Goal: Communication & Community: Answer question/provide support

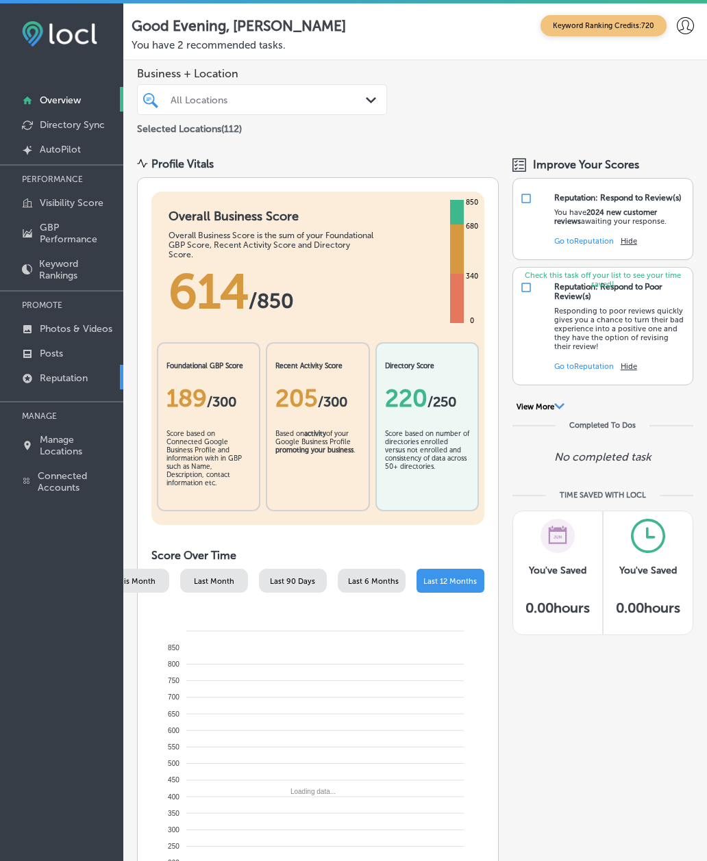
click at [88, 376] on p "Reputation" at bounding box center [64, 379] width 48 height 12
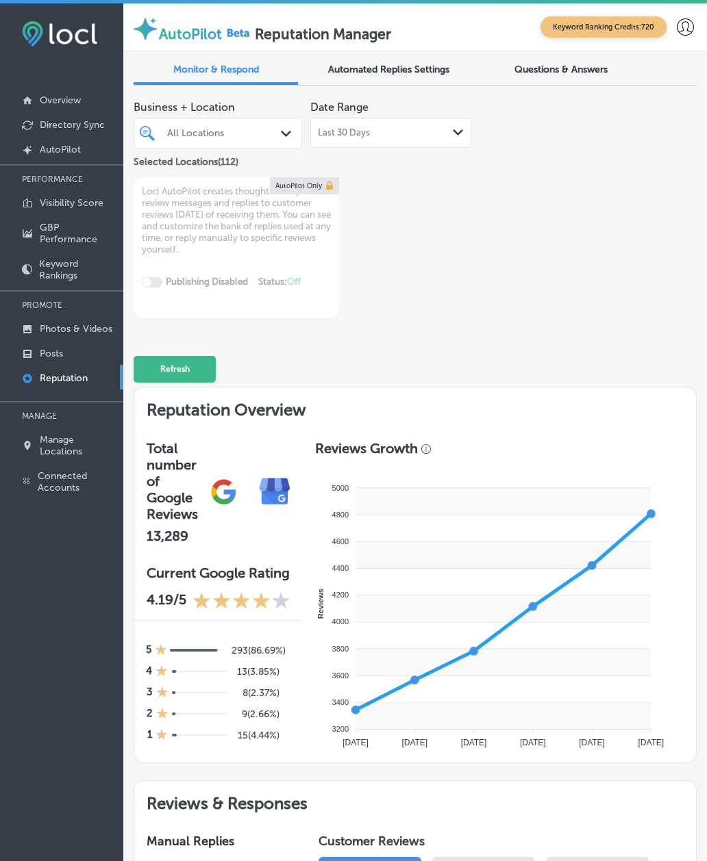
click at [467, 373] on div "Refresh" at bounding box center [415, 363] width 563 height 64
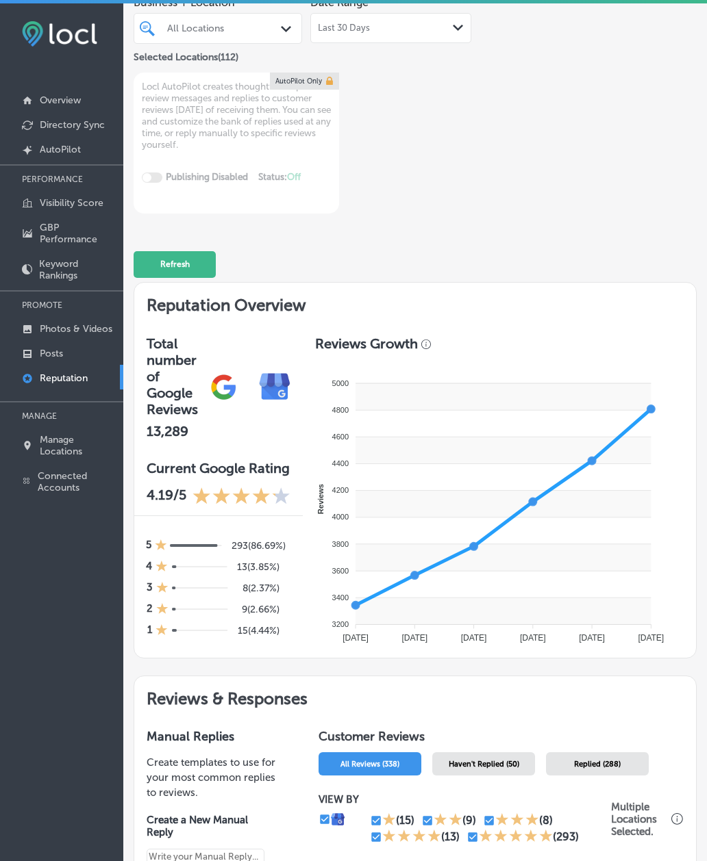
scroll to position [274, 0]
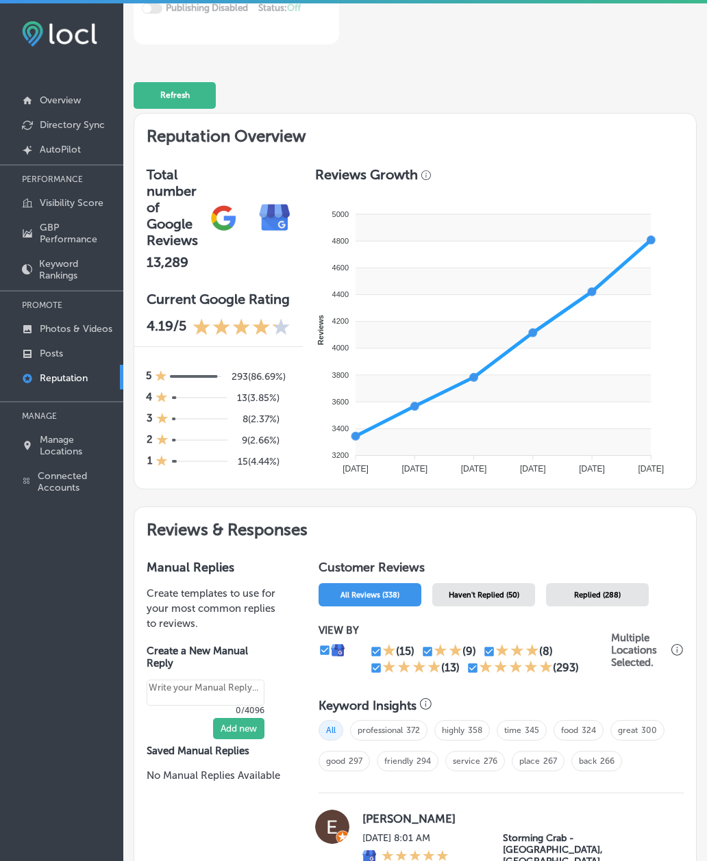
click at [470, 596] on span "Haven't Replied (50)" at bounding box center [484, 595] width 71 height 9
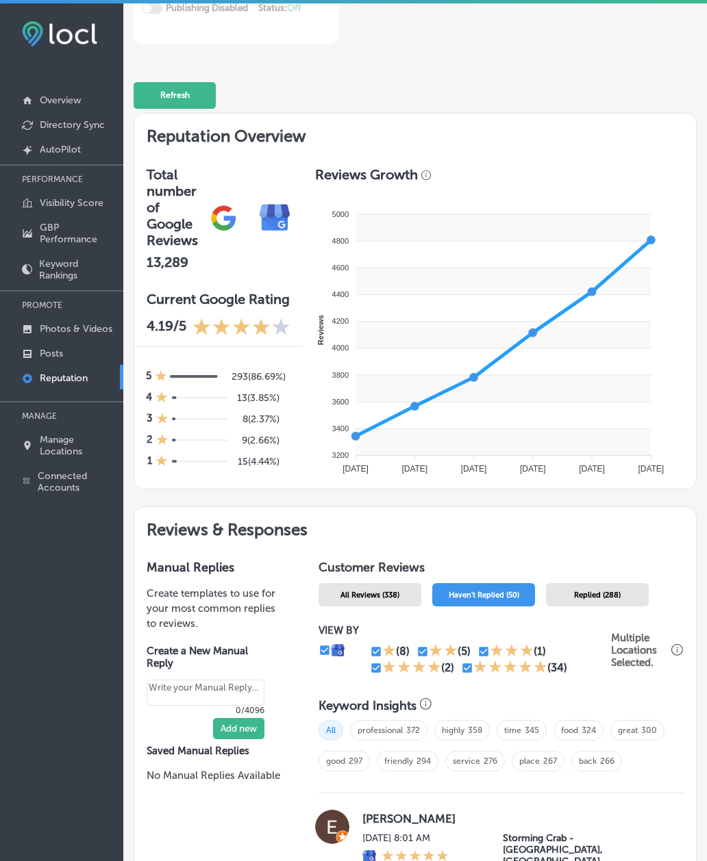
click at [138, 653] on div "Manual Replies Create templates to use for your most common replies to reviews.…" at bounding box center [216, 685] width 164 height 275
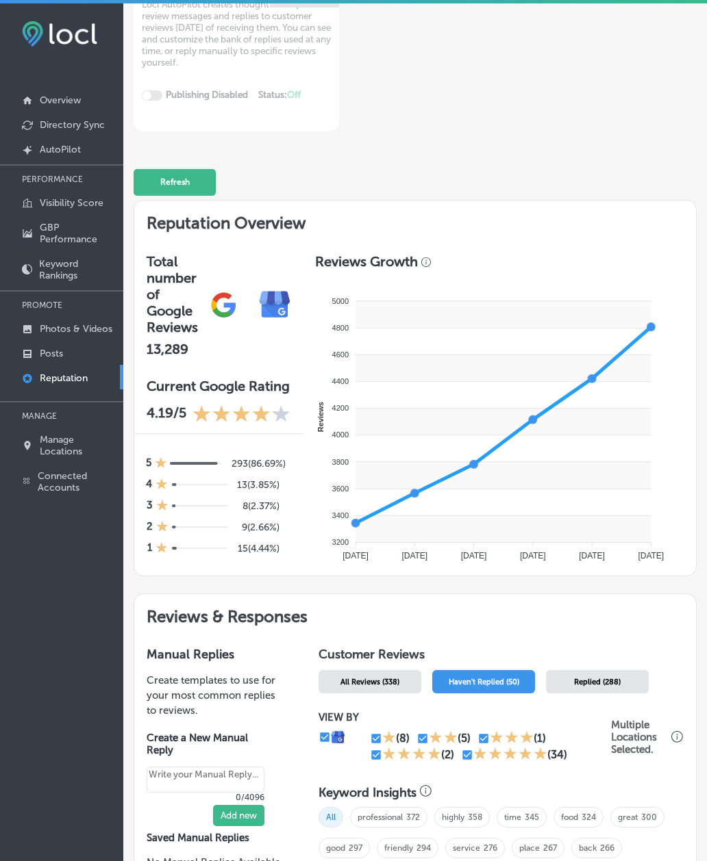
scroll to position [91, 0]
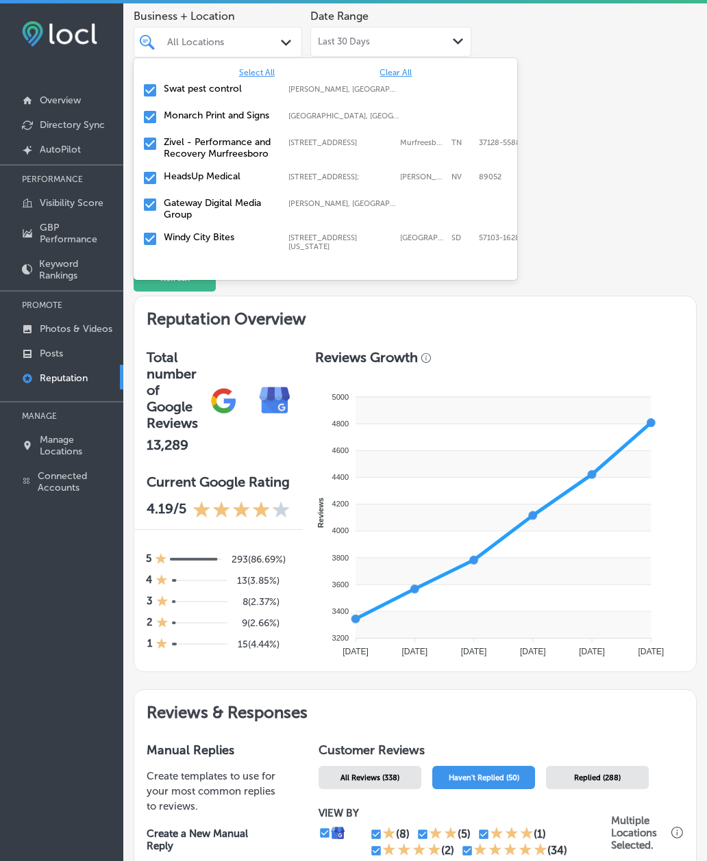
click at [170, 47] on div at bounding box center [213, 41] width 94 height 15
click at [392, 73] on span "Clear All" at bounding box center [395, 73] width 32 height 10
type textarea "x"
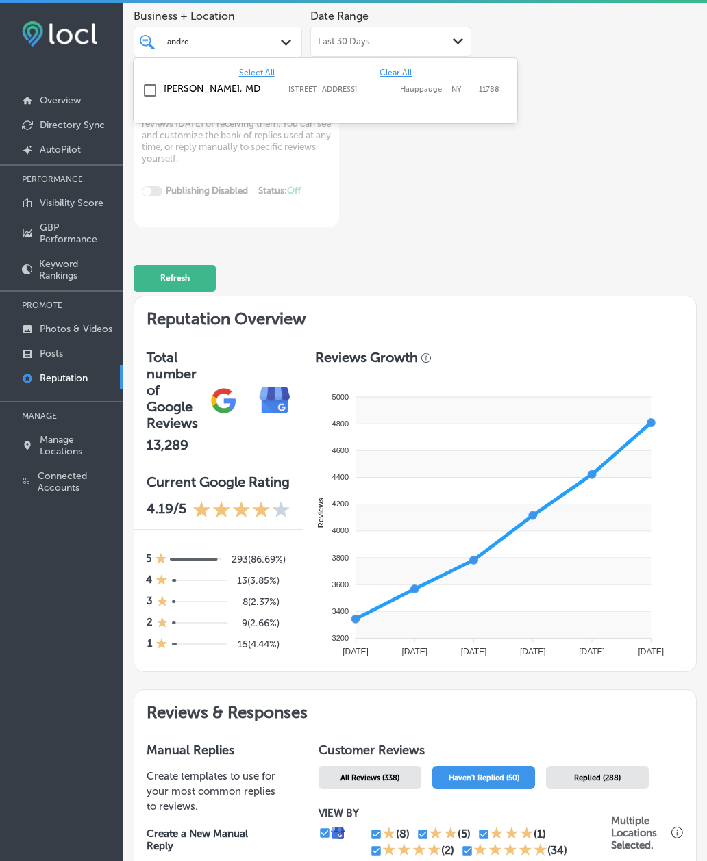
type input "[PERSON_NAME]"
click at [181, 88] on label "[PERSON_NAME], MD" at bounding box center [219, 89] width 111 height 12
type textarea "x"
type input "esmera"
drag, startPoint x: 181, startPoint y: 88, endPoint x: 192, endPoint y: 80, distance: 14.3
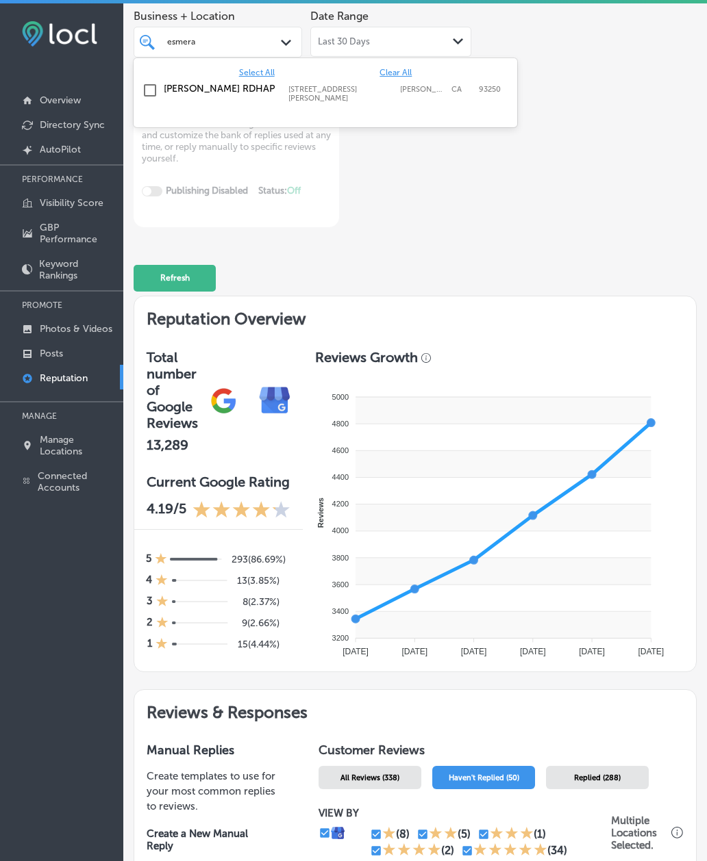
click at [192, 80] on div "[PERSON_NAME] RDHAP [STREET_ADDRESS][GEOGRAPHIC_DATA][PERSON_NAME][PERSON_NAME]…" at bounding box center [325, 92] width 373 height 25
type textarea "x"
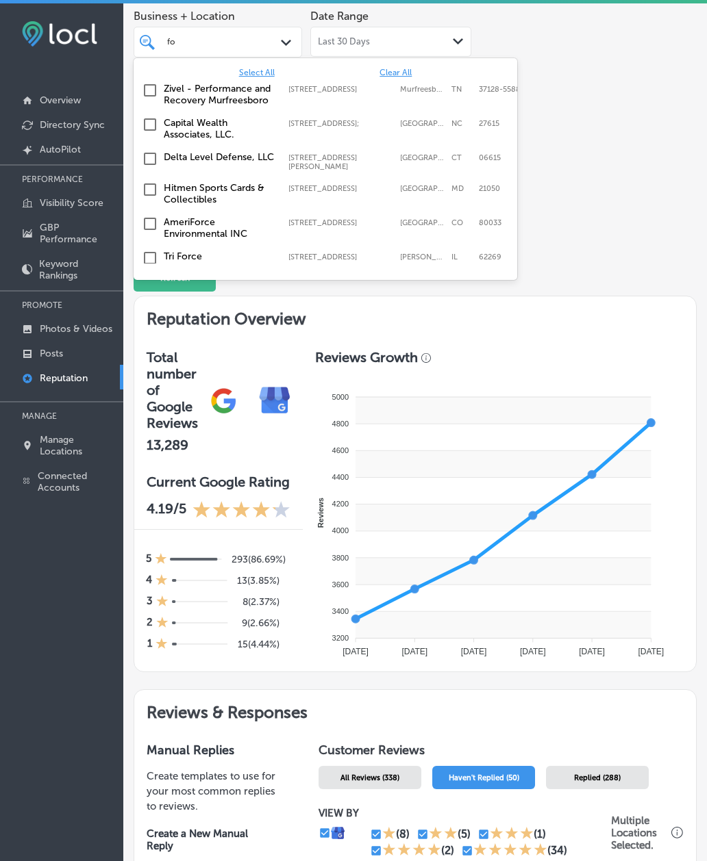
type input "fox"
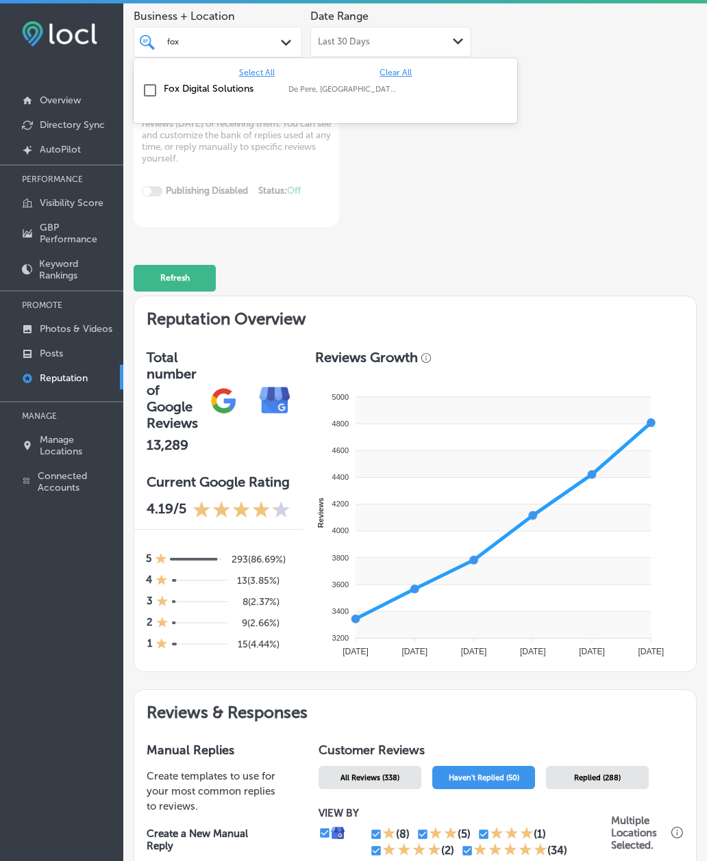
click at [192, 80] on div "Fox Digital Solutions De Pere, [GEOGRAPHIC_DATA], [GEOGRAPHIC_DATA] | Menasha, …" at bounding box center [325, 90] width 373 height 21
type textarea "x"
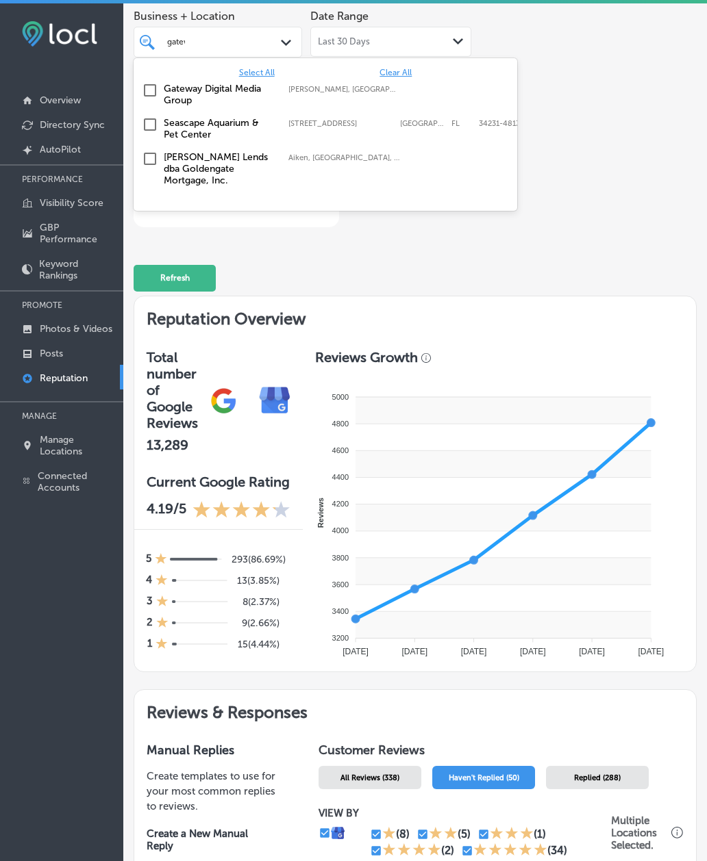
type input "gatewa"
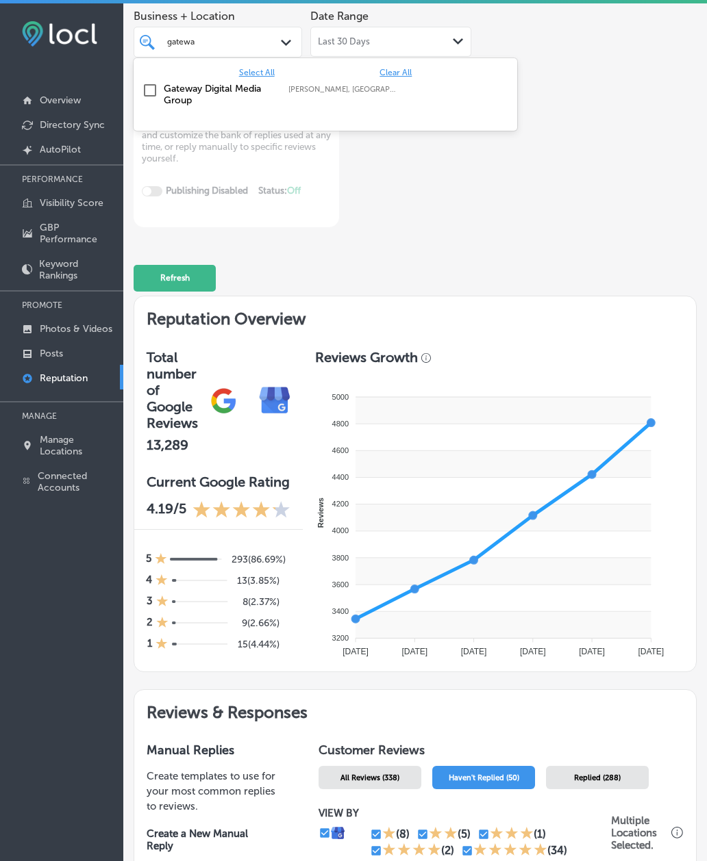
click at [192, 80] on div "Gateway Digital Media Group [GEOGRAPHIC_DATA], [GEOGRAPHIC_DATA], [GEOGRAPHIC_D…" at bounding box center [325, 94] width 373 height 29
type textarea "x"
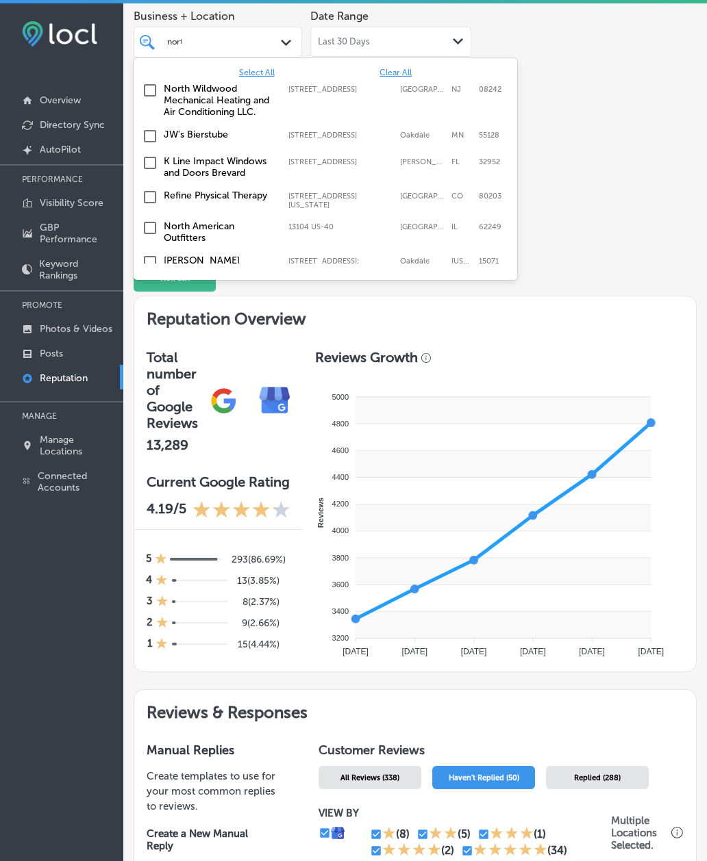
type input "north"
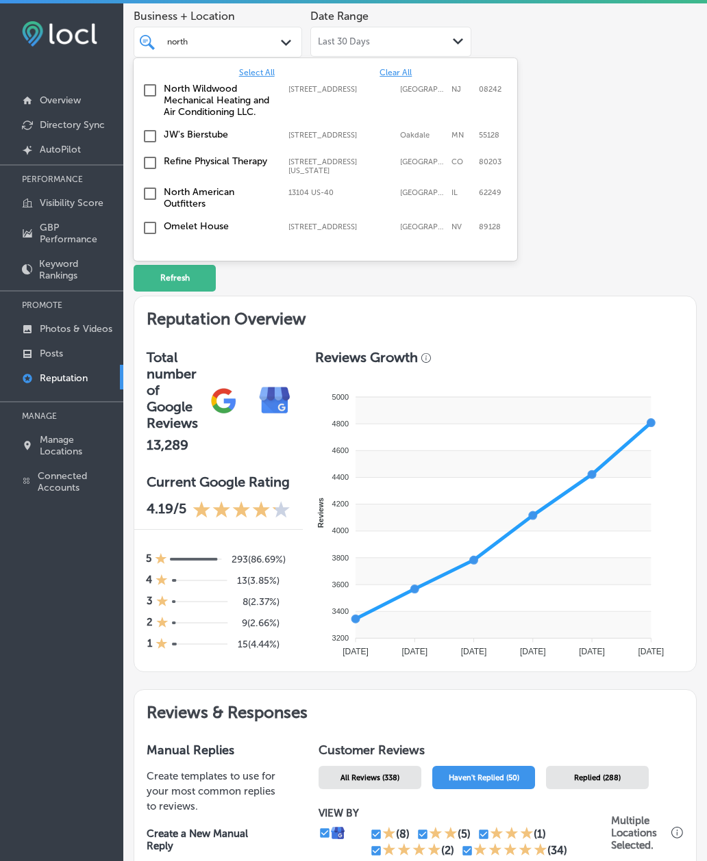
click at [219, 195] on label "North American Outfitters" at bounding box center [219, 197] width 111 height 23
type textarea "x"
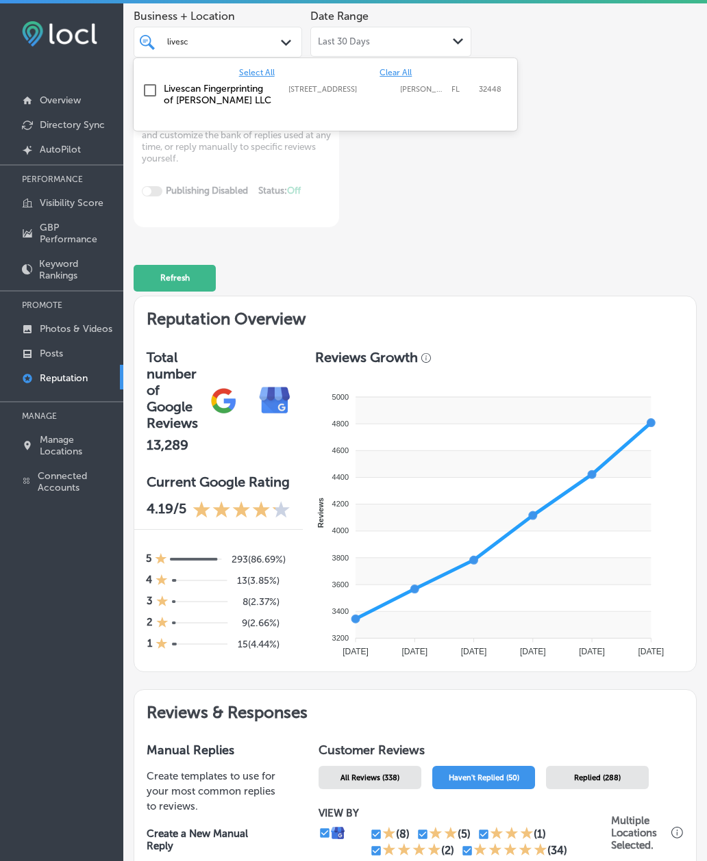
type input "livesca"
click at [175, 97] on label "Livescan Fingerprinting of [PERSON_NAME] LLC" at bounding box center [219, 94] width 111 height 23
type textarea "x"
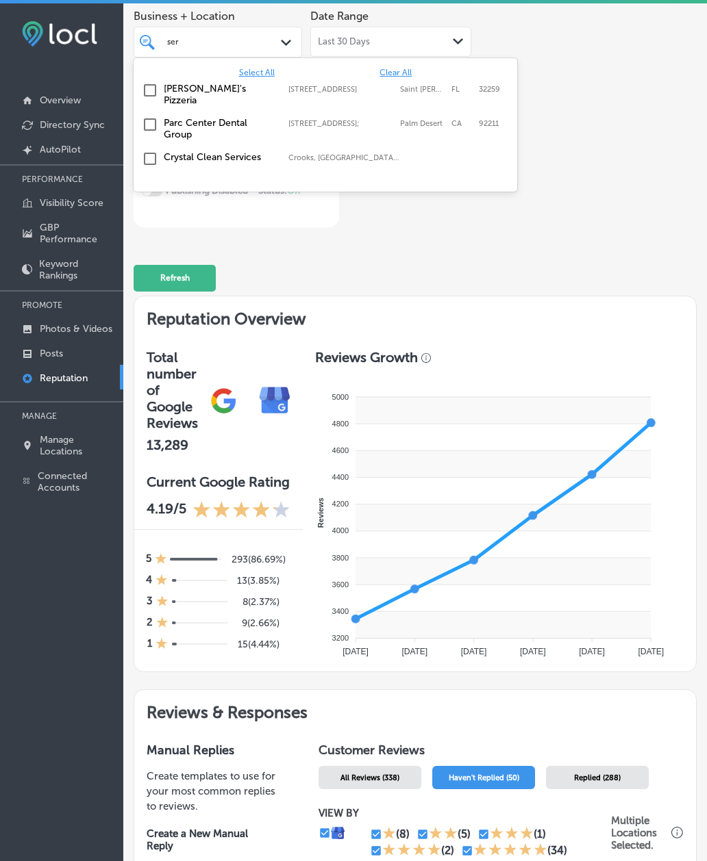
type input "sera"
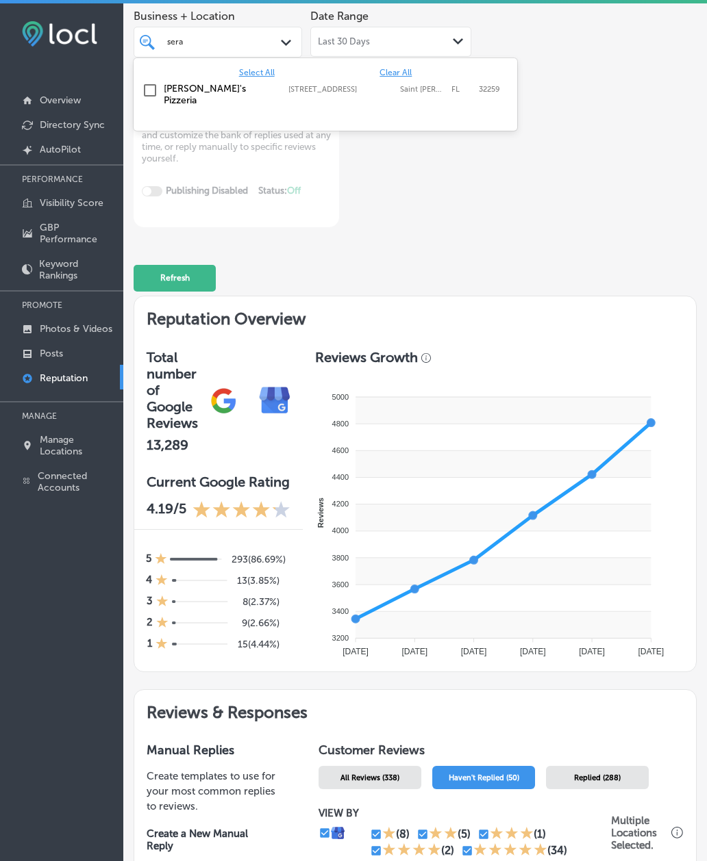
click at [175, 96] on div "[PERSON_NAME]'s Pizzeria [STREET_ADDRESS][PERSON_NAME] [STREET_ADDRESS][PERSON_…" at bounding box center [325, 94] width 373 height 29
type textarea "x"
type input "sera"
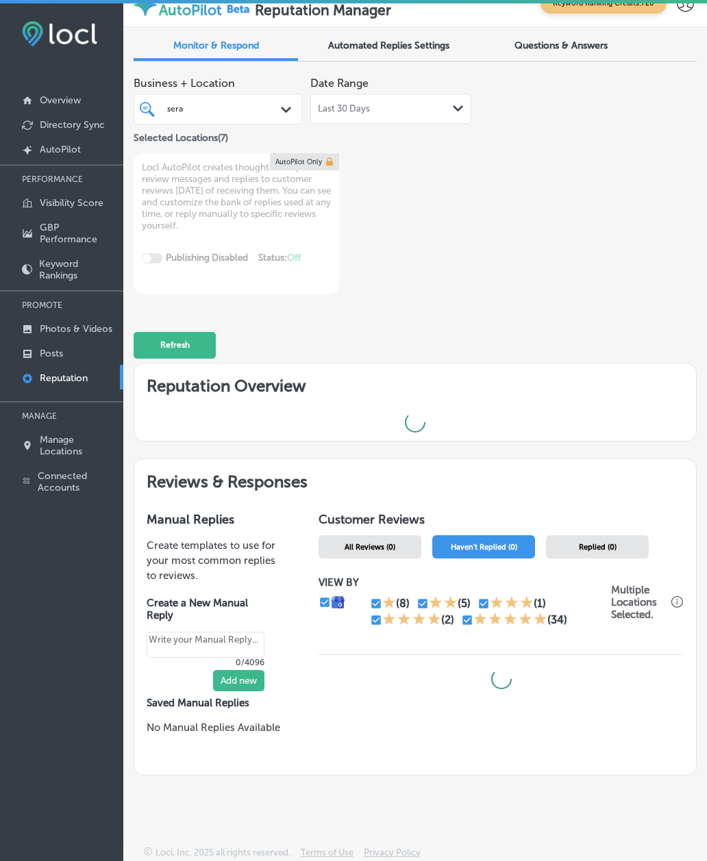
click at [486, 206] on div "Business + Location sera sera Path Created with Sketch. Selected Locations ( 7 …" at bounding box center [415, 182] width 563 height 225
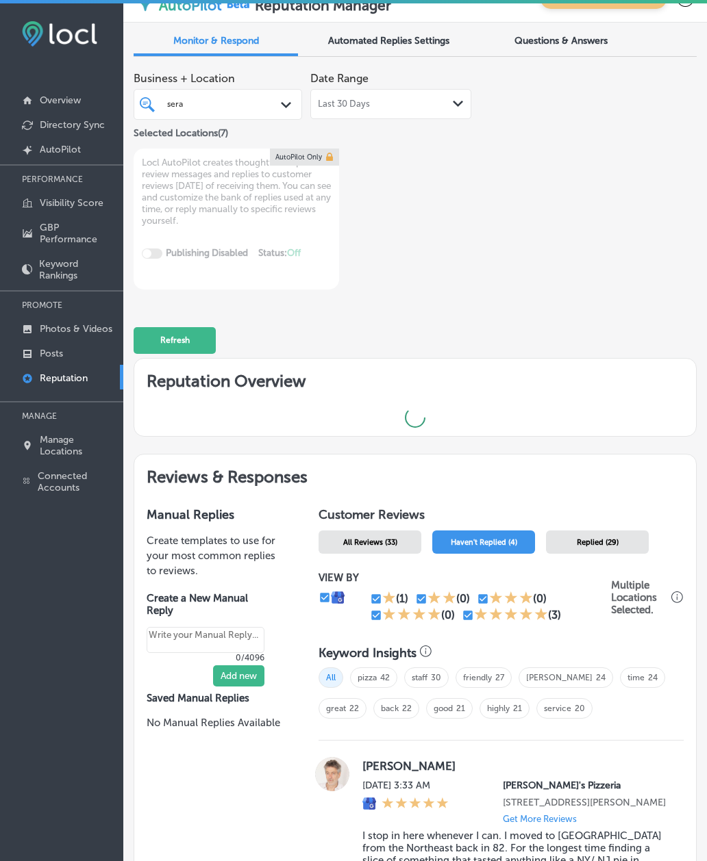
type textarea "x"
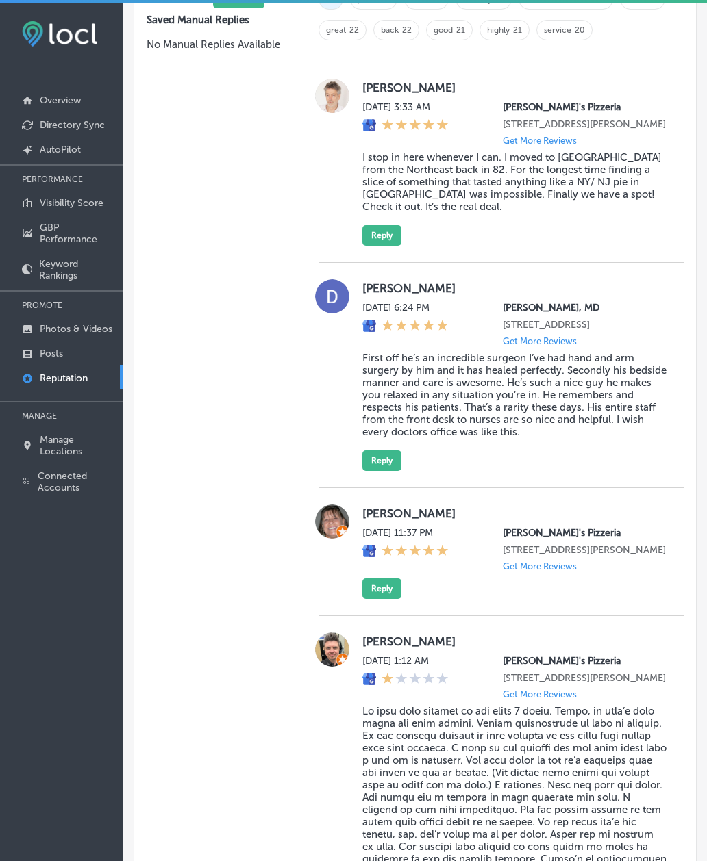
scroll to position [1033, 0]
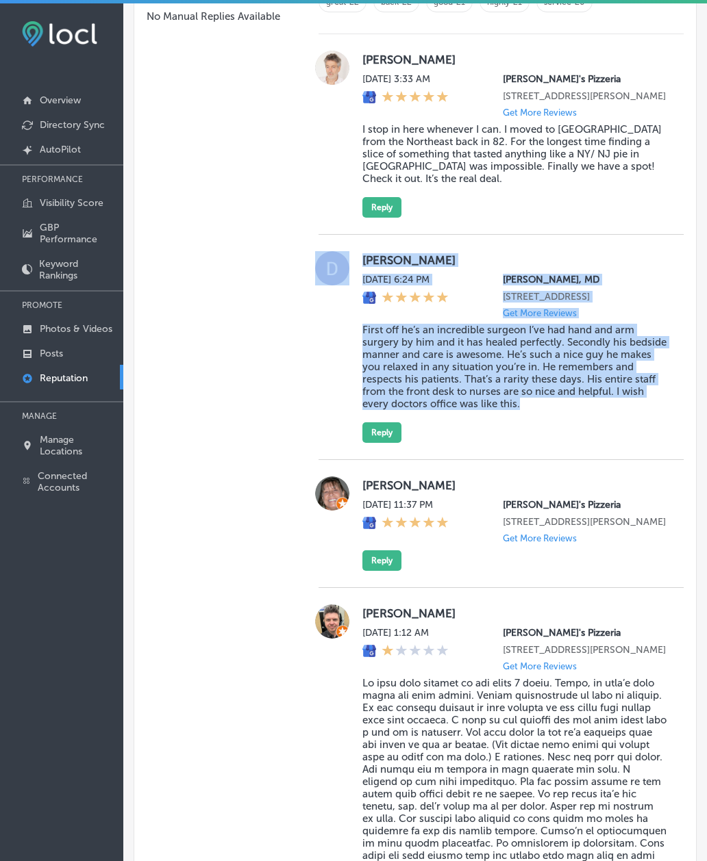
drag, startPoint x: 555, startPoint y: 442, endPoint x: 341, endPoint y: 284, distance: 265.8
click at [341, 284] on div "[PERSON_NAME][DATE] 6:24 PM [PERSON_NAME], MD 517 NY-[STREET_ADDRESS] Get More …" at bounding box center [500, 347] width 365 height 192
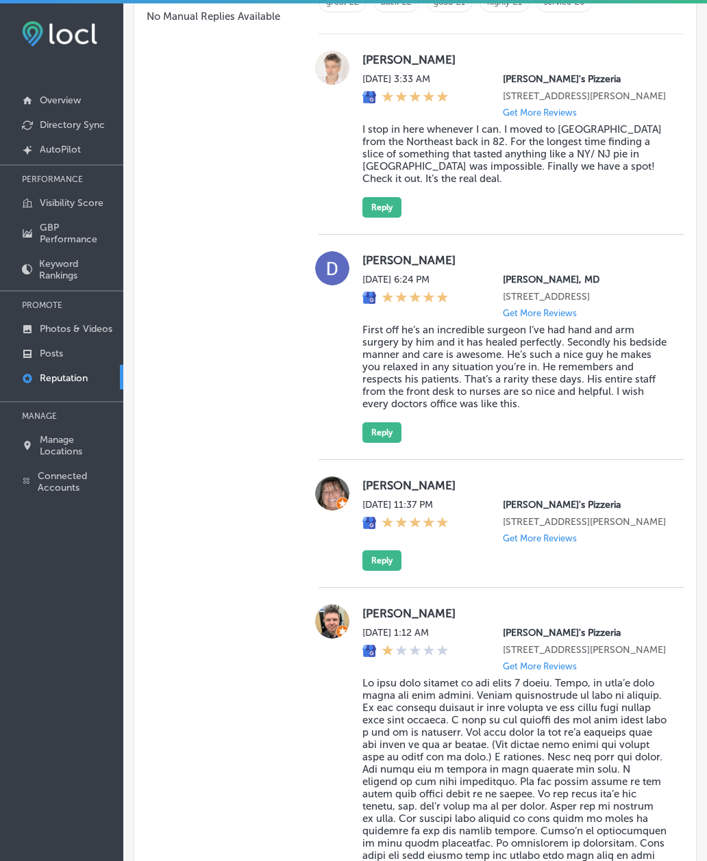
click at [318, 373] on div at bounding box center [331, 347] width 27 height 192
click at [203, 546] on div "Manual Replies Create templates to use for your most common replies to reviews.…" at bounding box center [216, 411] width 164 height 1246
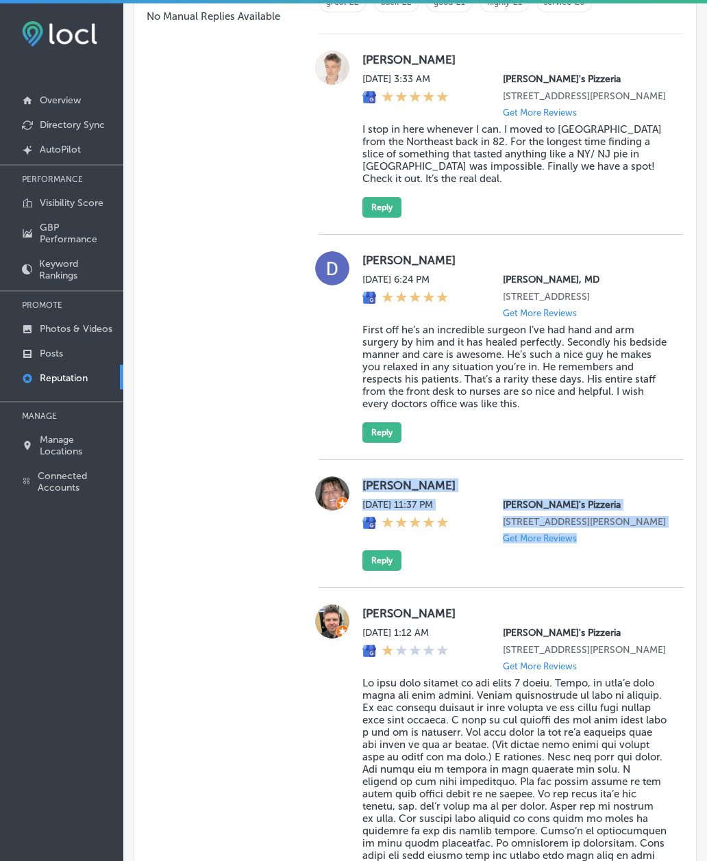
drag, startPoint x: 355, startPoint y: 518, endPoint x: 605, endPoint y: 581, distance: 258.3
click at [605, 571] on div "[PERSON_NAME][DATE] 11:37 PM [PERSON_NAME]'s Pizzeria [STREET_ADDRESS][PERSON_N…" at bounding box center [500, 524] width 365 height 95
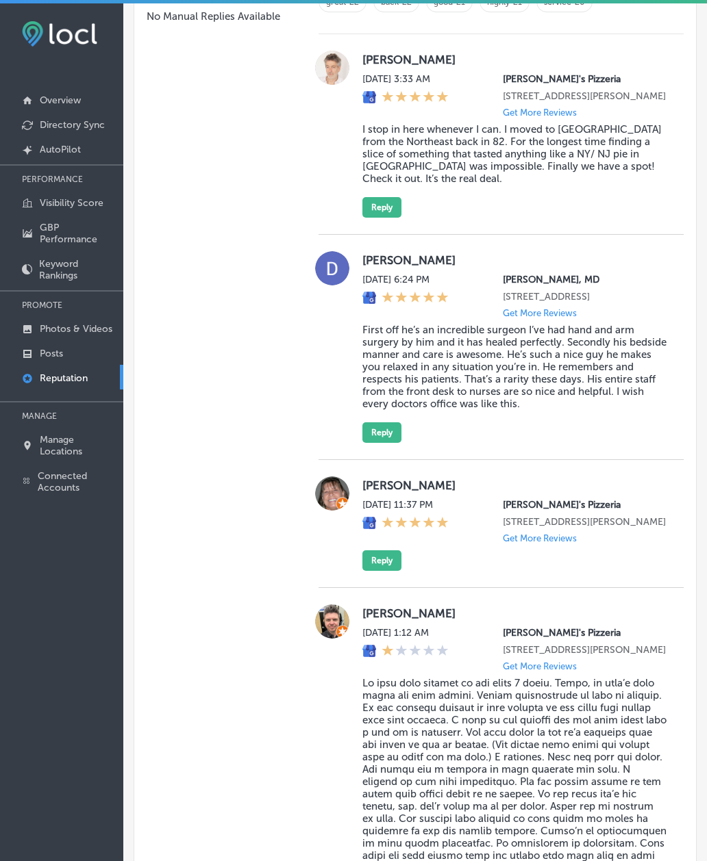
click at [306, 592] on div "Customer Reviews All Reviews (33) Haven't Replied (4) Replied (29) VIEW BY (1) …" at bounding box center [501, 411] width 390 height 1246
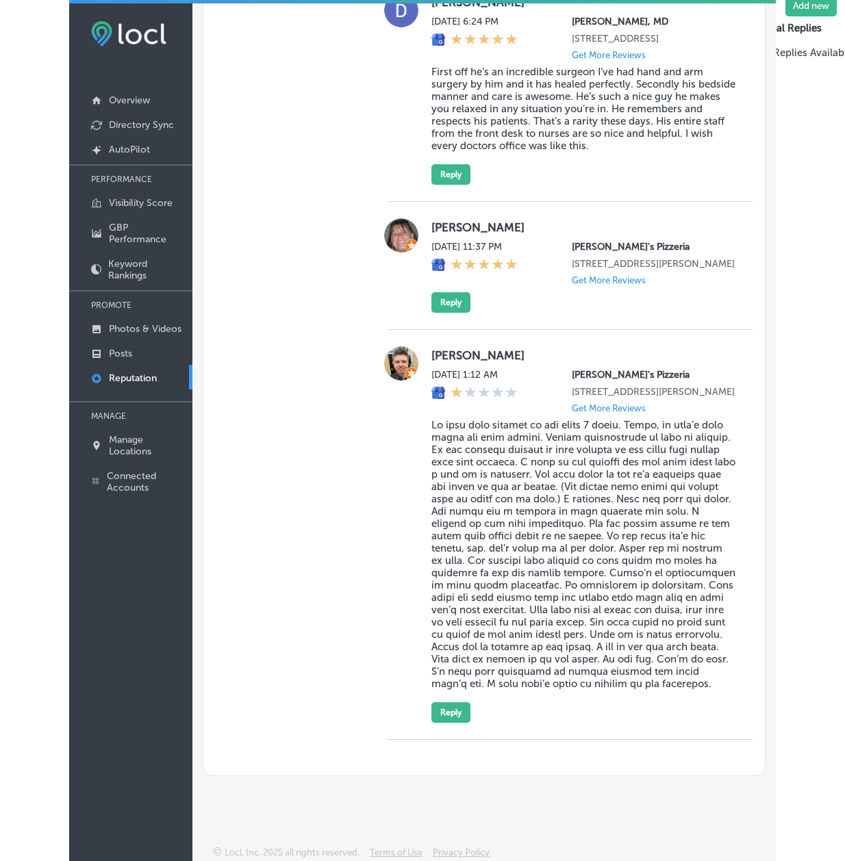
scroll to position [1376, 0]
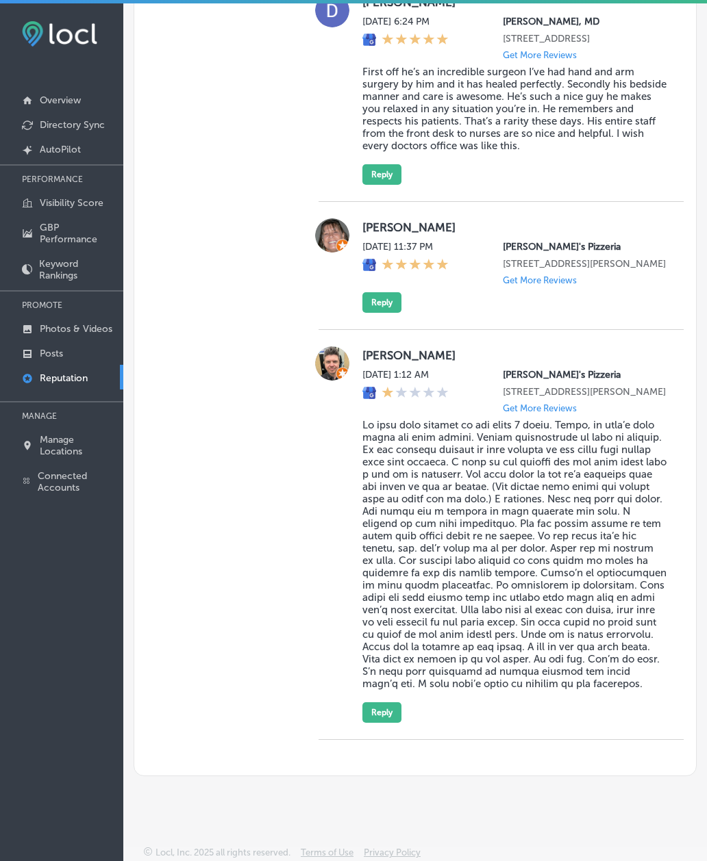
drag, startPoint x: 357, startPoint y: 171, endPoint x: 566, endPoint y: 227, distance: 215.6
click at [566, 227] on div "[PERSON_NAME][DATE] 11:37 PM [PERSON_NAME]'s Pizzeria [STREET_ADDRESS][PERSON_N…" at bounding box center [514, 265] width 305 height 95
copy div "[PERSON_NAME] [DATE] 11:37 PM [PERSON_NAME]'s Pizzeria [STREET_ADDRESS][PERSON_…"
click at [307, 173] on div "Customer Reviews All Reviews (33) Haven't Replied (4) Replied (29) VIEW BY (1) …" at bounding box center [501, 153] width 390 height 1246
drag, startPoint x: 351, startPoint y: 174, endPoint x: 566, endPoint y: 225, distance: 221.1
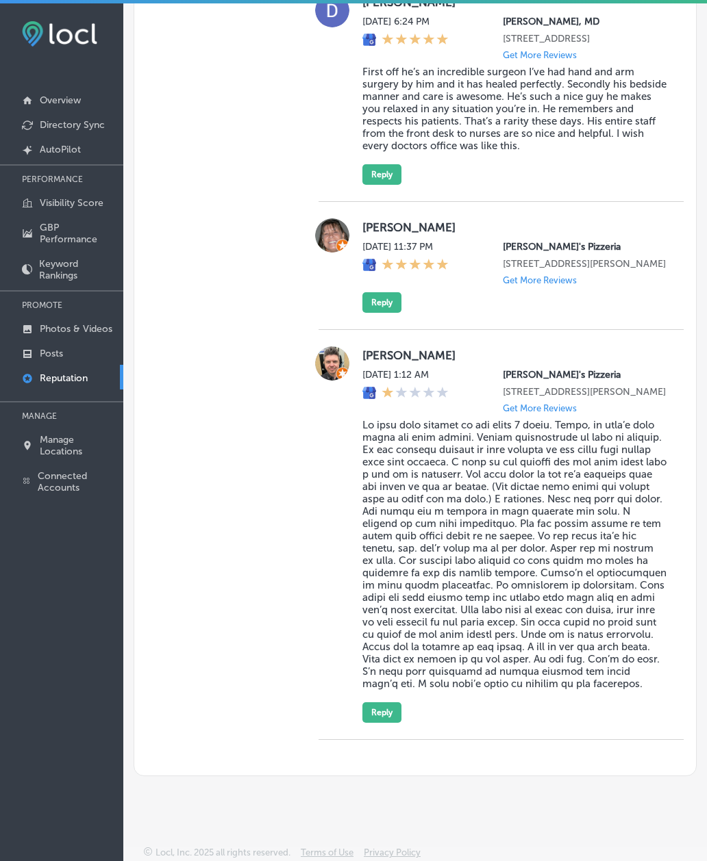
click at [566, 225] on div "[PERSON_NAME][DATE] 11:37 PM [PERSON_NAME]'s Pizzeria [STREET_ADDRESS][PERSON_N…" at bounding box center [500, 265] width 365 height 95
copy div "[PERSON_NAME] [DATE] 11:37 PM [PERSON_NAME]'s Pizzeria [STREET_ADDRESS][PERSON_…"
click at [379, 292] on button "Reply" at bounding box center [381, 302] width 39 height 21
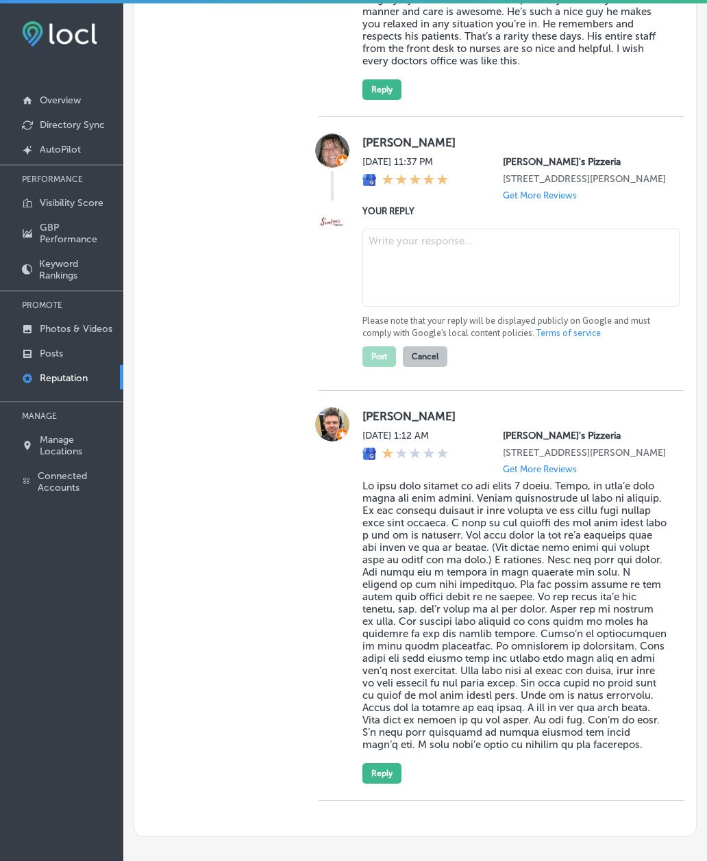
click at [393, 307] on textarea at bounding box center [520, 268] width 317 height 78
paste textarea "Thank you for the 5-star review, [PERSON_NAME]! We’d love to hear what made you…"
type textarea "Thank you for the 5-star review, [PERSON_NAME]! We’d love to hear what made you…"
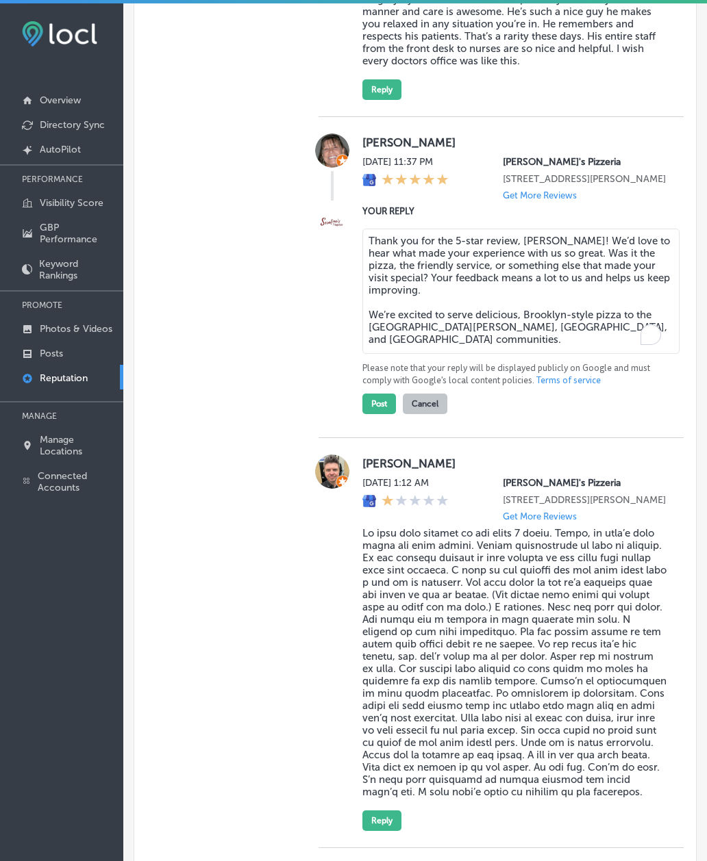
type textarea "x"
click at [375, 345] on textarea "Thank you for the 5-star review, [PERSON_NAME]! We’d love to hear what made you…" at bounding box center [520, 291] width 317 height 125
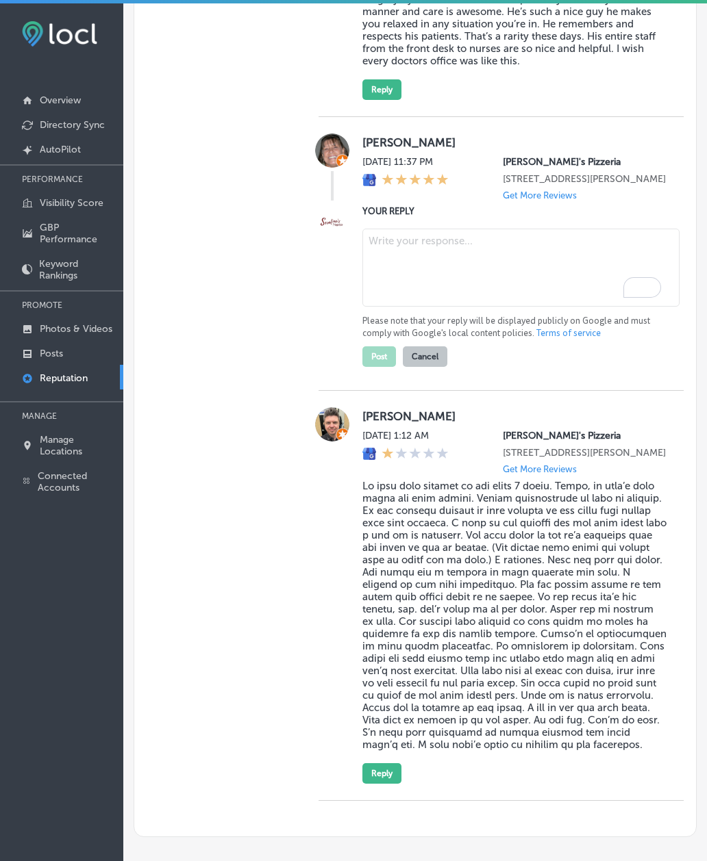
click at [489, 307] on textarea "To enrich screen reader interactions, please activate Accessibility in Grammarl…" at bounding box center [520, 268] width 317 height 78
paste textarea "Thank you for the 5-star review, [PERSON_NAME]! We’d love to hear what made you…"
type textarea "Thank you for the 5-star review, [PERSON_NAME]! We’d love to hear what made you…"
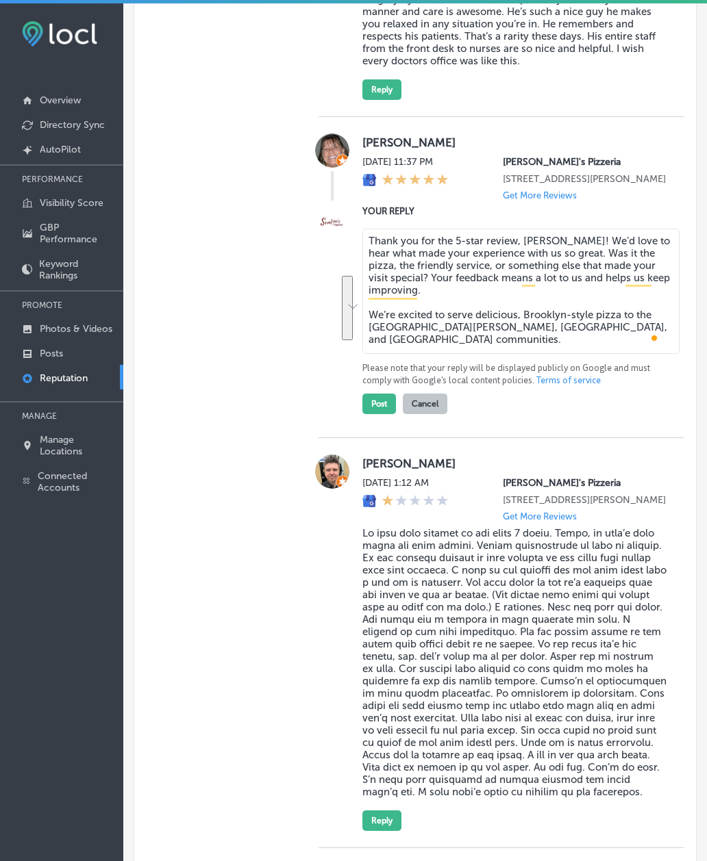
drag, startPoint x: 441, startPoint y: 355, endPoint x: 349, endPoint y: 288, distance: 113.7
click at [349, 288] on div "YOUR REPLY Thank you for the 5-star review, [PERSON_NAME]! We’d love to hear wh…" at bounding box center [500, 309] width 365 height 210
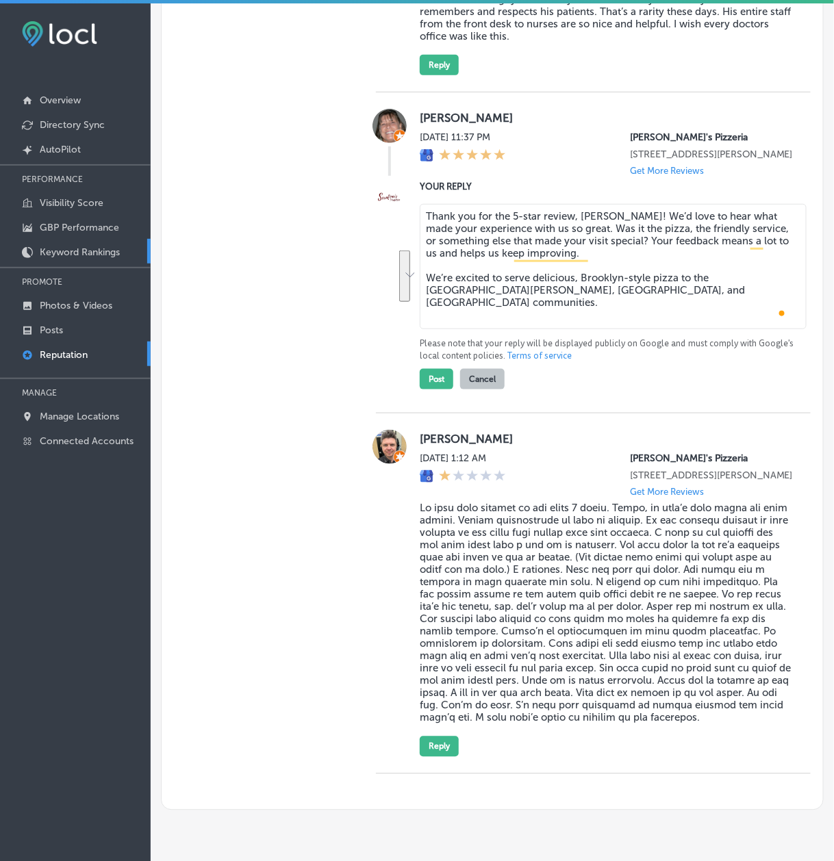
type textarea "x"
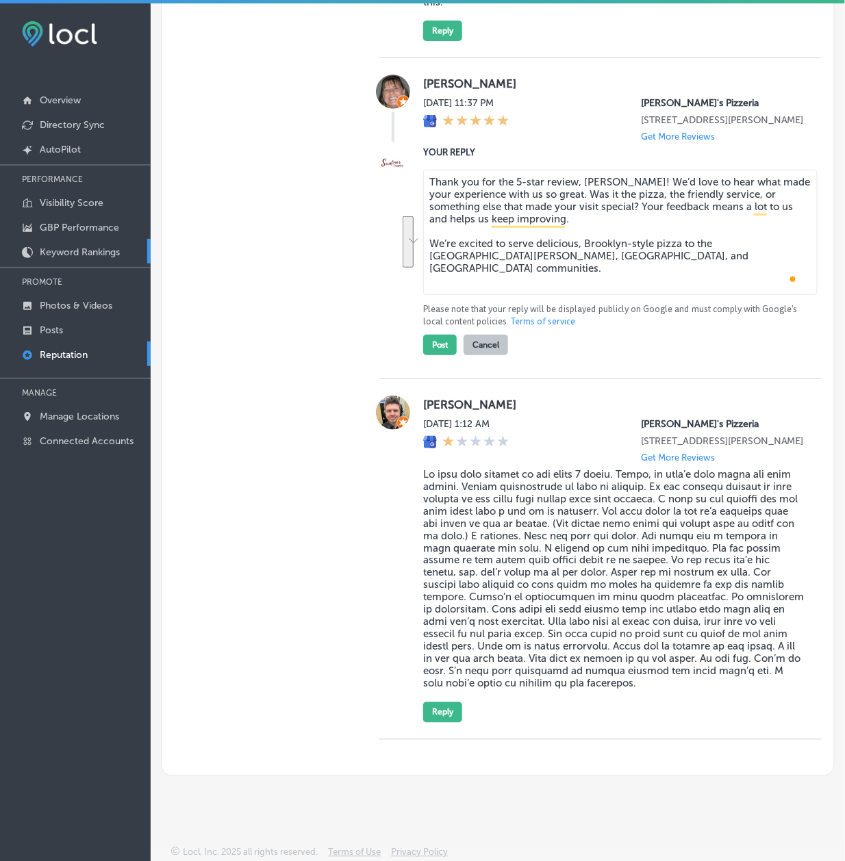
scroll to position [1310, 0]
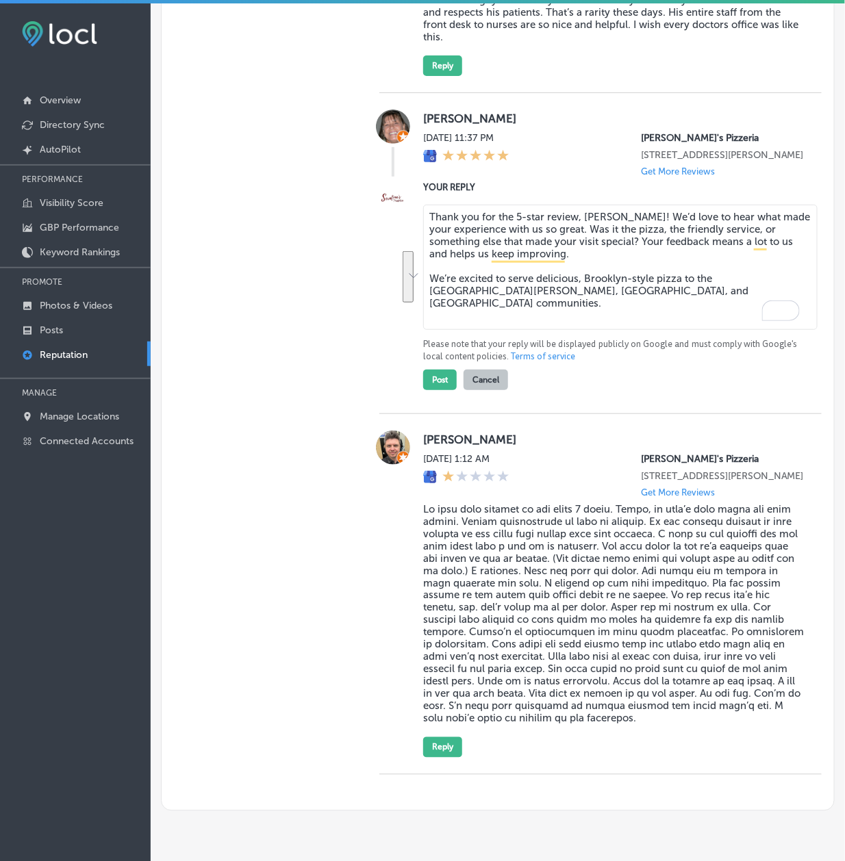
click at [554, 329] on textarea "Thank you for the 5-star review, [PERSON_NAME]! We’d love to hear what made you…" at bounding box center [620, 267] width 394 height 125
drag, startPoint x: 579, startPoint y: 312, endPoint x: 414, endPoint y: 262, distance: 173.3
click at [414, 262] on div "YOUR REPLY Thank you for the 5-star review, [PERSON_NAME]! We’d love to hear wh…" at bounding box center [600, 285] width 442 height 210
click at [471, 288] on textarea "Thank you for the 5-star review, [PERSON_NAME]! We’d love to hear what made you…" at bounding box center [620, 267] width 394 height 125
drag, startPoint x: 596, startPoint y: 299, endPoint x: 398, endPoint y: 259, distance: 202.0
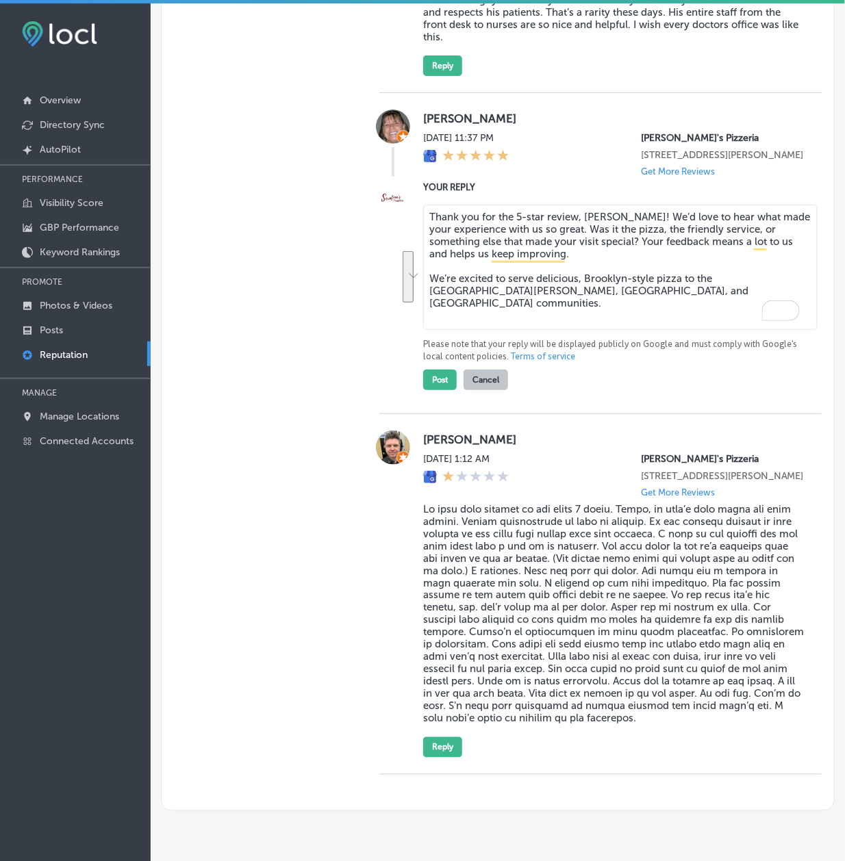
click at [399, 259] on div "YOUR REPLY Thank you for the 5-star review, [PERSON_NAME]! We’d love to hear wh…" at bounding box center [600, 285] width 442 height 210
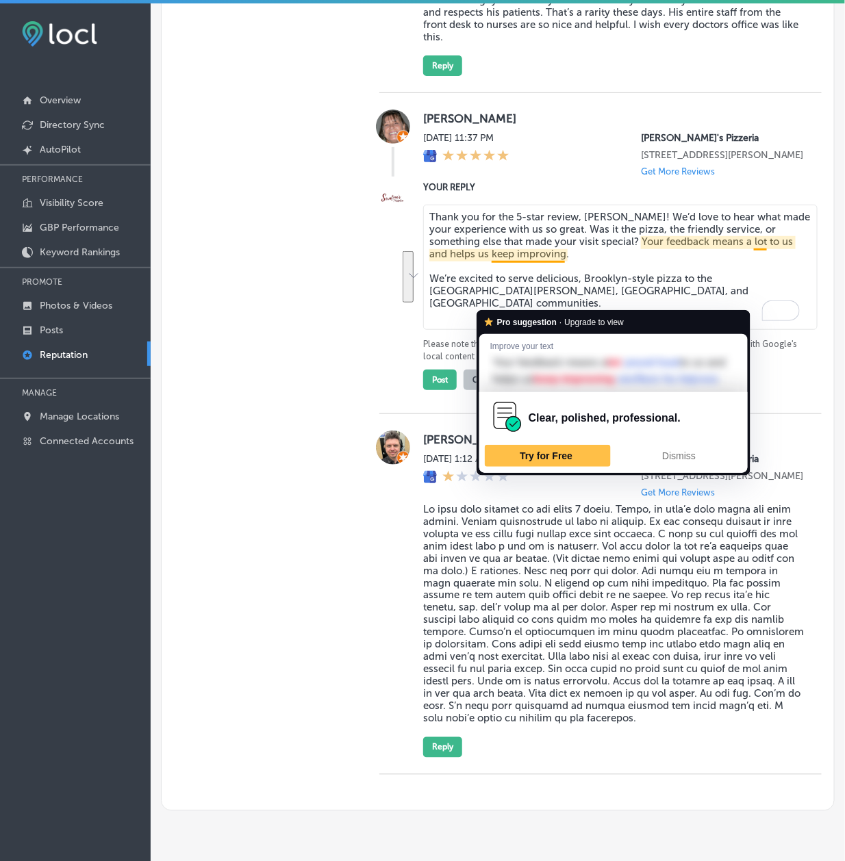
click at [427, 330] on textarea "Thank you for the 5-star review, [PERSON_NAME]! We’d love to hear what made you…" at bounding box center [620, 267] width 394 height 125
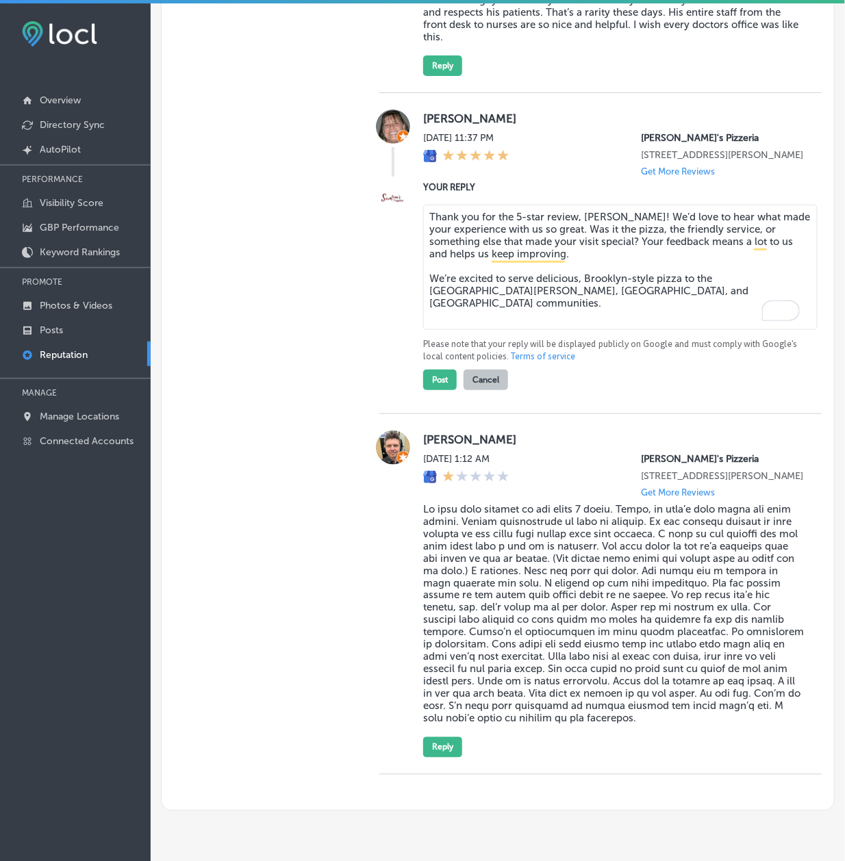
click at [427, 329] on textarea "Thank you for the 5-star review, [PERSON_NAME]! We’d love to hear what made you…" at bounding box center [620, 267] width 394 height 125
click at [508, 313] on textarea "Thank you for the 5-star review, [PERSON_NAME]! We’d love to hear what made you…" at bounding box center [620, 267] width 394 height 125
drag, startPoint x: 475, startPoint y: 277, endPoint x: 378, endPoint y: 241, distance: 103.6
click at [379, 241] on div "YOUR REPLY Thank you for the 5-star review, [PERSON_NAME]! We’d love to hear wh…" at bounding box center [600, 285] width 442 height 210
paste textarea "stood out to you? Your feedback is invaluable and helps us keep improving. We'r…"
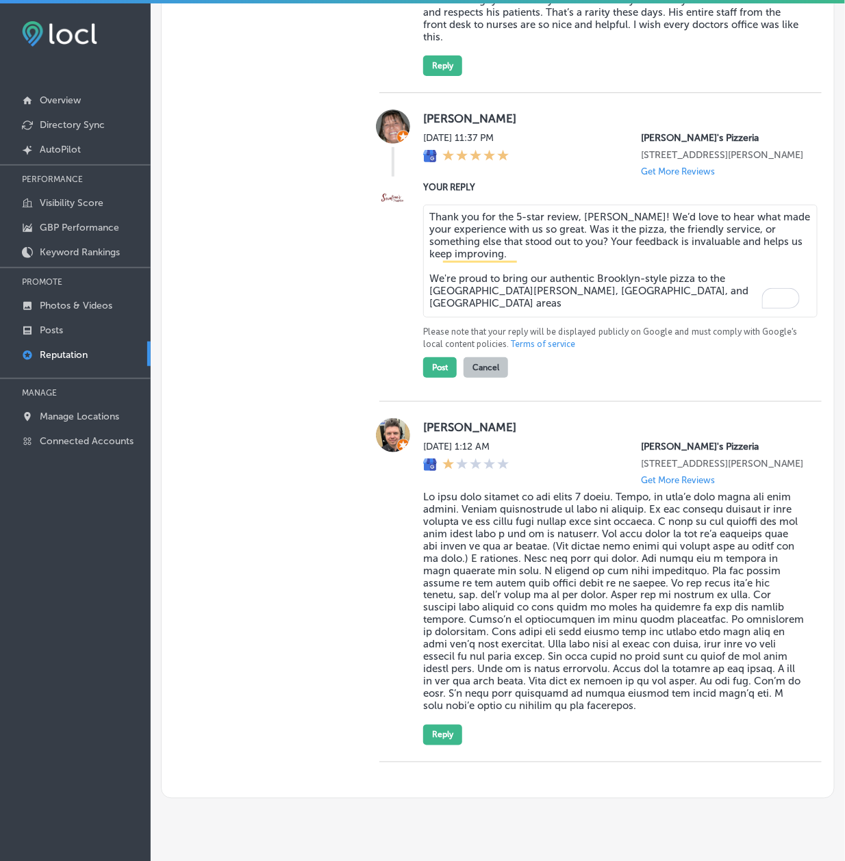
click at [427, 318] on textarea "Thank you for the 5-star review, [PERSON_NAME]! We’d love to hear what made you…" at bounding box center [620, 261] width 394 height 113
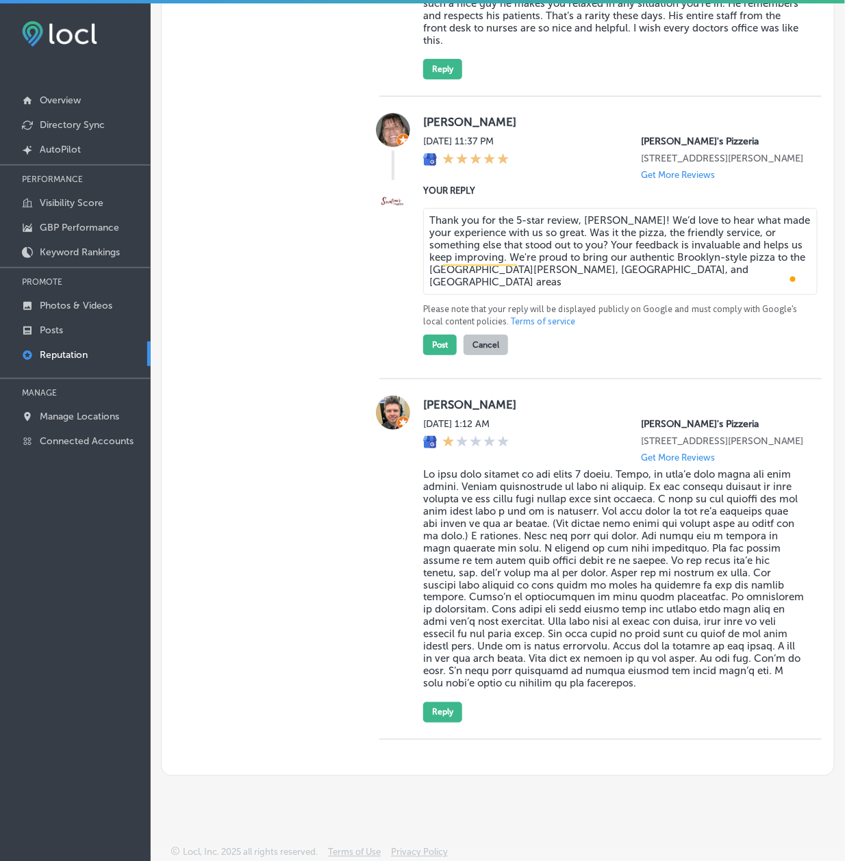
click at [502, 295] on textarea "Thank you for the 5-star review, [PERSON_NAME]! We’d love to hear what made you…" at bounding box center [620, 251] width 394 height 87
drag, startPoint x: 488, startPoint y: 316, endPoint x: 444, endPoint y: 316, distance: 43.8
click at [444, 295] on textarea "Thank you for the 5-star review, [PERSON_NAME]! We’d love to hear what made you…" at bounding box center [620, 251] width 394 height 87
paste textarea "awgras"
drag, startPoint x: 493, startPoint y: 318, endPoint x: 582, endPoint y: 320, distance: 89.0
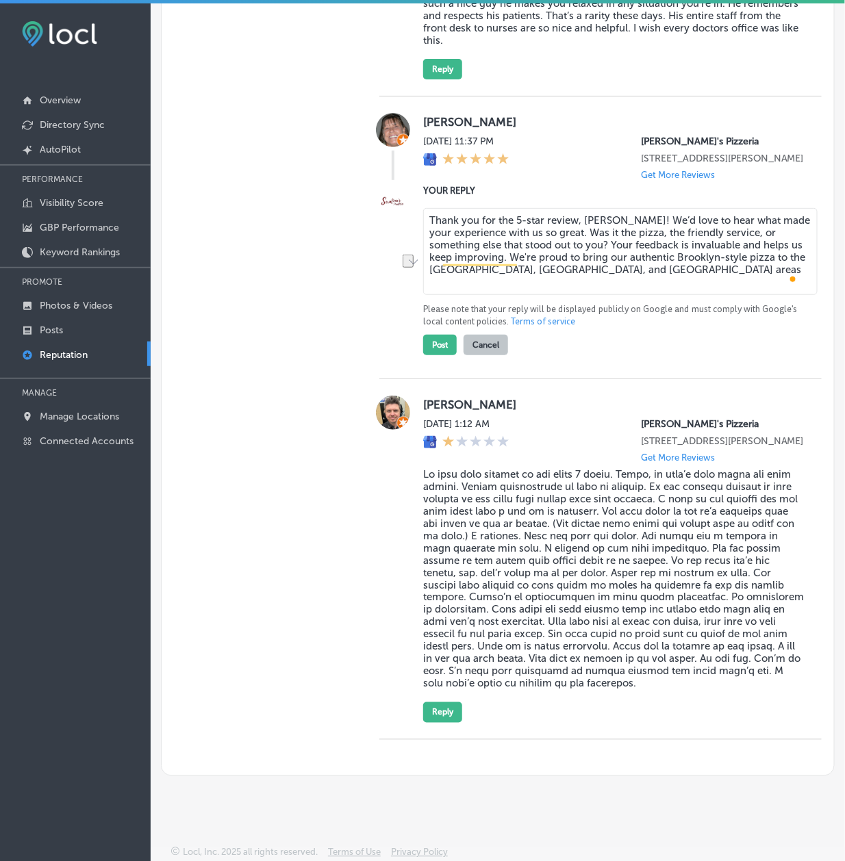
click at [582, 295] on textarea "Thank you for the 5-star review, [PERSON_NAME]! We’d love to hear what made you…" at bounding box center [620, 251] width 394 height 87
paste textarea "[GEOGRAPHIC_DATA]"
drag, startPoint x: 573, startPoint y: 318, endPoint x: 620, endPoint y: 314, distance: 47.4
click at [620, 295] on textarea "Thank you for the 5-star review, [PERSON_NAME]! We’d love to hear what made you…" at bounding box center [620, 251] width 394 height 87
paste textarea "[GEOGRAPHIC_DATA]"
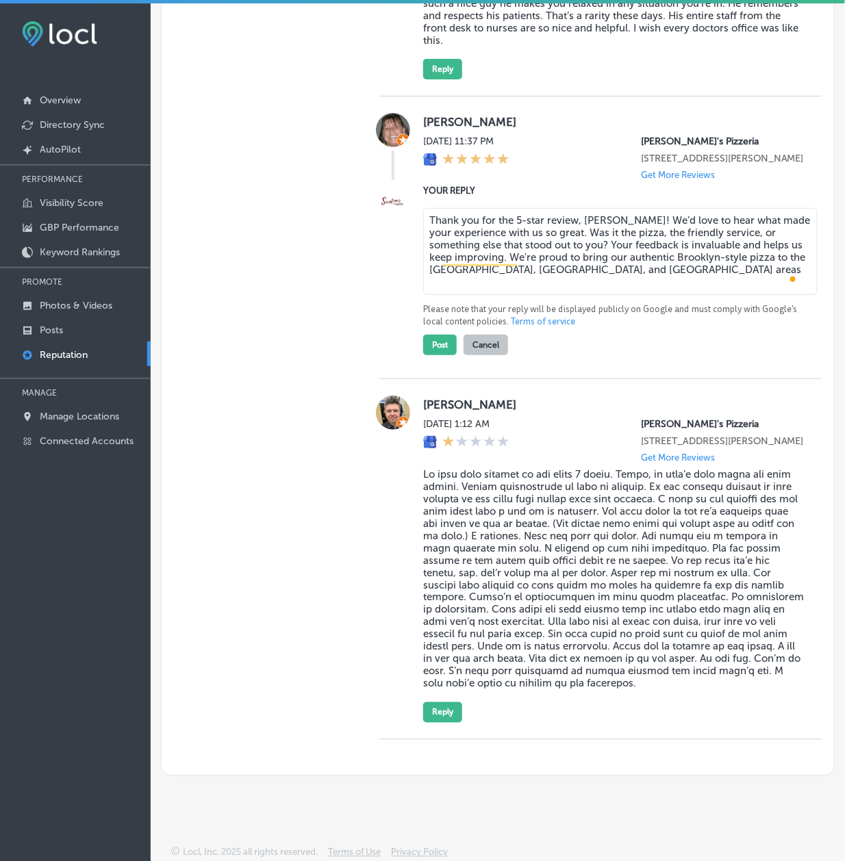
click at [734, 295] on textarea "Thank you for the 5-star review, [PERSON_NAME]! We’d love to hear what made you…" at bounding box center [620, 251] width 394 height 87
click at [757, 295] on textarea "Thank you for the 5-star review, [PERSON_NAME]! We’d love to hear what made you…" at bounding box center [620, 251] width 394 height 87
paste textarea "we can’t wait to serve you again soon!"
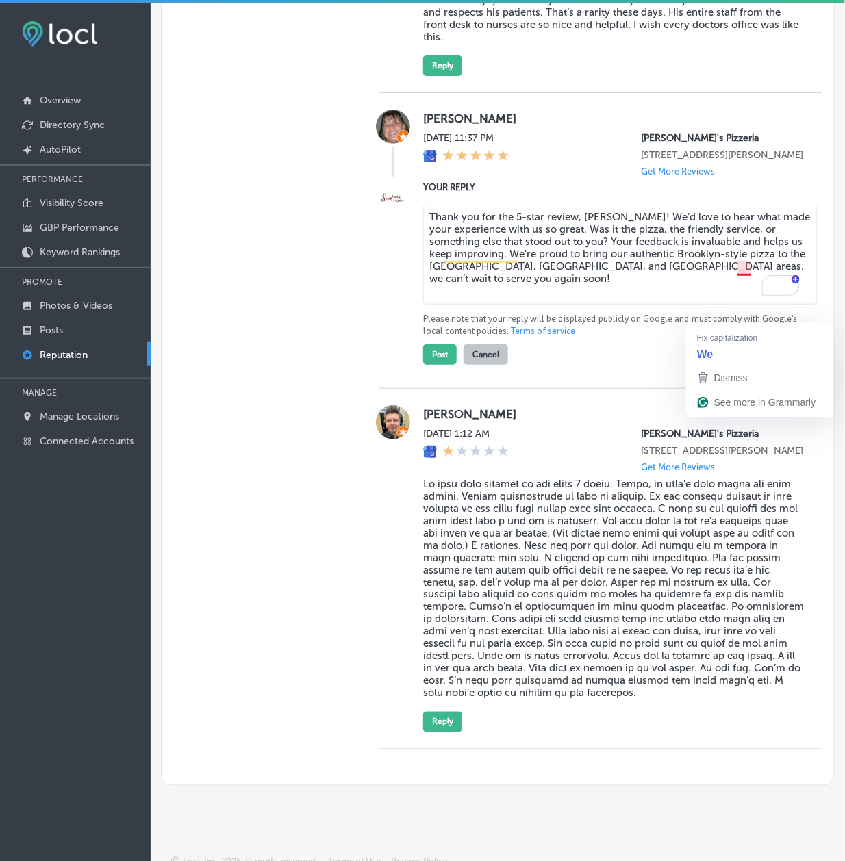
click at [741, 305] on textarea "Thank you for the 5-star review, [PERSON_NAME]! We’d love to hear what made you…" at bounding box center [620, 255] width 394 height 100
drag, startPoint x: 604, startPoint y: 264, endPoint x: 410, endPoint y: 251, distance: 194.9
click at [410, 251] on div "YOUR REPLY Thank you for the 5-star review, [PERSON_NAME]! We’d love to hear wh…" at bounding box center [600, 272] width 442 height 185
drag, startPoint x: 570, startPoint y: 322, endPoint x: 400, endPoint y: 227, distance: 195.0
click at [400, 227] on div "YOUR REPLY Hi, [PERSON_NAME]! Thank you for the 5-star review! We’d love to hea…" at bounding box center [600, 272] width 442 height 185
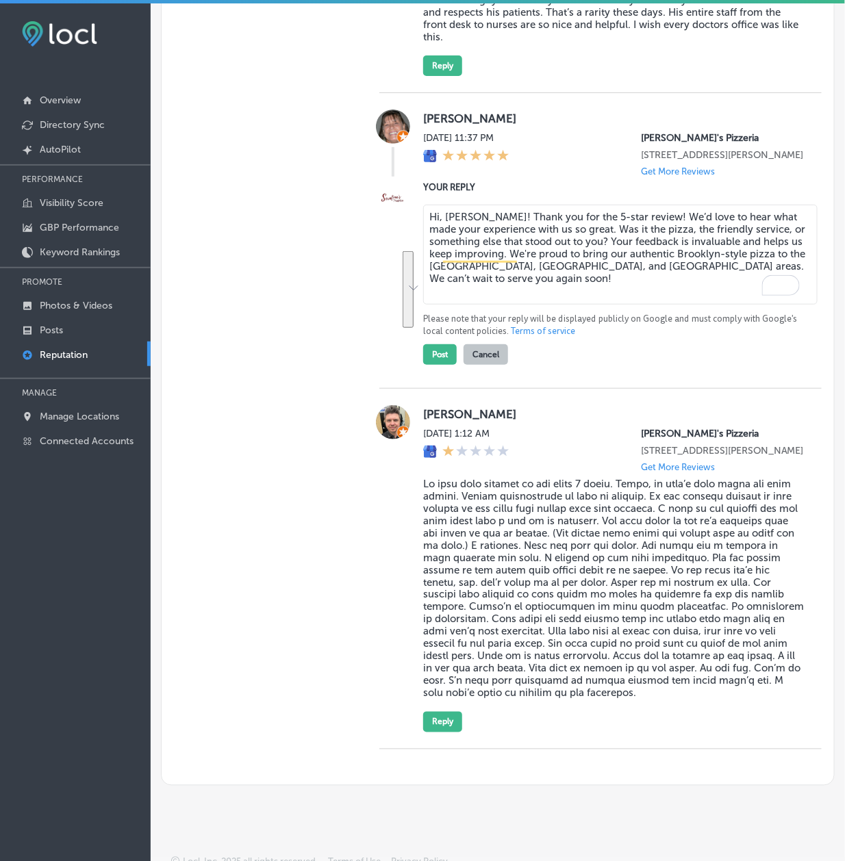
click at [559, 305] on textarea "Hi, [PERSON_NAME]! Thank you for the 5-star review! We’d love to hear what made…" at bounding box center [620, 255] width 394 height 100
drag, startPoint x: 555, startPoint y: 327, endPoint x: 396, endPoint y: 249, distance: 176.7
click at [396, 249] on div "YOUR REPLY Hi, [PERSON_NAME]! Thank you for the 5-star review! We’d love to hea…" at bounding box center [600, 272] width 442 height 185
type textarea "Hi, [PERSON_NAME]! Thank you for the 5-star review! We’d love to hear what made…"
click at [425, 365] on button "Post" at bounding box center [440, 354] width 34 height 21
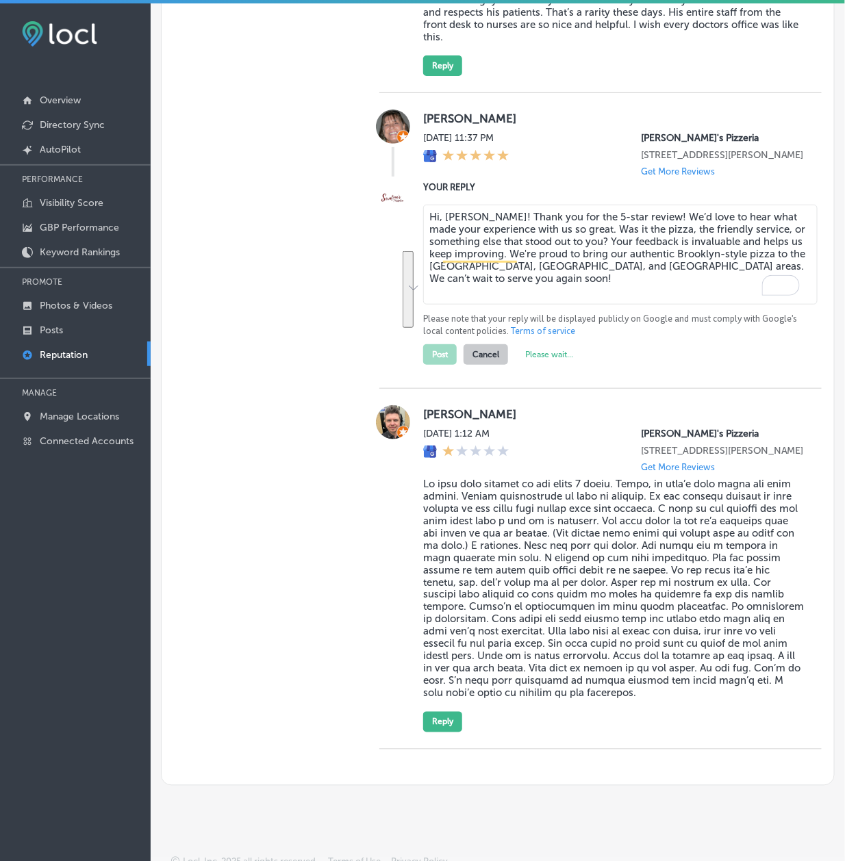
scroll to position [1079, 0]
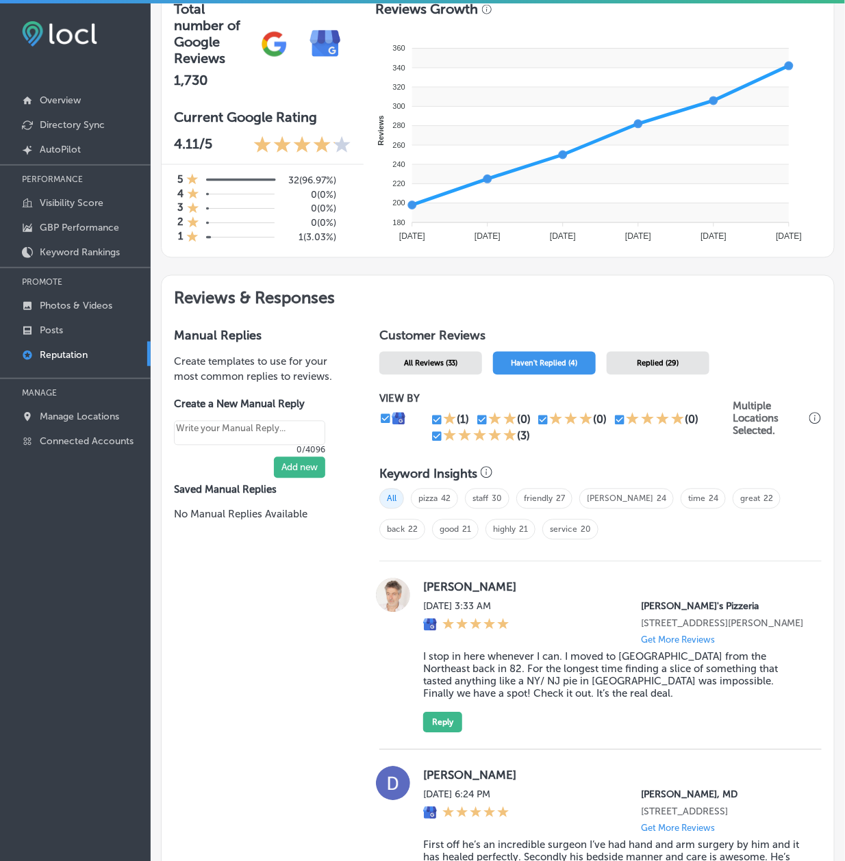
click at [437, 367] on span "All Reviews (33)" at bounding box center [431, 364] width 54 height 9
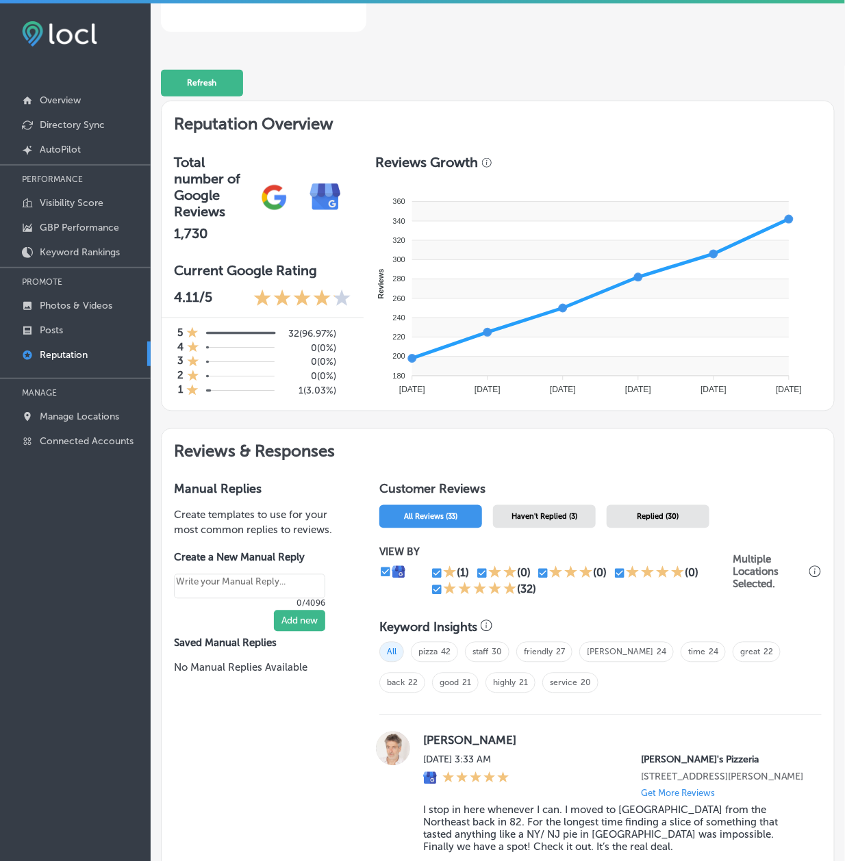
scroll to position [440, 0]
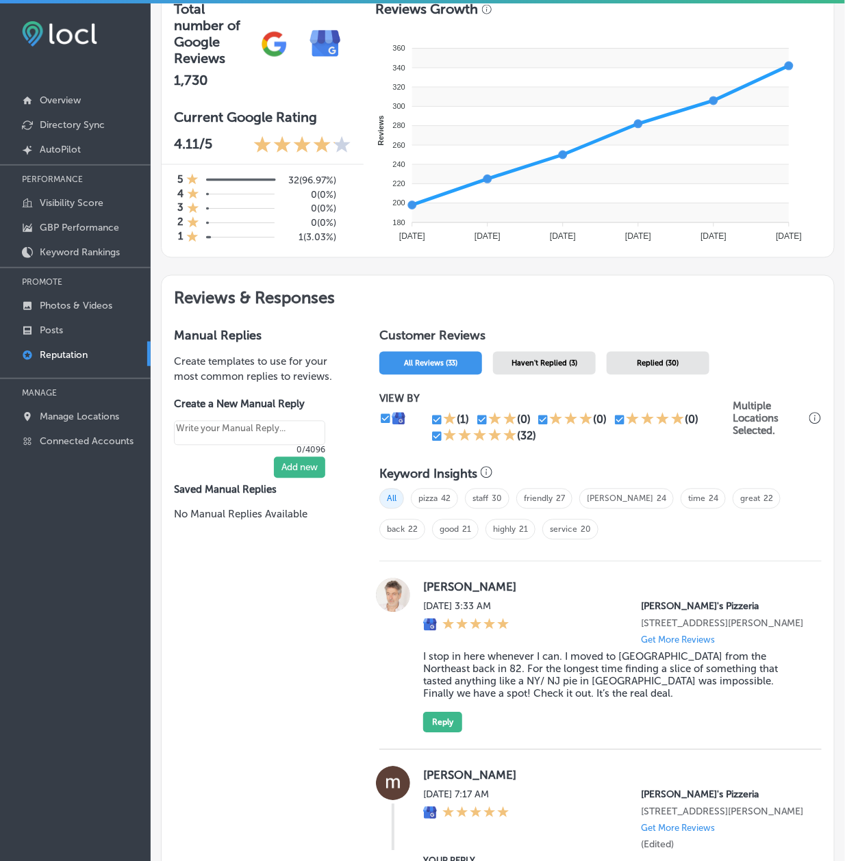
click at [636, 526] on div "All pizza 42 staff 30 friendly 27 [PERSON_NAME] 24 time 24 great 22 back 22 goo…" at bounding box center [600, 519] width 442 height 75
click at [622, 373] on div "Replied (30)" at bounding box center [658, 363] width 103 height 23
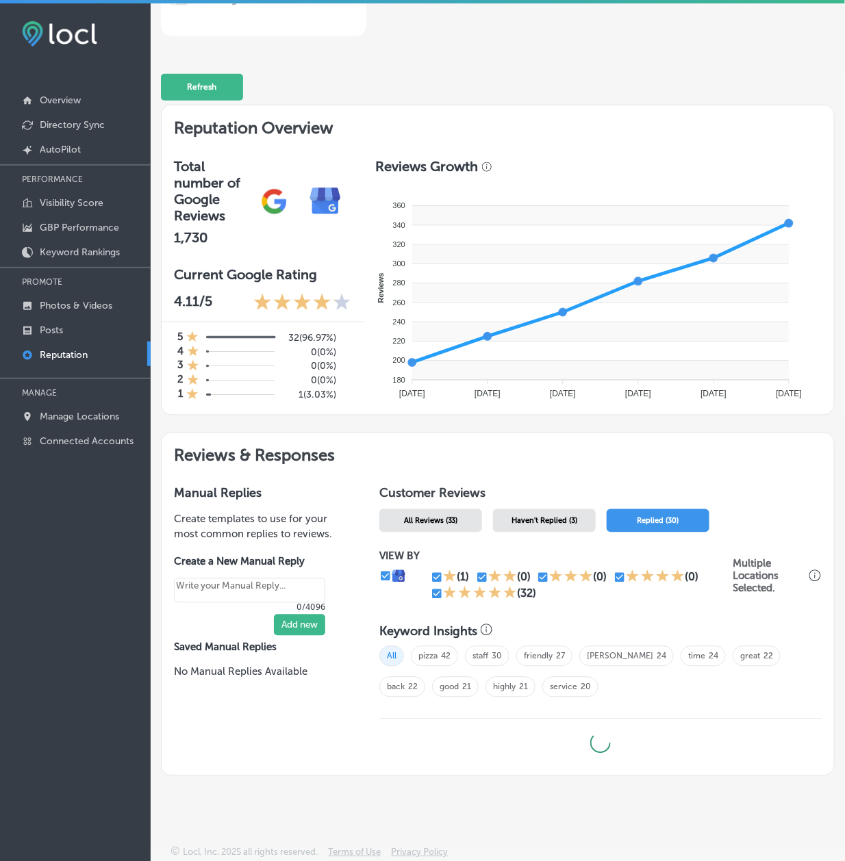
scroll to position [286, 0]
type textarea "x"
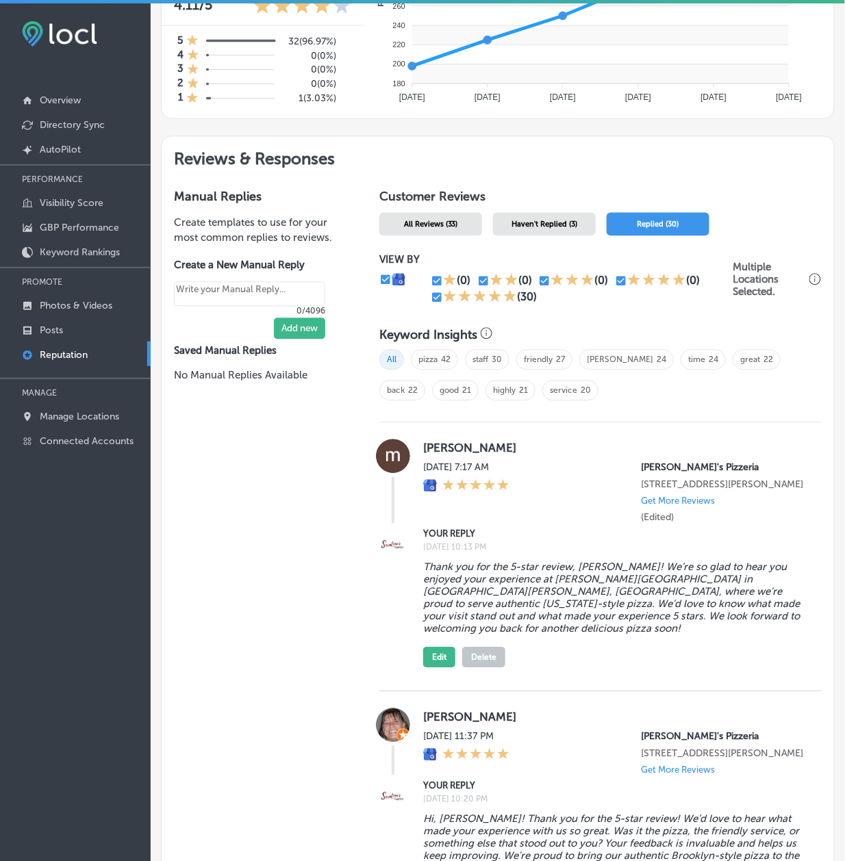
scroll to position [622, 0]
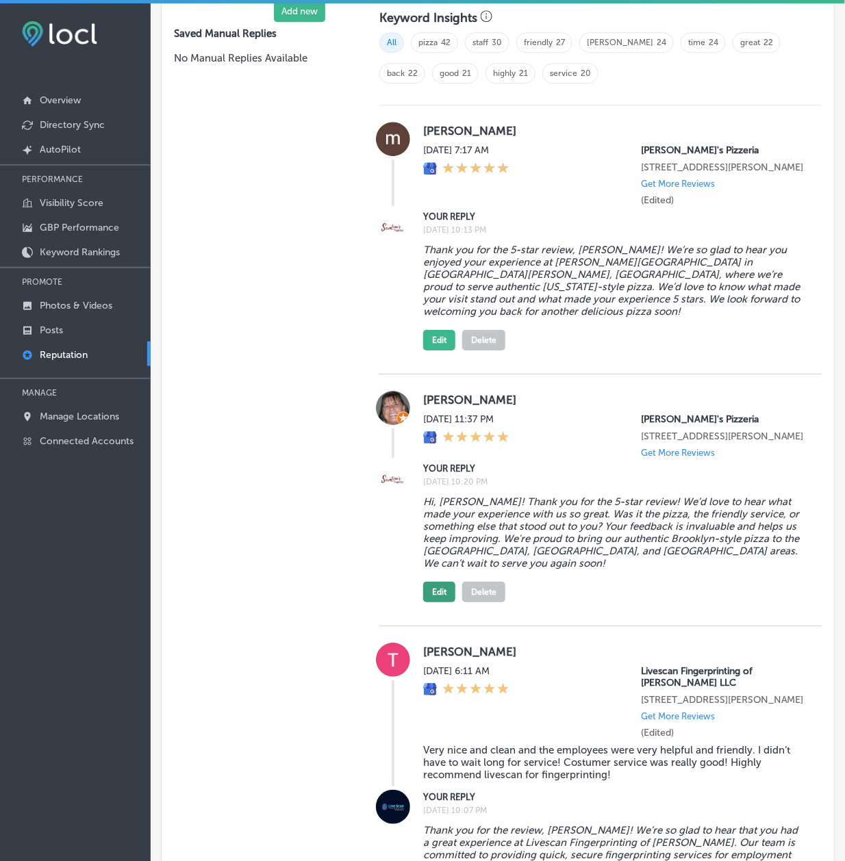
click at [433, 603] on button "Edit" at bounding box center [439, 592] width 32 height 21
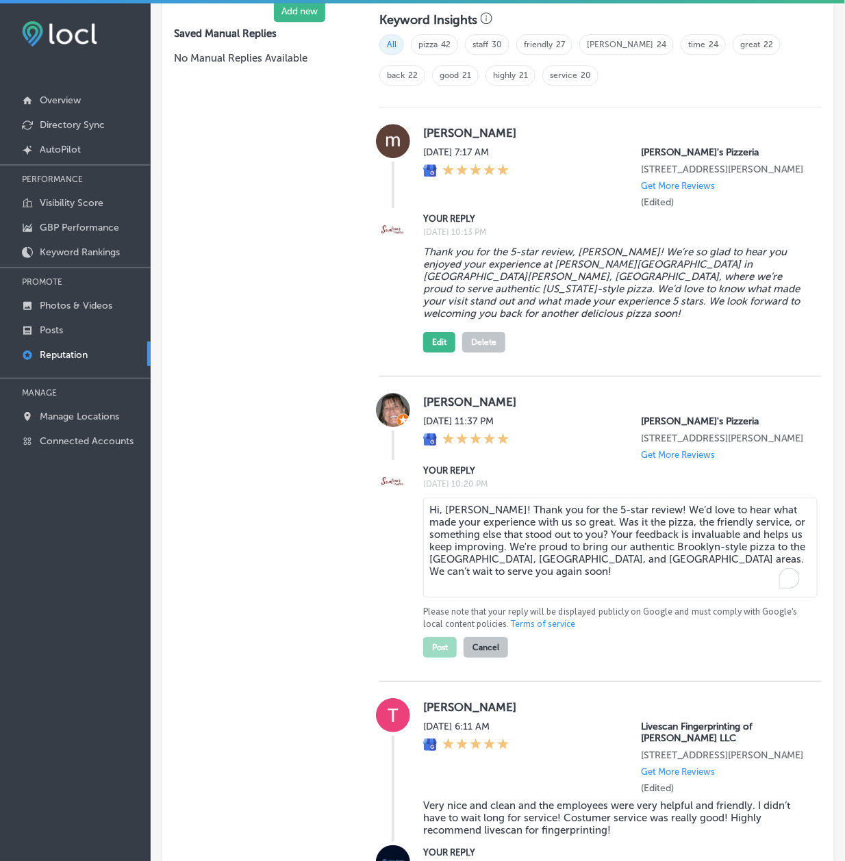
click at [486, 564] on textarea "Hi, [PERSON_NAME]! Thank you for the 5-star review! We’d love to hear what made…" at bounding box center [620, 548] width 394 height 100
paste textarea "Thank you for the 5-star review, [PERSON_NAME]! We’d love to hear what made you…"
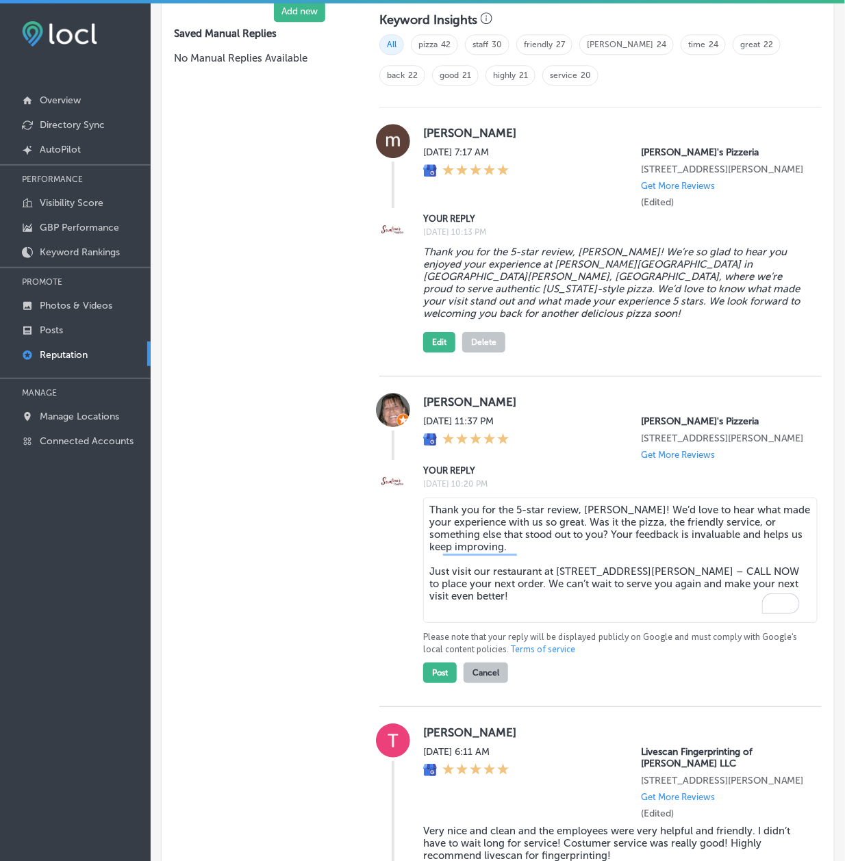
click at [423, 594] on textarea "Thank you for the 5-star review, [PERSON_NAME]! We’d love to hear what made you…" at bounding box center [620, 560] width 394 height 125
click at [430, 590] on textarea "Thank you for the 5-star review, [PERSON_NAME]! We’d love to hear what made you…" at bounding box center [620, 560] width 394 height 125
click at [592, 574] on textarea "Thank you for the 5-star review, [PERSON_NAME]! We’d love to hear what made you…" at bounding box center [620, 560] width 394 height 125
click at [426, 594] on textarea "Thank you for the 5-star review, [PERSON_NAME]! We’d love to hear what made you…" at bounding box center [620, 560] width 394 height 125
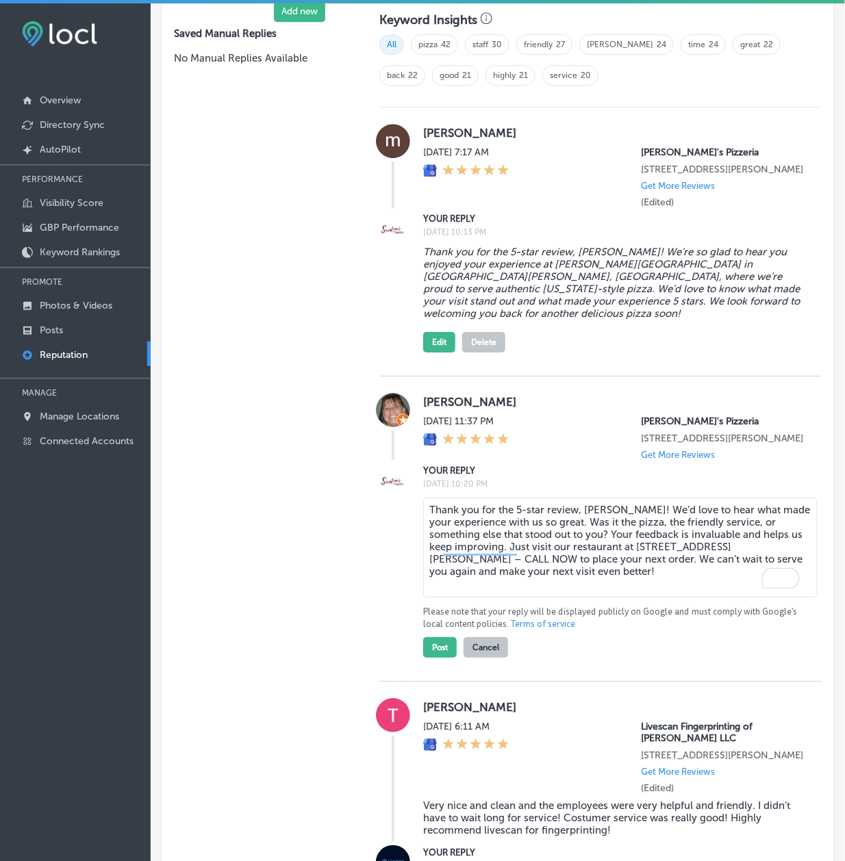
click at [520, 568] on textarea "Thank you for the 5-star review, [PERSON_NAME]! We’d love to hear what made you…" at bounding box center [620, 548] width 394 height 100
drag, startPoint x: 518, startPoint y: 568, endPoint x: 657, endPoint y: 581, distance: 139.6
click at [657, 581] on textarea "Thank you for the 5-star review, [PERSON_NAME]! We’d love to hear what made you…" at bounding box center [620, 548] width 394 height 100
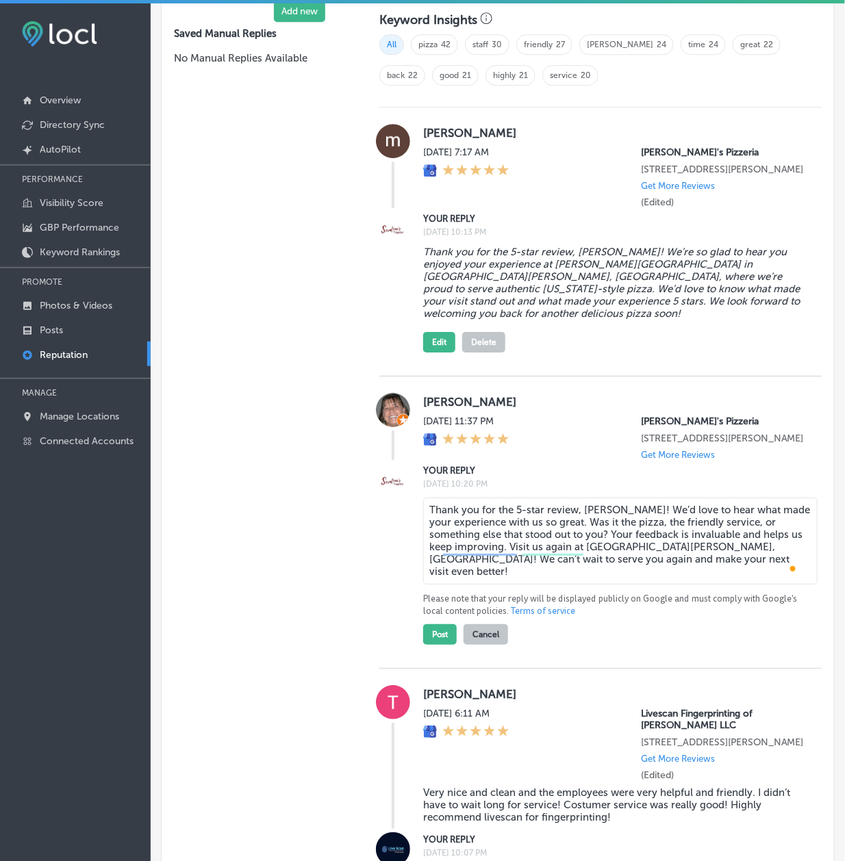
drag, startPoint x: 646, startPoint y: 587, endPoint x: 401, endPoint y: 538, distance: 249.9
click at [401, 538] on div "YOUR REPLY [DATE] 10:20 PM Thank you for the 5-star review, [PERSON_NAME]! We’d…" at bounding box center [600, 554] width 442 height 181
click at [595, 562] on textarea "Thank you for the 5-star review, [PERSON_NAME]! We’d love to hear what made you…" at bounding box center [620, 541] width 394 height 87
click at [625, 568] on textarea "Thank you for the 5-star review, [PERSON_NAME]! We’d love to hear what made you…" at bounding box center [620, 541] width 394 height 87
drag, startPoint x: 633, startPoint y: 577, endPoint x: 379, endPoint y: 479, distance: 272.7
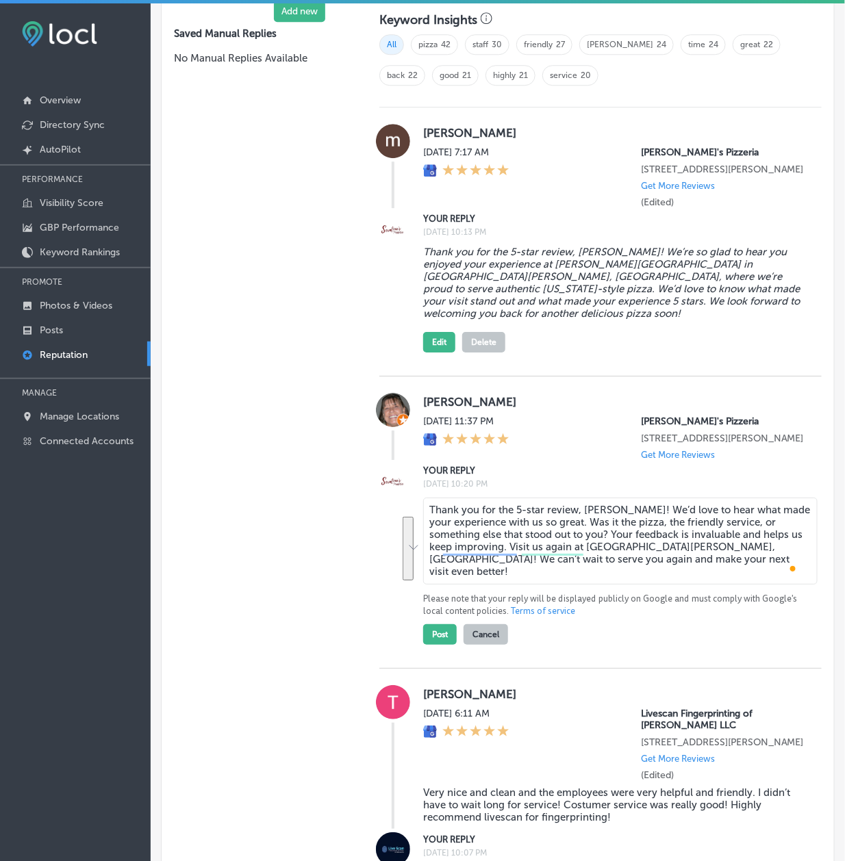
click at [379, 479] on div "[PERSON_NAME][DATE] 11:37 PM [PERSON_NAME]'s Pizzeria [STREET_ADDRESS][PERSON_N…" at bounding box center [600, 523] width 442 height 292
click at [628, 546] on textarea "Thank you for the 5-star review, [PERSON_NAME]! We’d love to hear what made you…" at bounding box center [620, 541] width 394 height 87
drag, startPoint x: 661, startPoint y: 579, endPoint x: 411, endPoint y: 502, distance: 261.5
click at [411, 502] on div "YOUR REPLY [DATE] 10:20 PM Thank you for the 5-star review, [PERSON_NAME]! We’d…" at bounding box center [600, 554] width 442 height 181
click at [564, 546] on textarea "Thank you for the 5-star review, [PERSON_NAME]! We’d love to hear what made you…" at bounding box center [620, 541] width 394 height 87
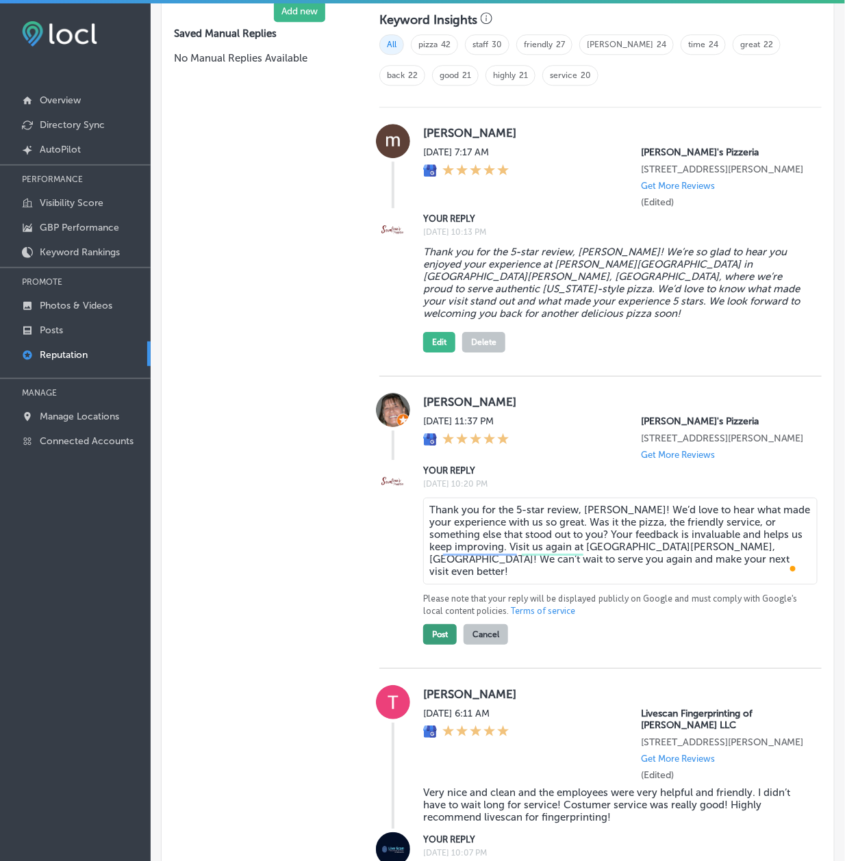
type textarea "Thank you for the 5-star review, [PERSON_NAME]! We’d love to hear what made you…"
click at [436, 645] on button "Post" at bounding box center [440, 635] width 34 height 21
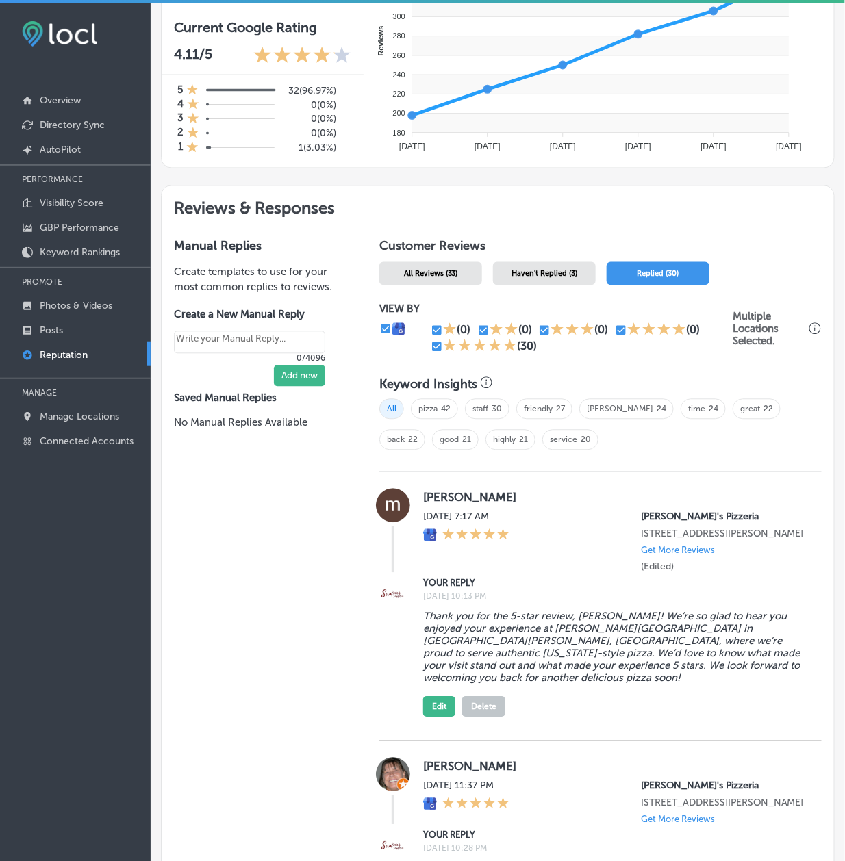
click at [514, 274] on span "Haven't Replied (3)" at bounding box center [545, 274] width 66 height 9
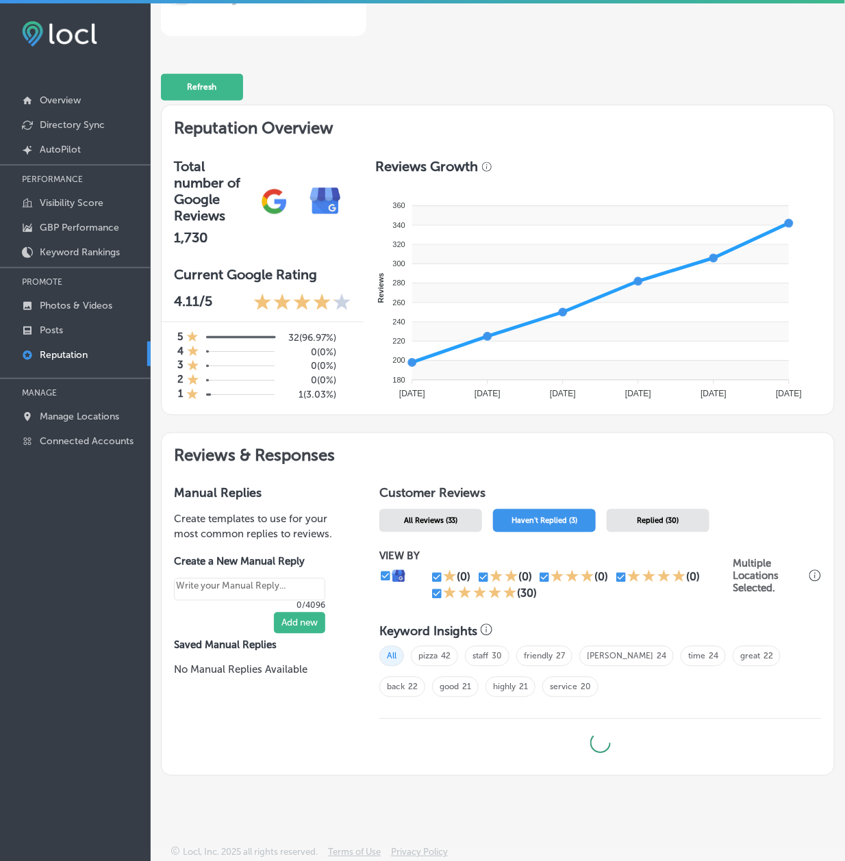
scroll to position [3, 0]
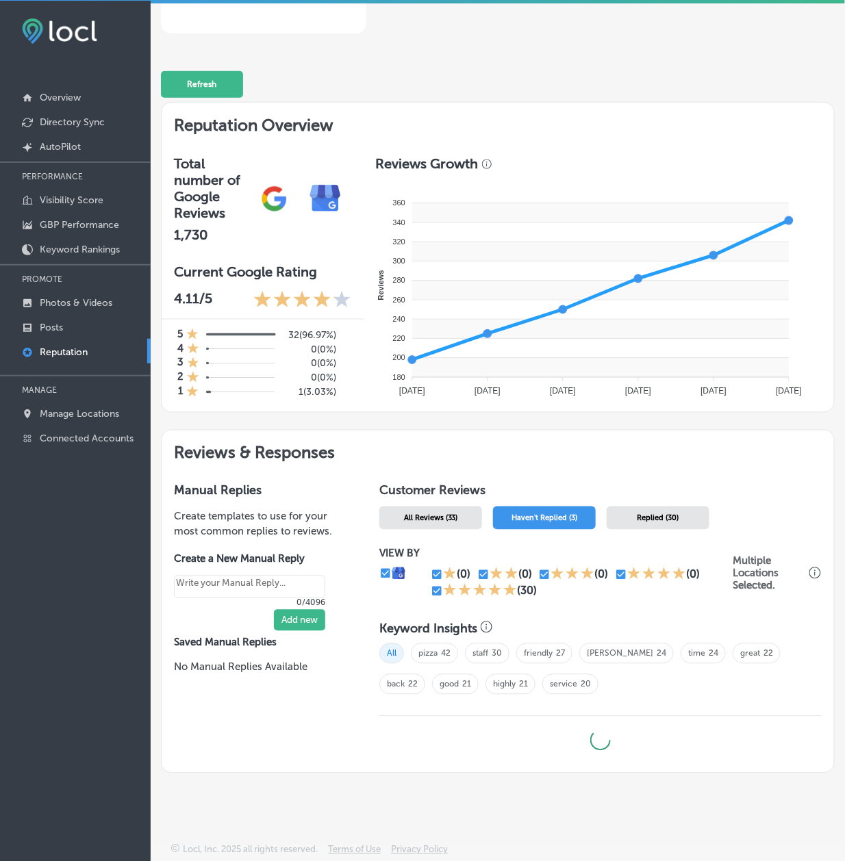
type textarea "x"
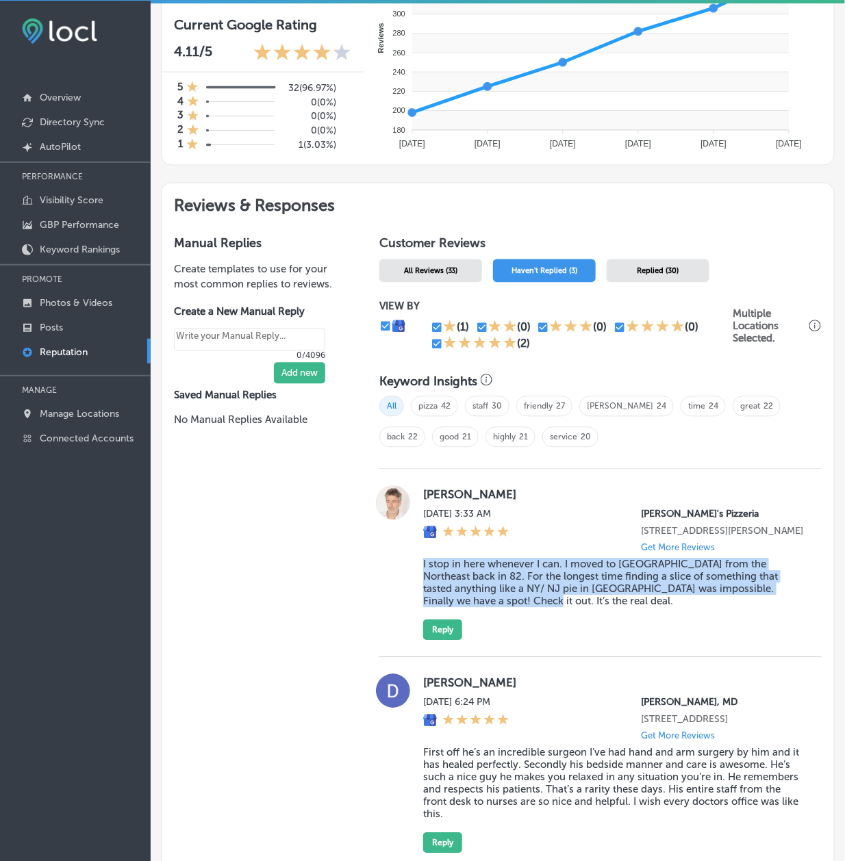
drag, startPoint x: 418, startPoint y: 581, endPoint x: 503, endPoint y: 614, distance: 91.1
click at [503, 614] on div "[PERSON_NAME] [DATE] 3:33 AM [PERSON_NAME]'s Pizzeria [STREET_ADDRESS][PERSON_N…" at bounding box center [600, 563] width 442 height 155
click at [503, 608] on blockquote "I stop in here whenever I can. I moved to [GEOGRAPHIC_DATA] from the Northeast …" at bounding box center [614, 583] width 382 height 49
drag, startPoint x: 488, startPoint y: 618, endPoint x: 414, endPoint y: 499, distance: 140.2
click at [414, 499] on div "[PERSON_NAME] [DATE] 3:33 AM [PERSON_NAME]'s Pizzeria [STREET_ADDRESS][PERSON_N…" at bounding box center [600, 563] width 442 height 155
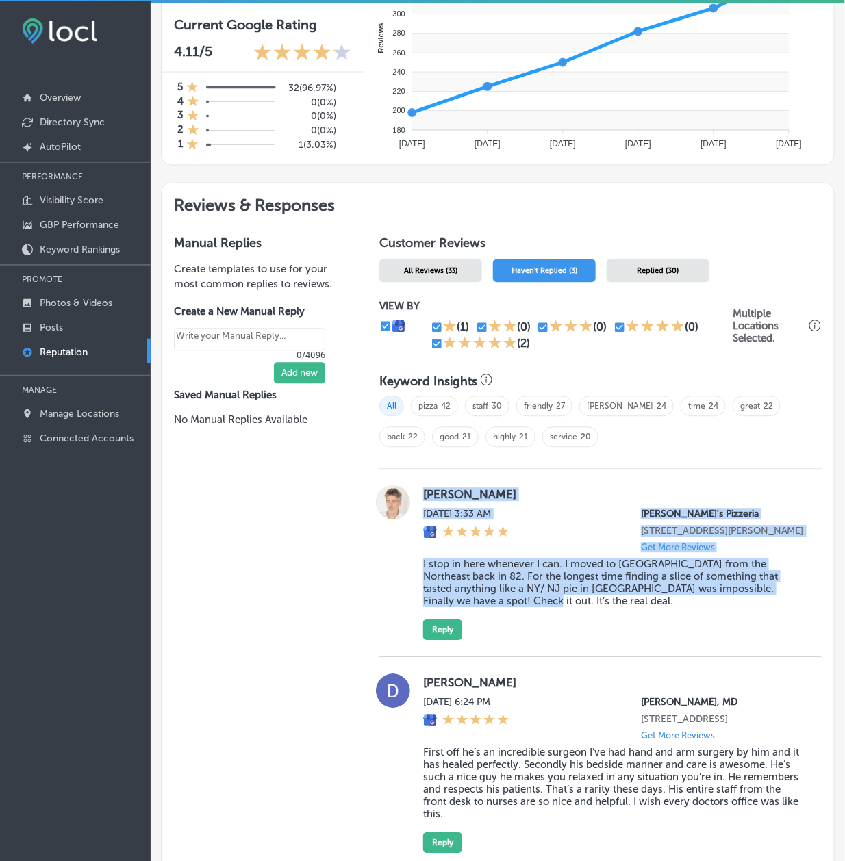
copy div "[PERSON_NAME] [DATE] 3:33 AM [PERSON_NAME]'s Pizzeria [STREET_ADDRESS][PERSON_N…"
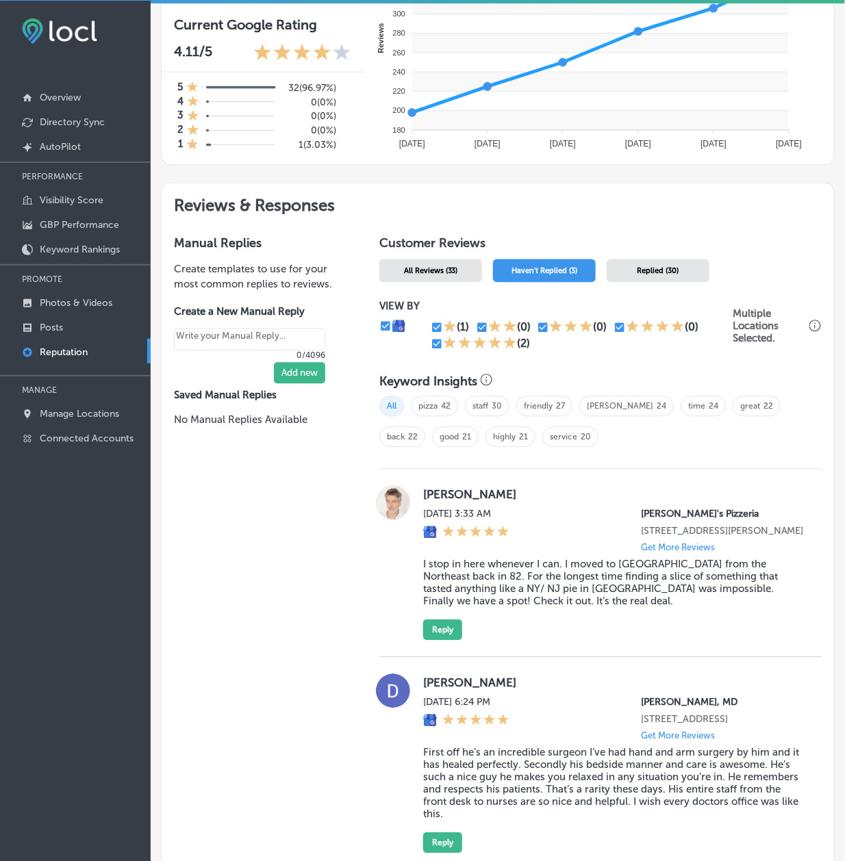
click at [751, 233] on div "Customer Reviews All Reviews (33) Haven't Replied (3) Replied (30) VIEW BY (1) …" at bounding box center [600, 746] width 467 height 1044
click at [457, 641] on button "Reply" at bounding box center [442, 630] width 39 height 21
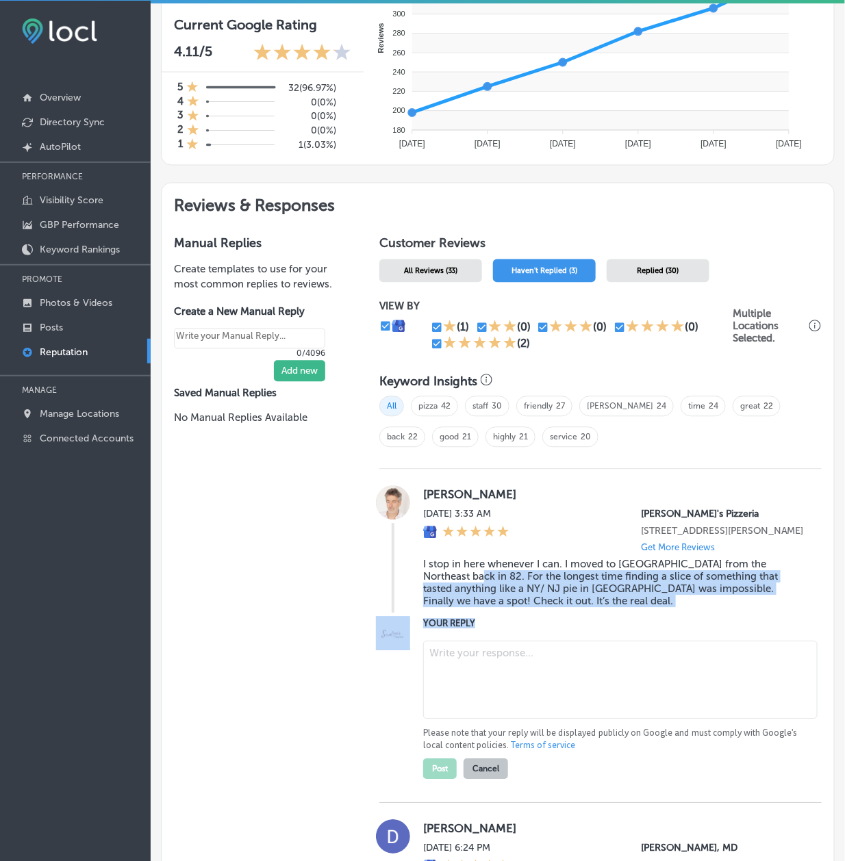
drag, startPoint x: 489, startPoint y: 642, endPoint x: 438, endPoint y: 587, distance: 74.6
click at [438, 587] on div "[PERSON_NAME] [DATE] 3:33 AM [PERSON_NAME]'s Pizzeria [STREET_ADDRESS][PERSON_N…" at bounding box center [600, 637] width 442 height 334
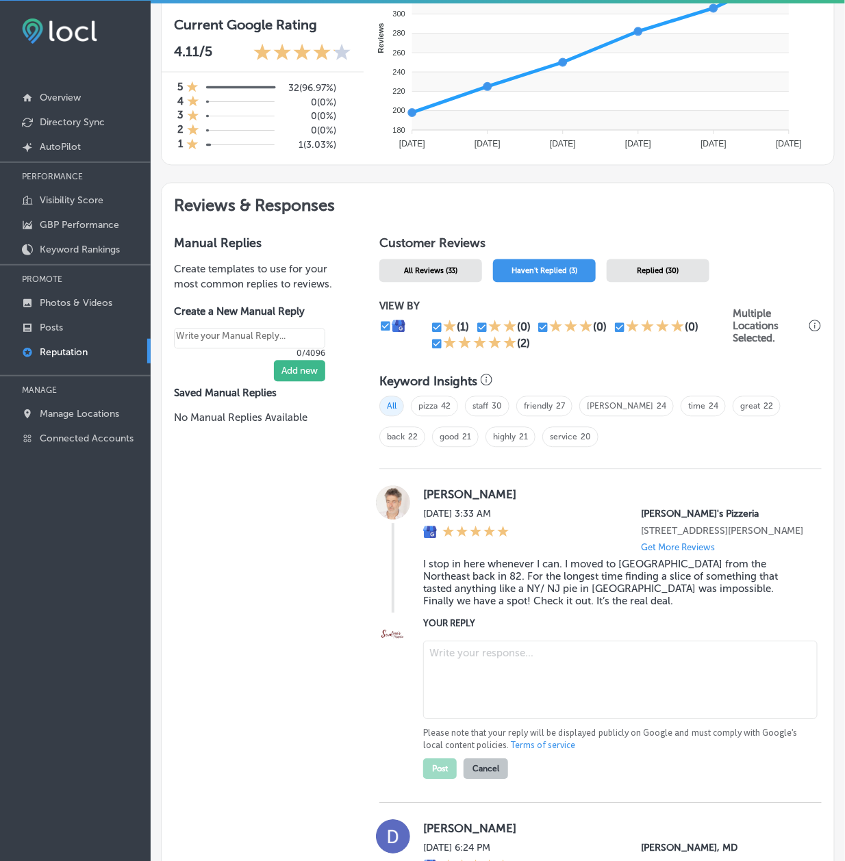
click at [267, 598] on div "Manual Replies Create templates to use for your most common replies to reviews.…" at bounding box center [260, 819] width 197 height 1190
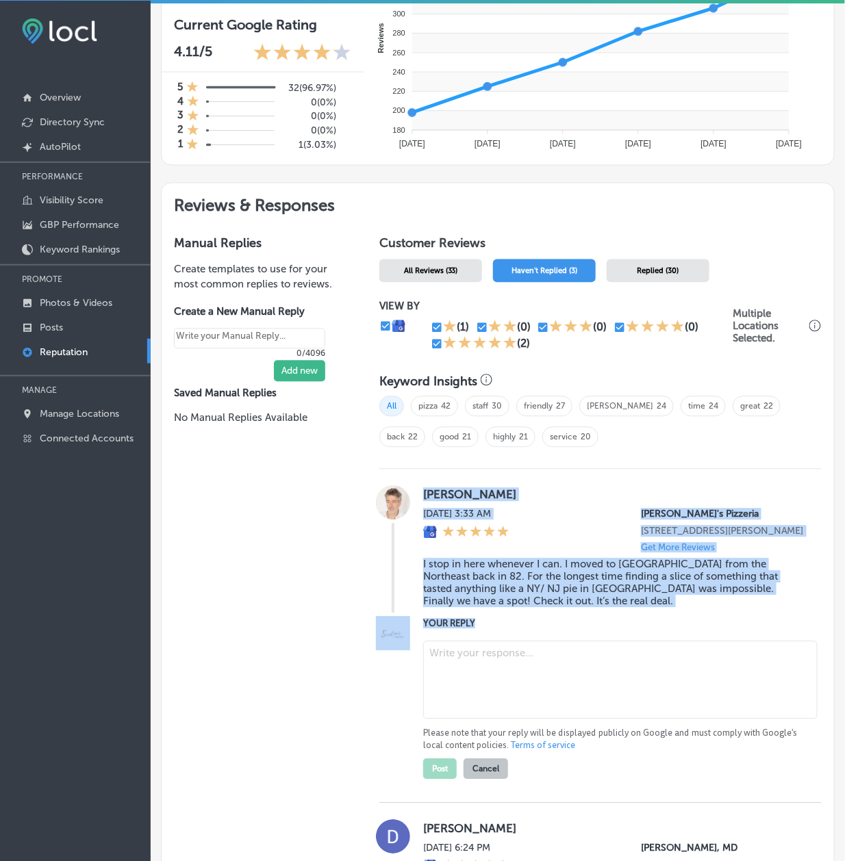
drag, startPoint x: 502, startPoint y: 638, endPoint x: 401, endPoint y: 575, distance: 119.3
click at [401, 575] on div "[PERSON_NAME] [DATE] 3:33 AM [PERSON_NAME]'s Pizzeria [STREET_ADDRESS][PERSON_N…" at bounding box center [600, 637] width 442 height 334
click at [447, 608] on blockquote "I stop in here whenever I can. I moved to [GEOGRAPHIC_DATA] from the Northeast …" at bounding box center [614, 583] width 382 height 49
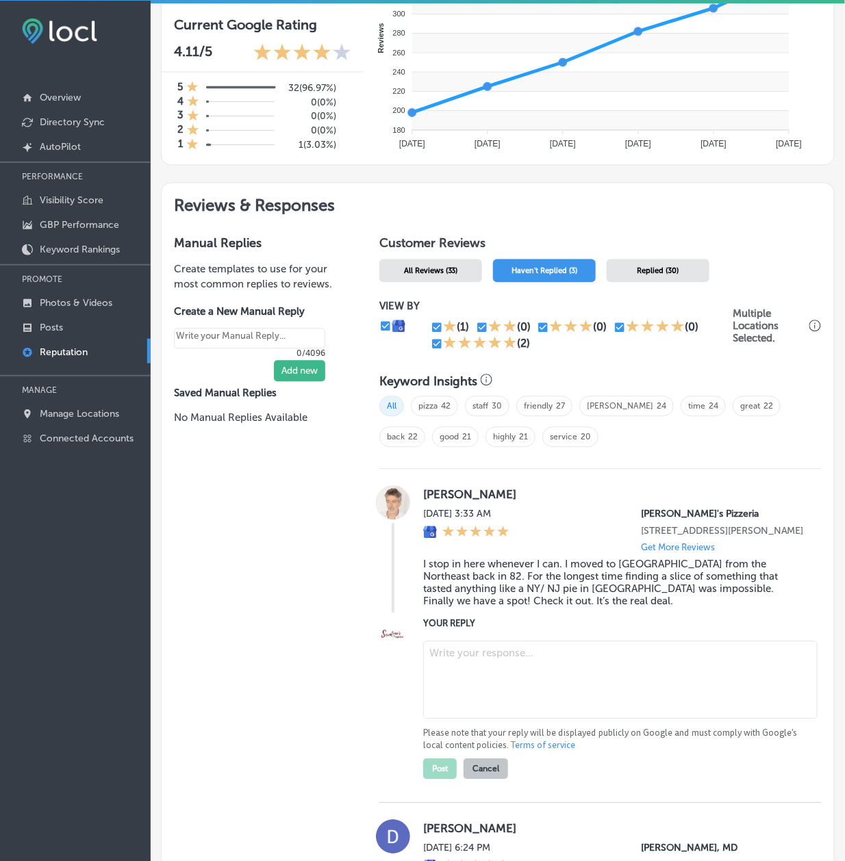
click at [460, 691] on textarea at bounding box center [620, 681] width 394 height 78
paste textarea "Thank you for the fantastic 5-star review, [PERSON_NAME]! We’re so happy to hea…"
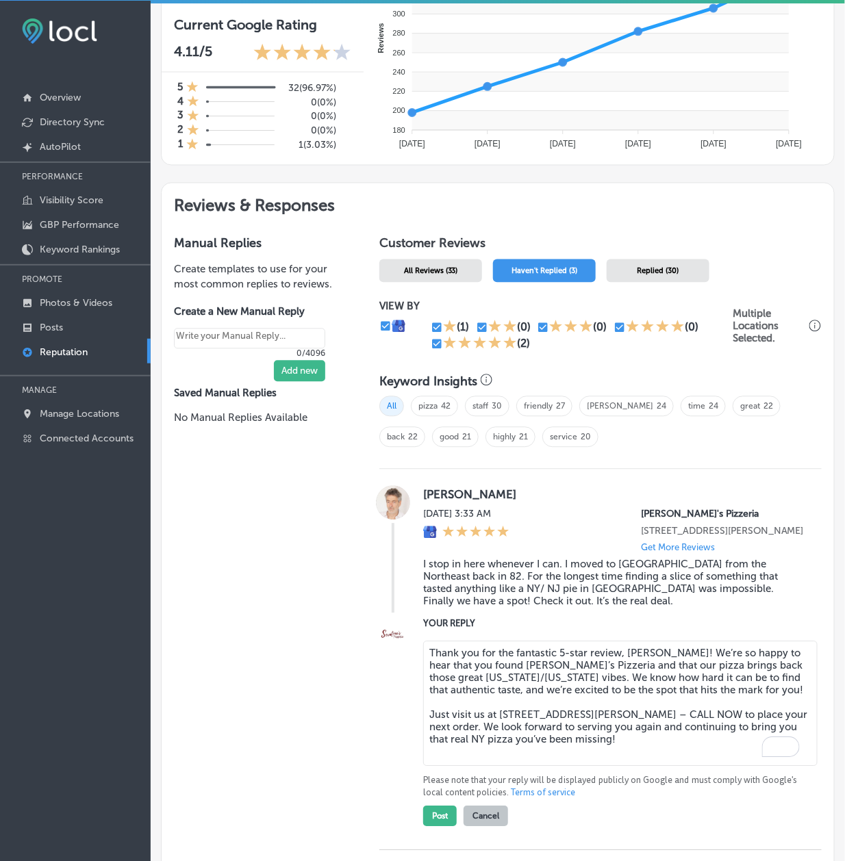
click at [537, 674] on textarea "Thank you for the fantastic 5-star review, [PERSON_NAME]! We’re so happy to hea…" at bounding box center [620, 704] width 394 height 125
click at [543, 671] on textarea "Thank you for the fantastic 5-star review, [PERSON_NAME]! We’re so happy to hea…" at bounding box center [620, 704] width 394 height 125
click at [544, 671] on textarea "Thank you for the fantastic 5-star review, [PERSON_NAME]! We’re so happy to hea…" at bounding box center [620, 704] width 394 height 125
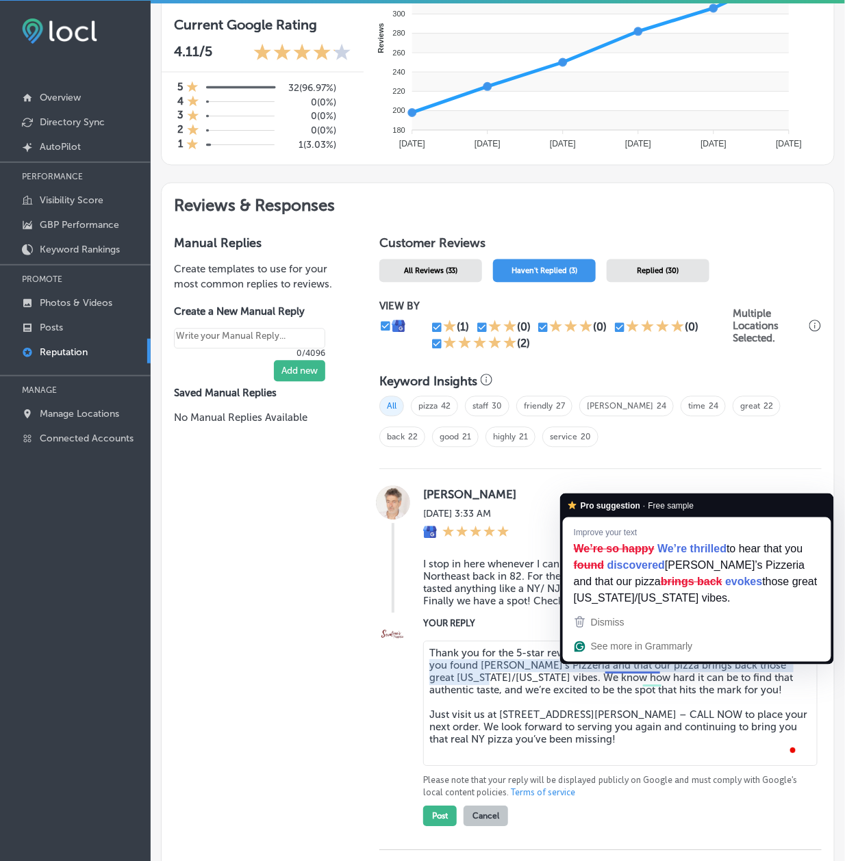
drag, startPoint x: 612, startPoint y: 674, endPoint x: 363, endPoint y: 674, distance: 249.3
click at [367, 674] on div "Customer Reviews All Reviews (33) Haven't Replied (3) Replied (30) VIEW BY (1) …" at bounding box center [600, 842] width 467 height 1237
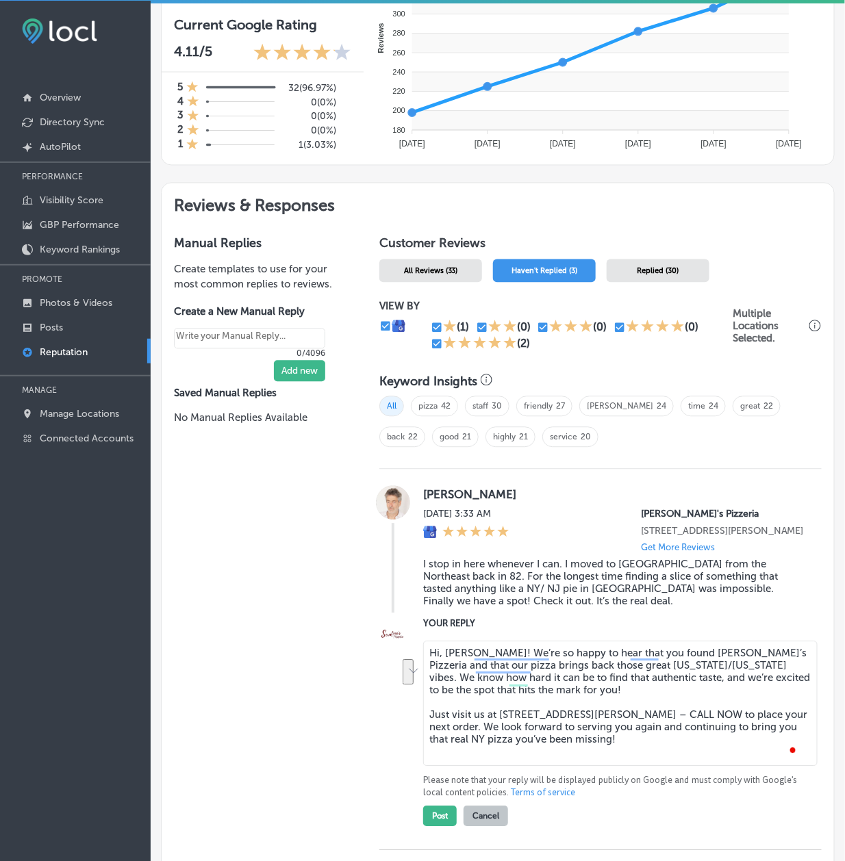
drag, startPoint x: 423, startPoint y: 735, endPoint x: 477, endPoint y: 751, distance: 56.3
click at [477, 751] on textarea "Hi, [PERSON_NAME]! We’re so happy to hear that you found [PERSON_NAME]’s Pizzer…" at bounding box center [620, 704] width 394 height 125
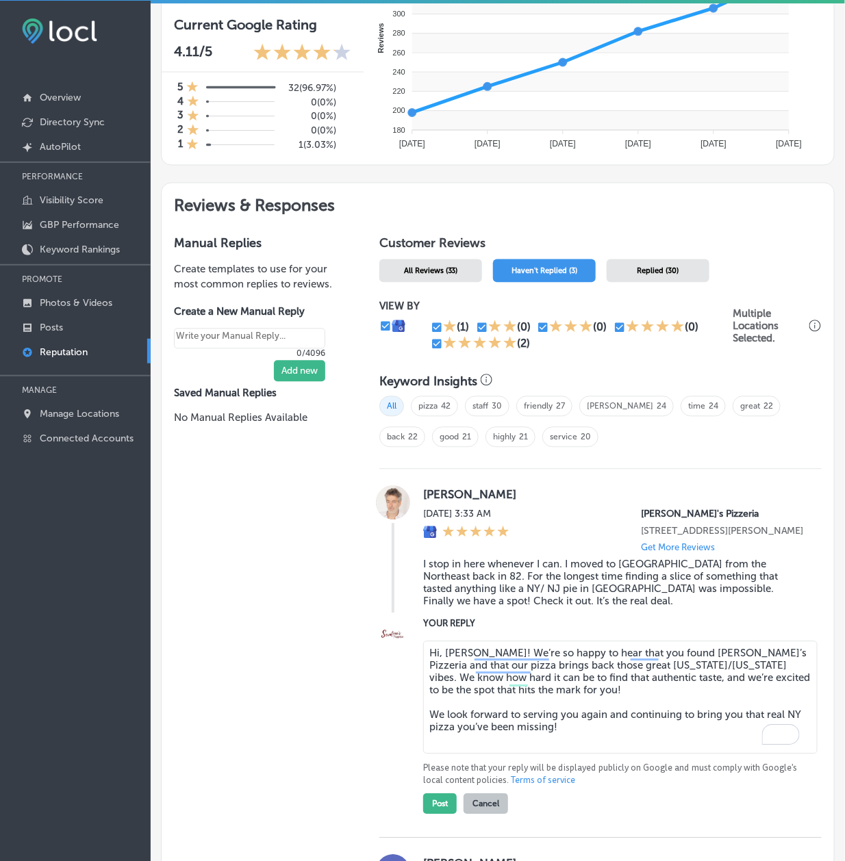
click at [601, 735] on textarea "Hi, [PERSON_NAME]! We’re so happy to hear that you found [PERSON_NAME]’s Pizzer…" at bounding box center [620, 698] width 394 height 113
click at [427, 731] on textarea "Hi, [PERSON_NAME]! We’re so happy to hear that you found [PERSON_NAME]’s Pizzer…" at bounding box center [620, 698] width 394 height 113
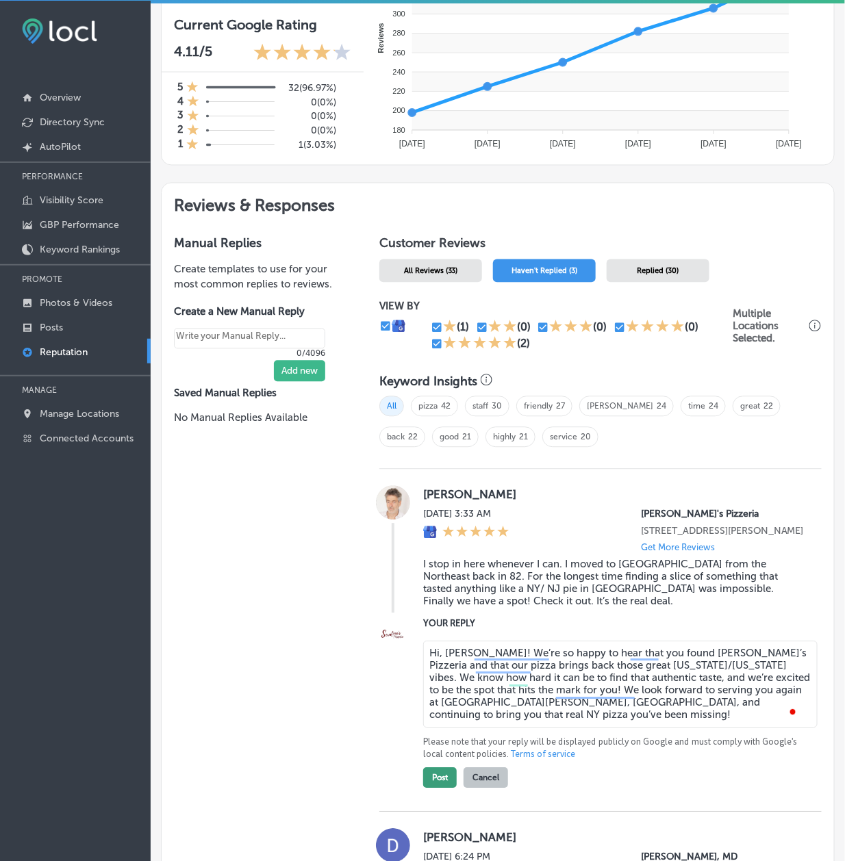
type textarea "Hi, [PERSON_NAME]! We’re so happy to hear that you found [PERSON_NAME]’s Pizzer…"
click at [434, 789] on button "Post" at bounding box center [440, 778] width 34 height 21
click at [312, 718] on div "Manual Replies Create templates to use for your most common replies to reviews.…" at bounding box center [260, 823] width 197 height 1198
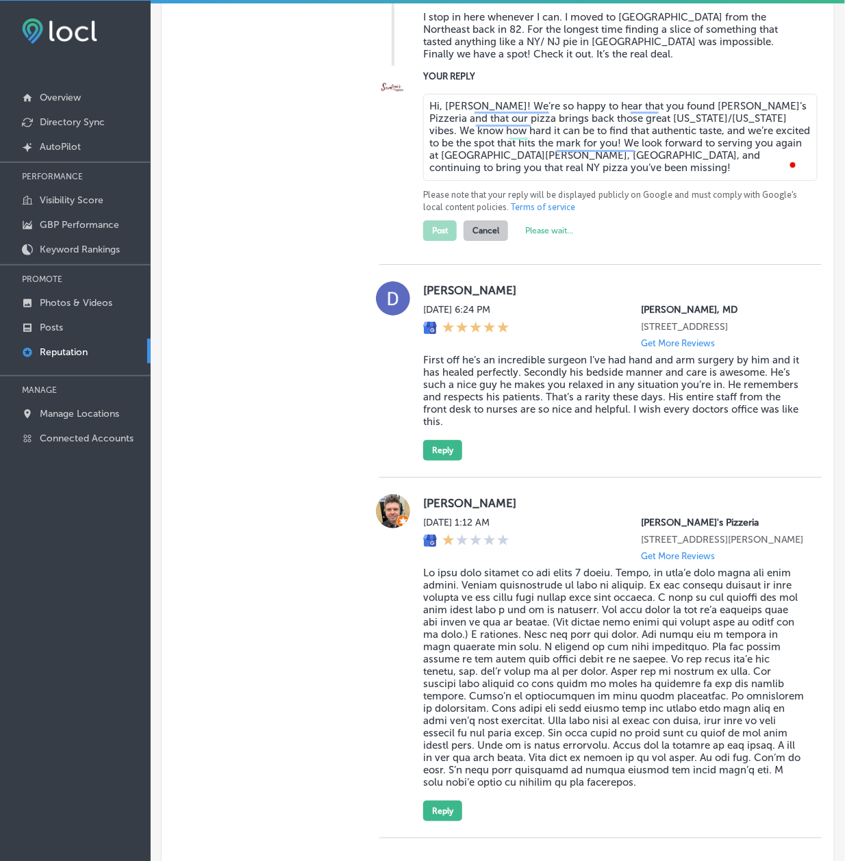
type textarea "x"
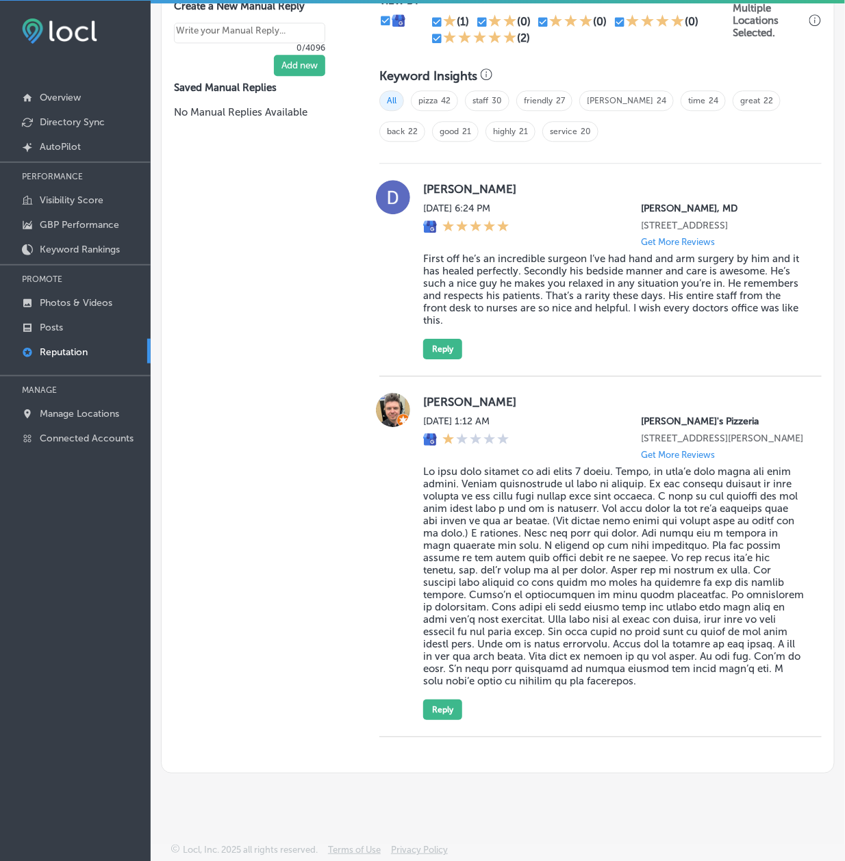
scroll to position [877, 0]
click at [337, 301] on div "Manual Replies Create templates to use for your most common replies to reviews.…" at bounding box center [260, 345] width 197 height 855
click at [231, 362] on div "Manual Replies Create templates to use for your most common replies to reviews.…" at bounding box center [260, 345] width 197 height 855
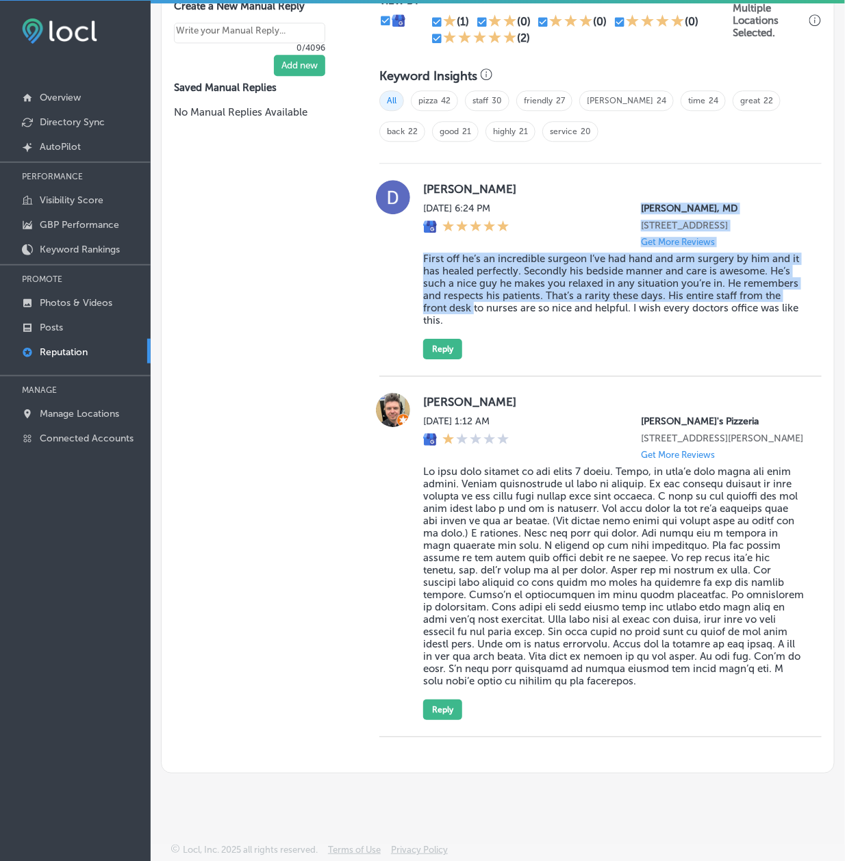
drag, startPoint x: 516, startPoint y: 290, endPoint x: 431, endPoint y: 201, distance: 123.5
click at [431, 201] on div "[PERSON_NAME][DATE] 6:24 PM [PERSON_NAME], MD 517 NY-[STREET_ADDRESS] Get More …" at bounding box center [614, 269] width 382 height 179
click at [457, 255] on blockquote "First off he’s an incredible surgeon I’ve had hand and arm surgery by him and i…" at bounding box center [614, 290] width 382 height 74
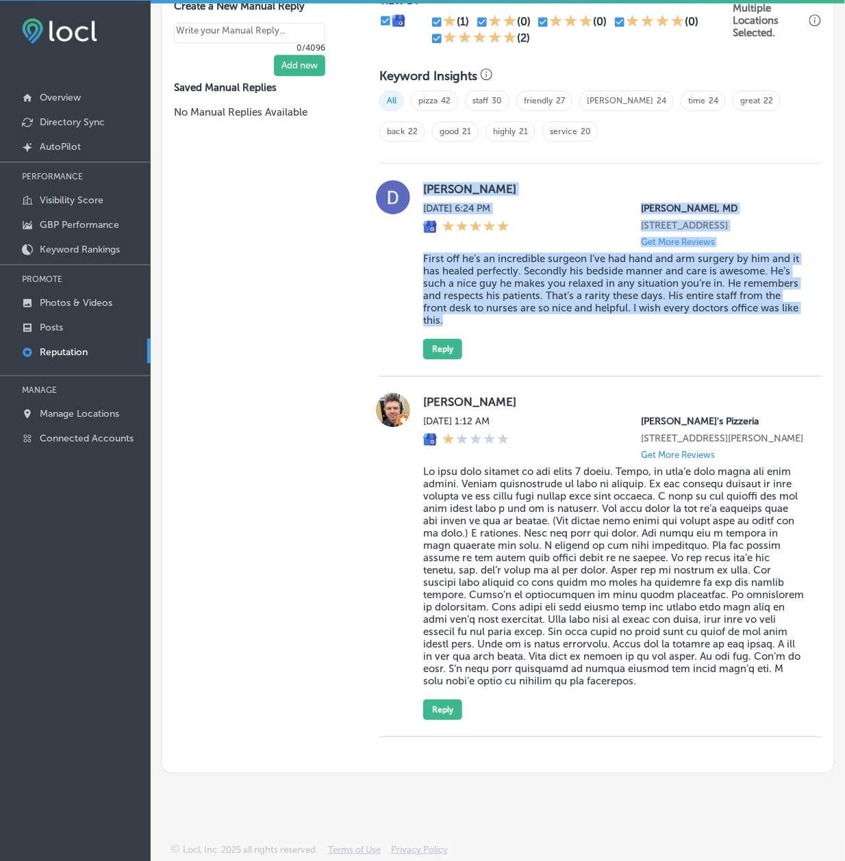
drag, startPoint x: 548, startPoint y: 311, endPoint x: 419, endPoint y: 152, distance: 204.5
click at [423, 180] on div "[PERSON_NAME][DATE] 6:24 PM [PERSON_NAME], MD 517 NY-[STREET_ADDRESS] Get More …" at bounding box center [614, 269] width 382 height 179
copy div "[PERSON_NAME][DATE] 6:24 PM [PERSON_NAME], MD 517 NY-[STREET_ADDRESS] Get More …"
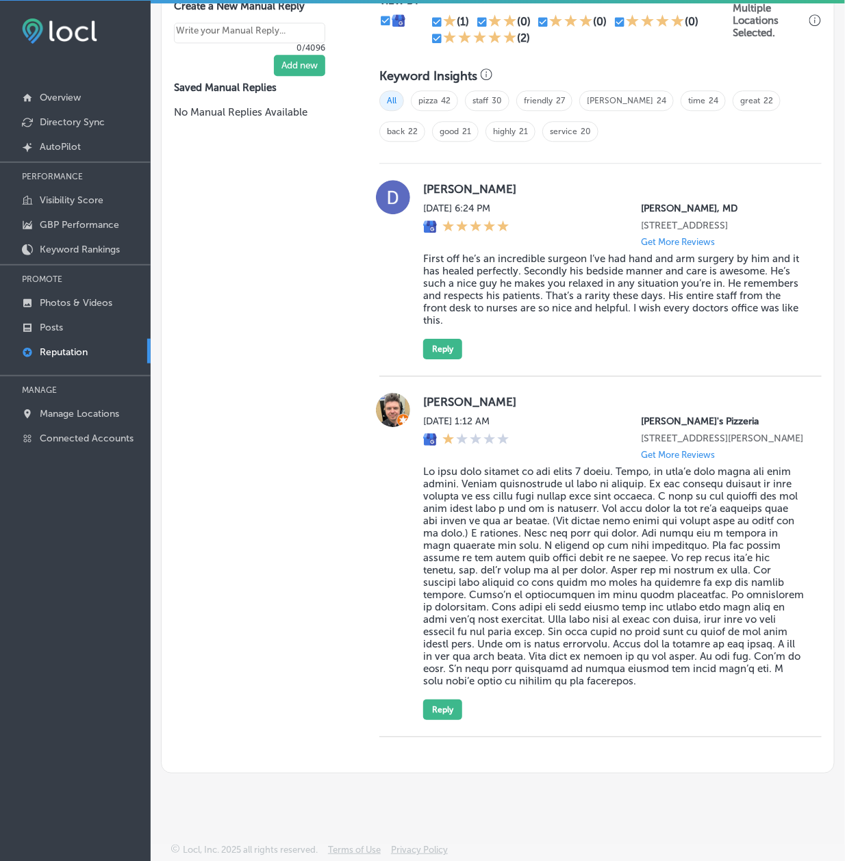
click at [431, 314] on div "[PERSON_NAME][DATE] 6:24 PM [PERSON_NAME], MD 517 NY-[STREET_ADDRESS] Get More …" at bounding box center [614, 269] width 382 height 179
click at [433, 339] on button "Reply" at bounding box center [442, 349] width 39 height 21
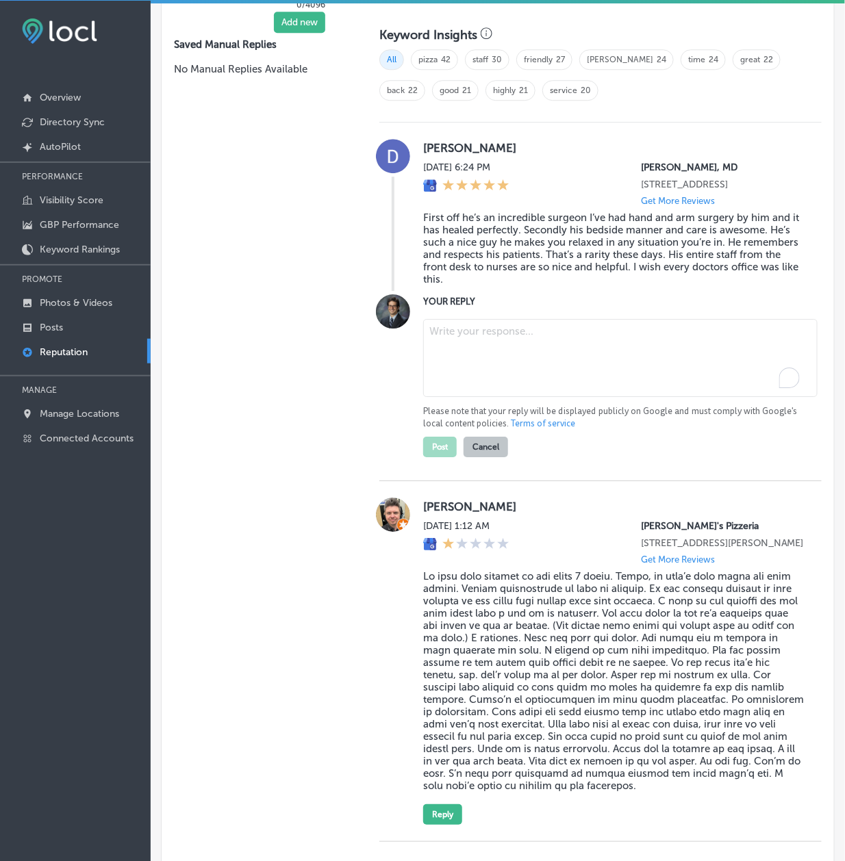
click at [481, 395] on textarea "To enrich screen reader interactions, please activate Accessibility in Grammarl…" at bounding box center [620, 358] width 394 height 78
paste textarea "Thank you so much for the kind words, [PERSON_NAME]! We're so glad to hear that…"
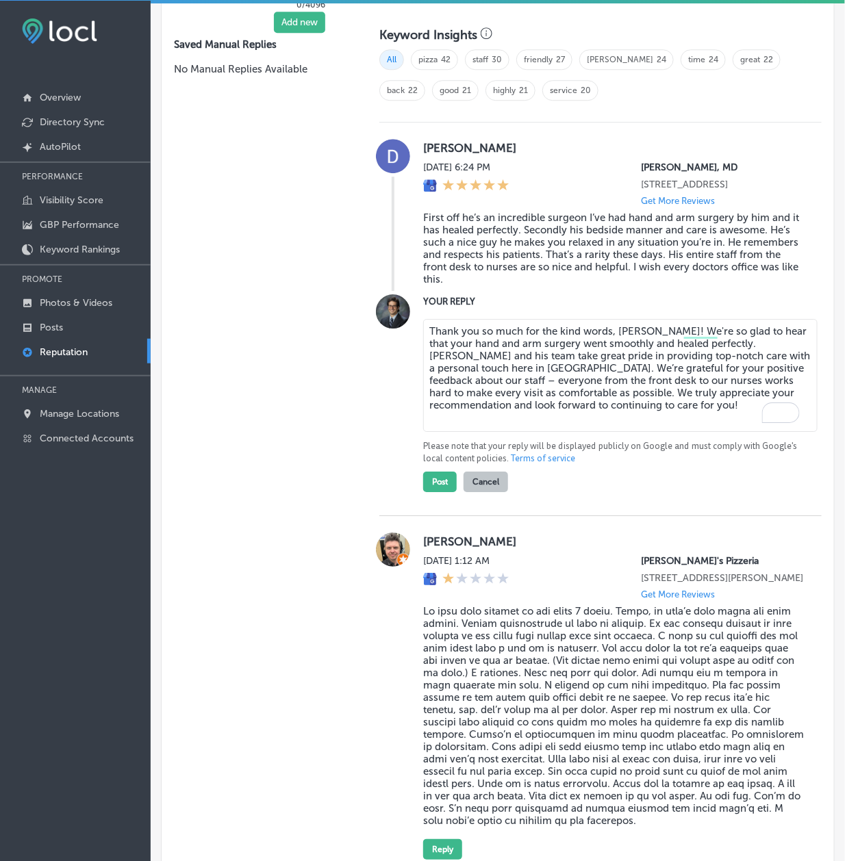
click at [441, 381] on textarea "Thank you so much for the kind words, [PERSON_NAME]! We're so glad to hear that…" at bounding box center [620, 375] width 394 height 113
paste textarea "thrilled to hear that your hand and arm surgery went smoothly and healed perfec…"
click at [693, 347] on textarea "Thank you so much for the kind words, [PERSON_NAME]! We're thrilled to hear tha…" at bounding box center [620, 375] width 394 height 113
click at [525, 368] on textarea "Thank you so much for the kind words, [PERSON_NAME]! We're thrilled to hear tha…" at bounding box center [620, 375] width 394 height 113
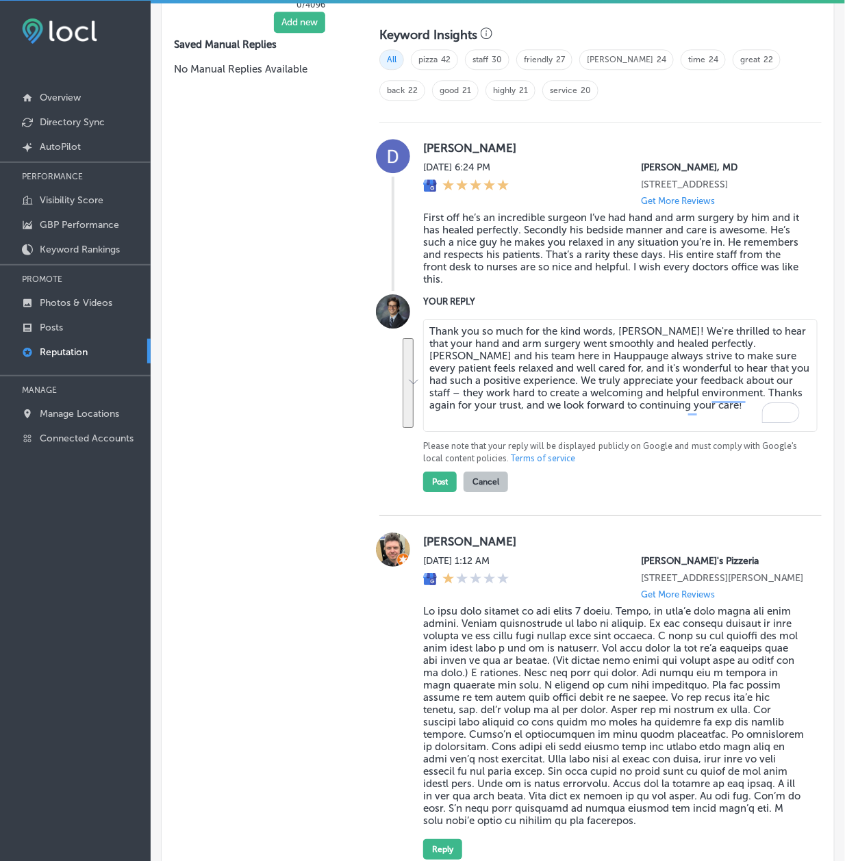
paste textarea "happy to hear that your hand and arm surgery went smoothly and healed perfectly…"
click at [609, 362] on textarea "Thank you so much for the kind words, [PERSON_NAME]! We're happy to hear that y…" at bounding box center [620, 375] width 394 height 113
drag, startPoint x: 653, startPoint y: 414, endPoint x: 759, endPoint y: 423, distance: 105.8
click at [759, 423] on textarea "Thank you so much for the kind words, [PERSON_NAME]! We're happy to hear that y…" at bounding box center [620, 375] width 394 height 113
paste textarea "Thank you again for your trust, and we look forward to continuing your care wit…"
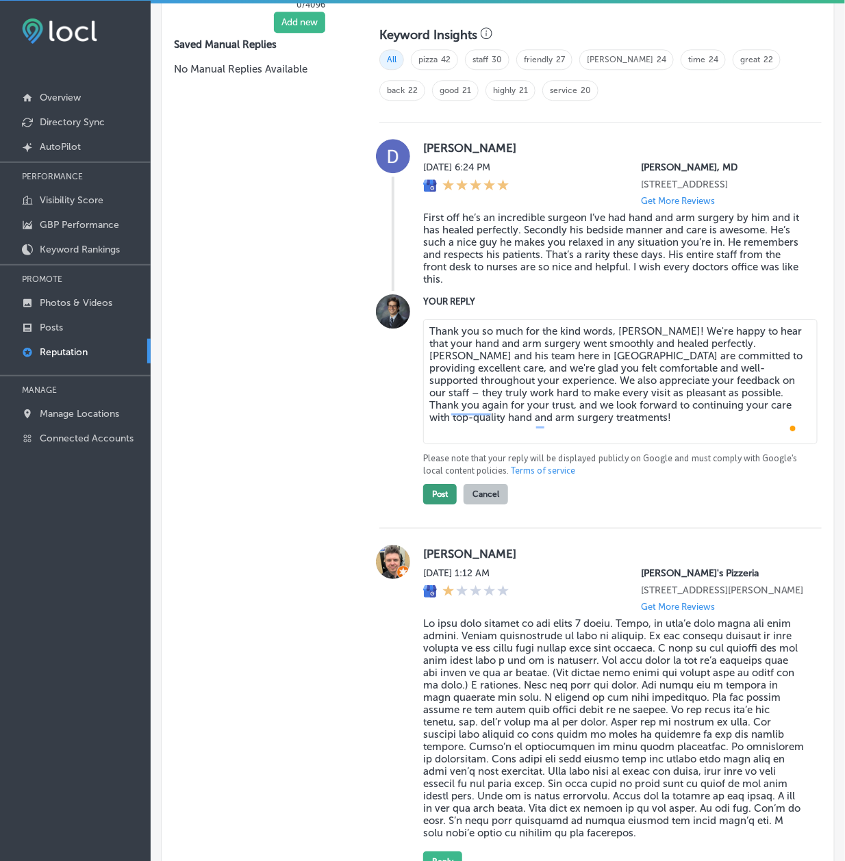
type textarea "Thank you so much for the kind words, [PERSON_NAME]! We're happy to hear that y…"
click at [429, 505] on button "Post" at bounding box center [440, 494] width 34 height 21
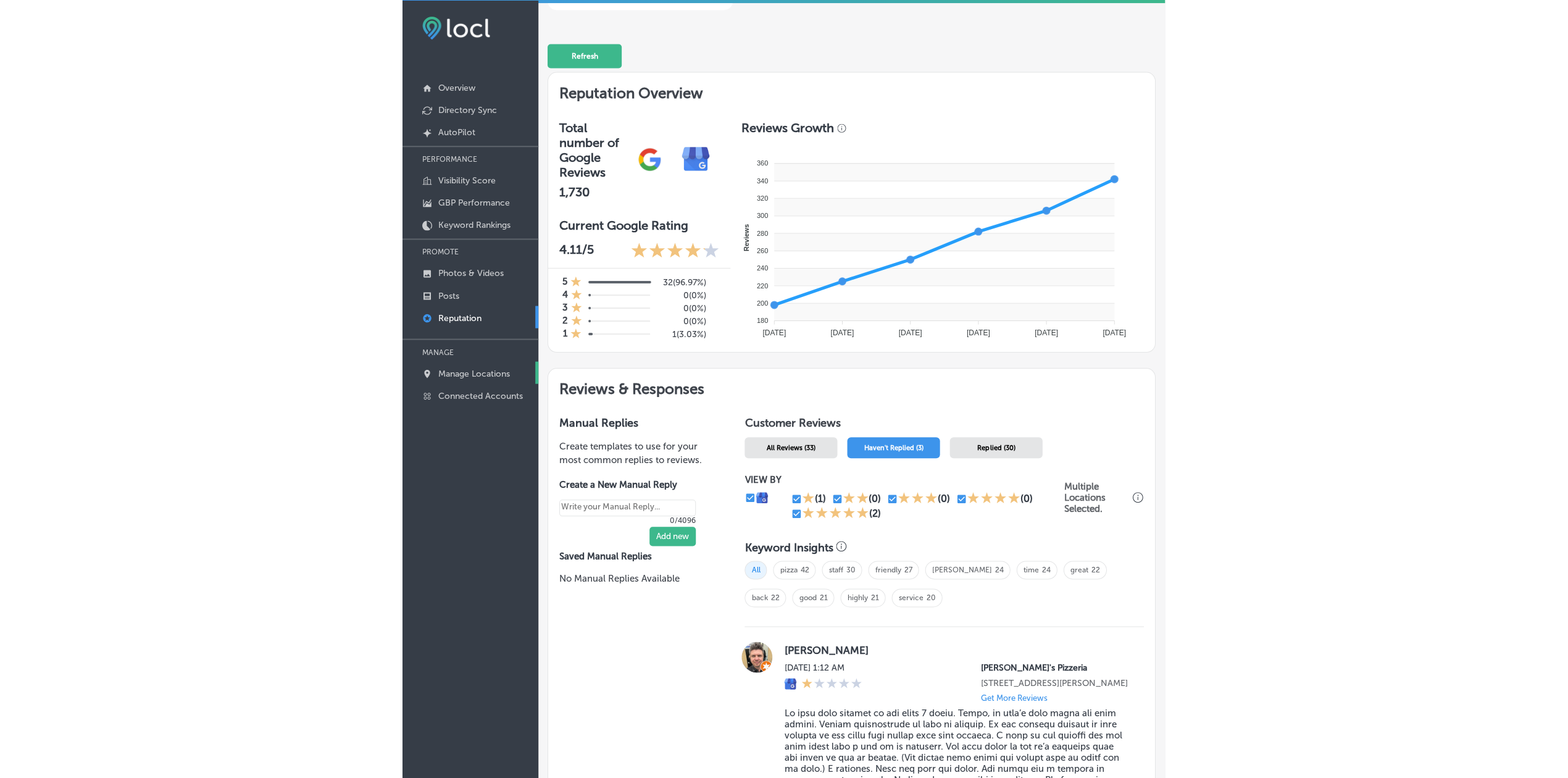
scroll to position [255, 0]
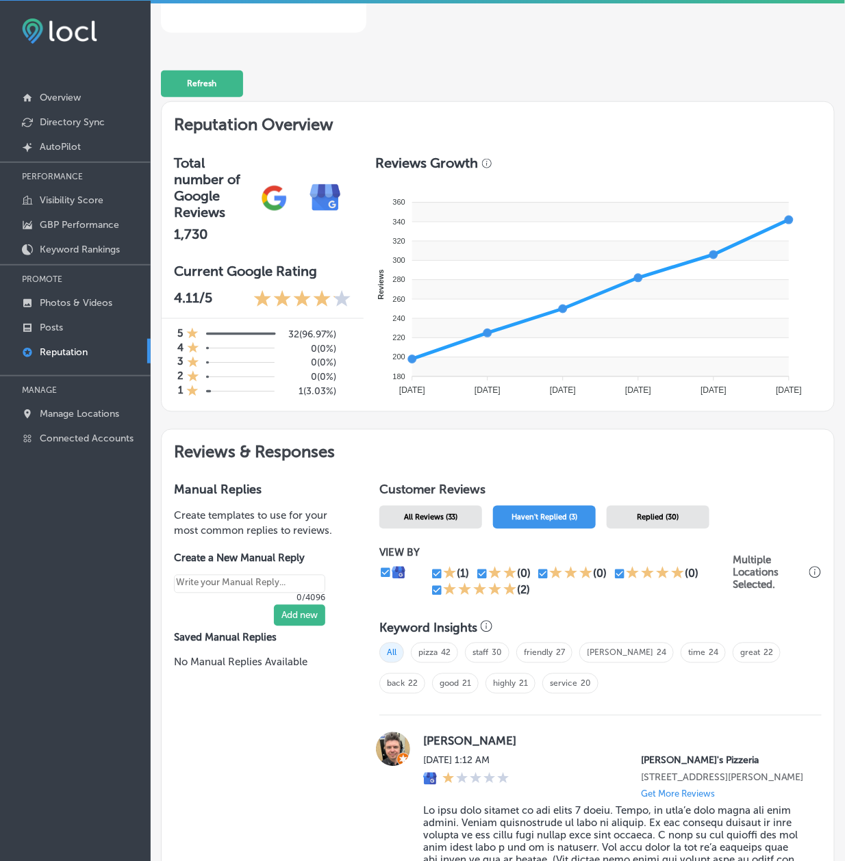
click at [300, 425] on div "Reputation Overview Total number of Google Reviews 1,730 Current Google Rating …" at bounding box center [498, 265] width 674 height 328
click at [313, 53] on div "Refresh" at bounding box center [498, 77] width 674 height 64
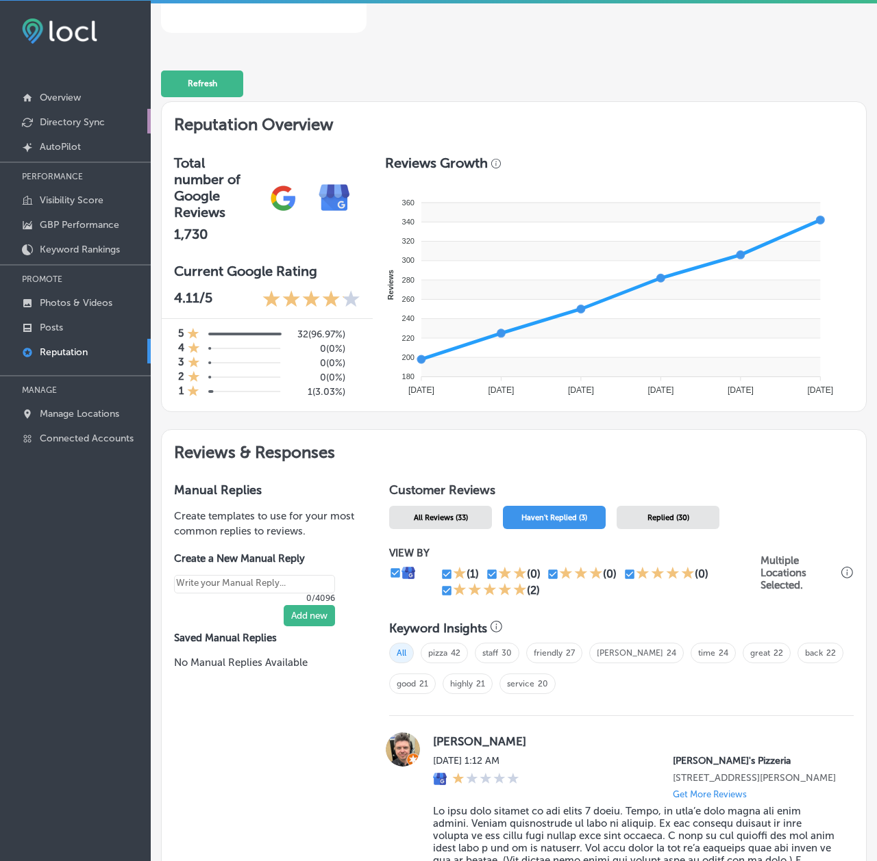
type textarea "x"
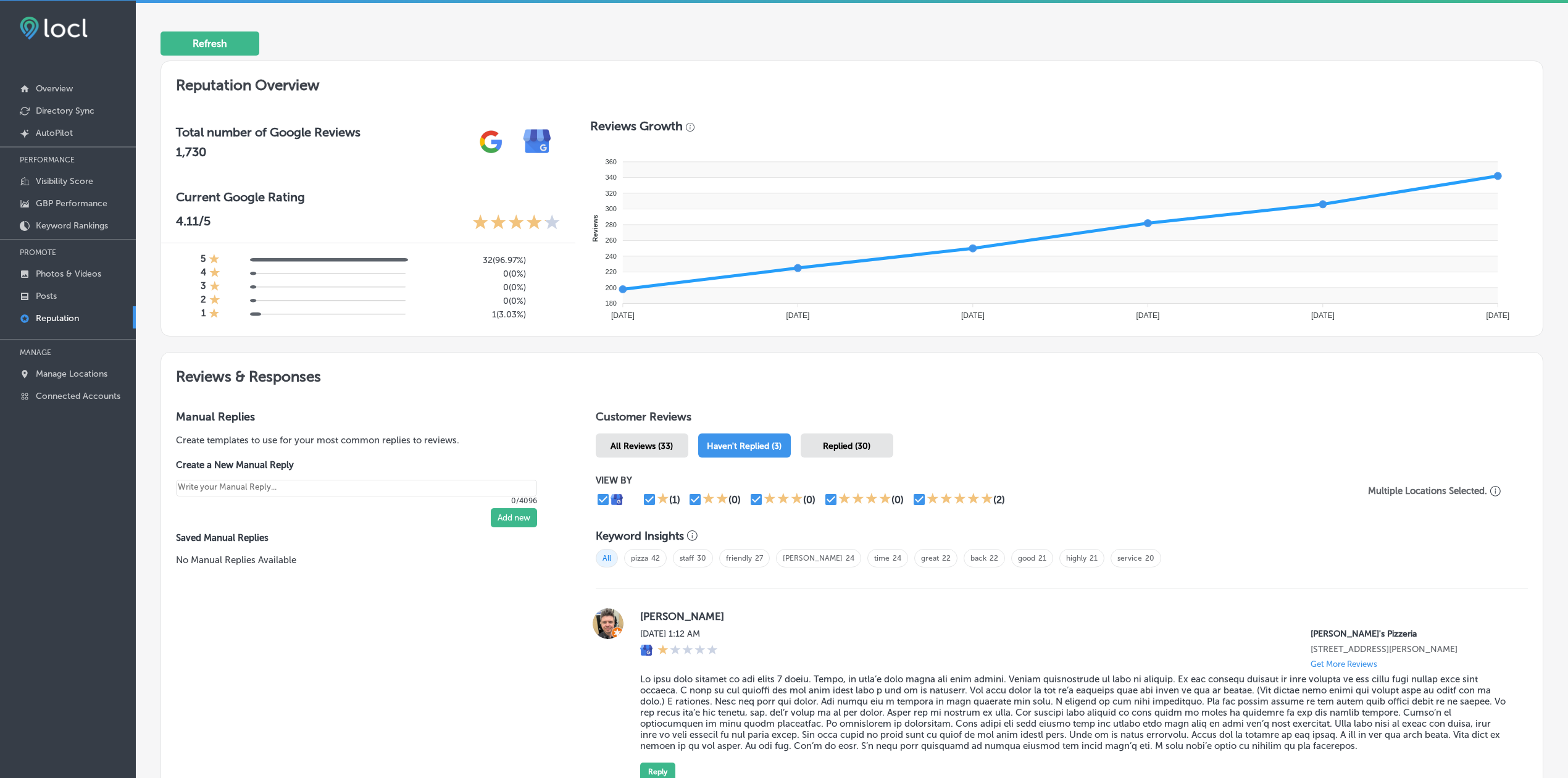
scroll to position [247, 0]
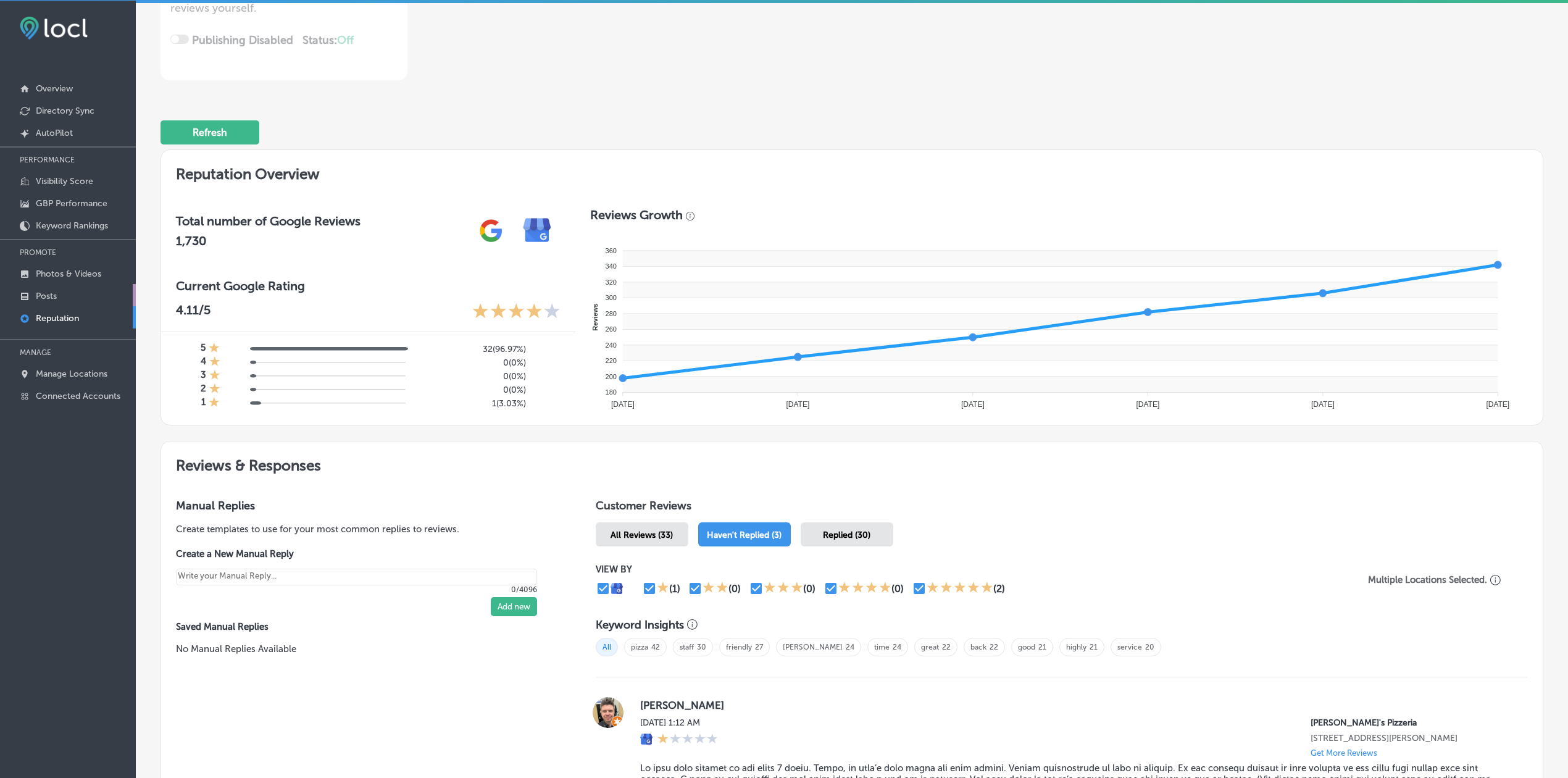
click at [47, 298] on p "Posts" at bounding box center [46, 297] width 21 height 11
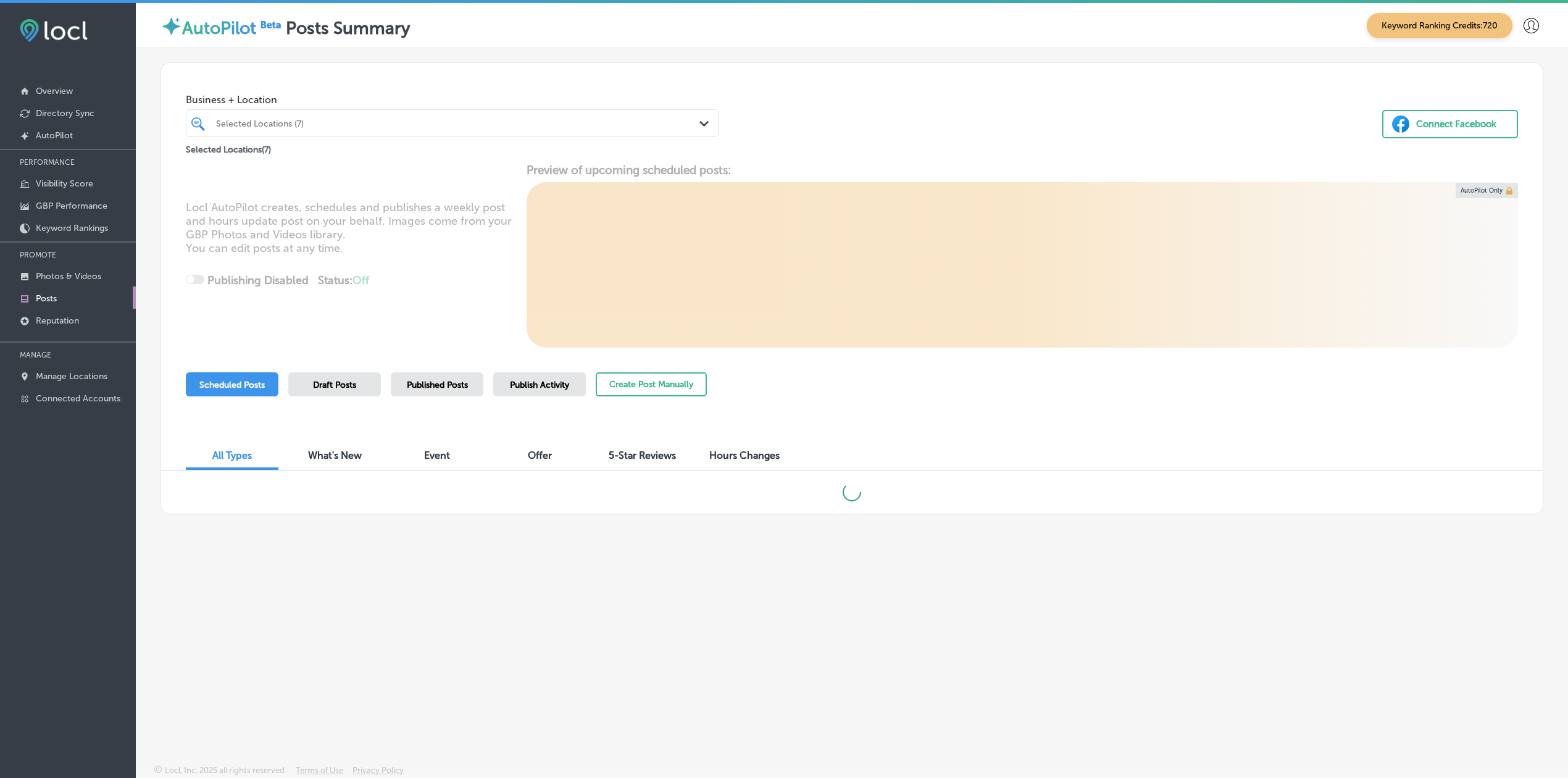
click at [507, 385] on div "Publish Activity" at bounding box center [539, 384] width 93 height 24
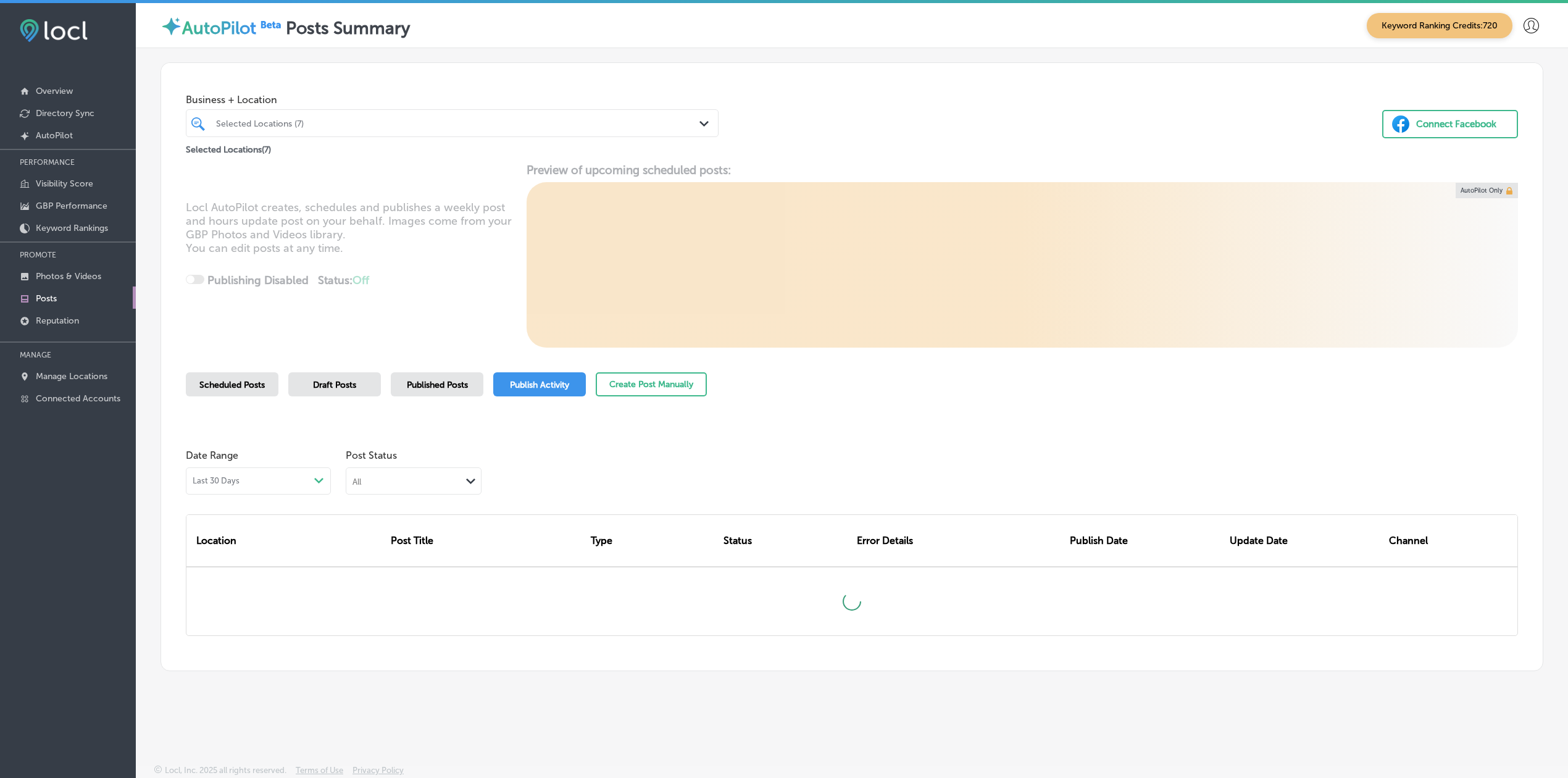
click at [408, 481] on div "All" at bounding box center [403, 481] width 115 height 12
click at [388, 555] on label "Rejected By Google" at bounding box center [395, 558] width 84 height 11
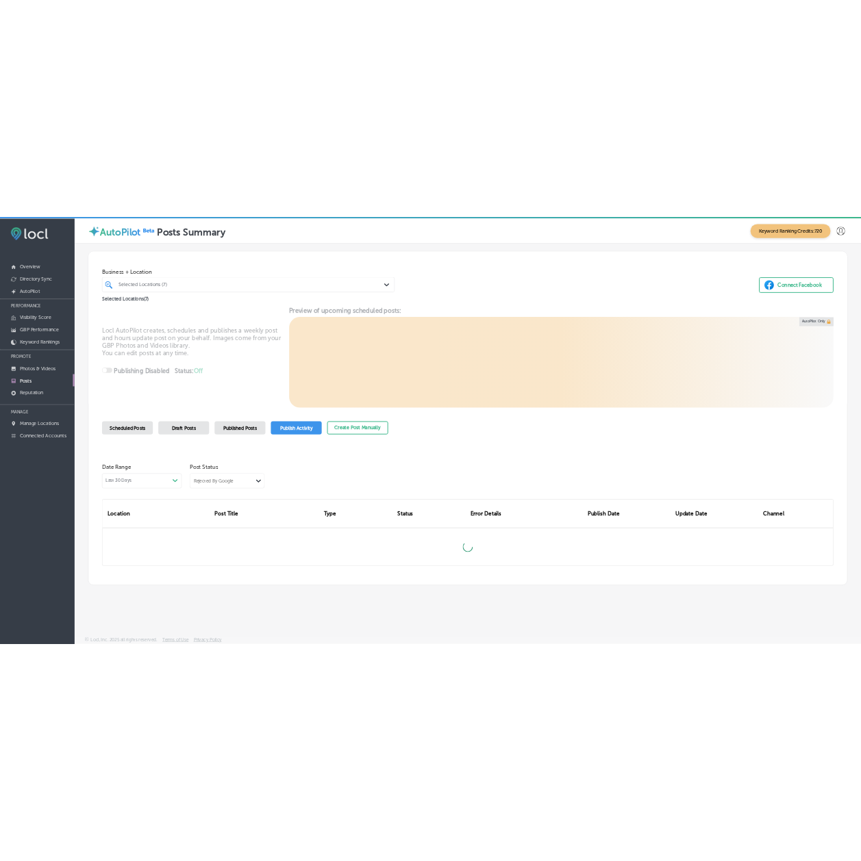
scroll to position [3, 0]
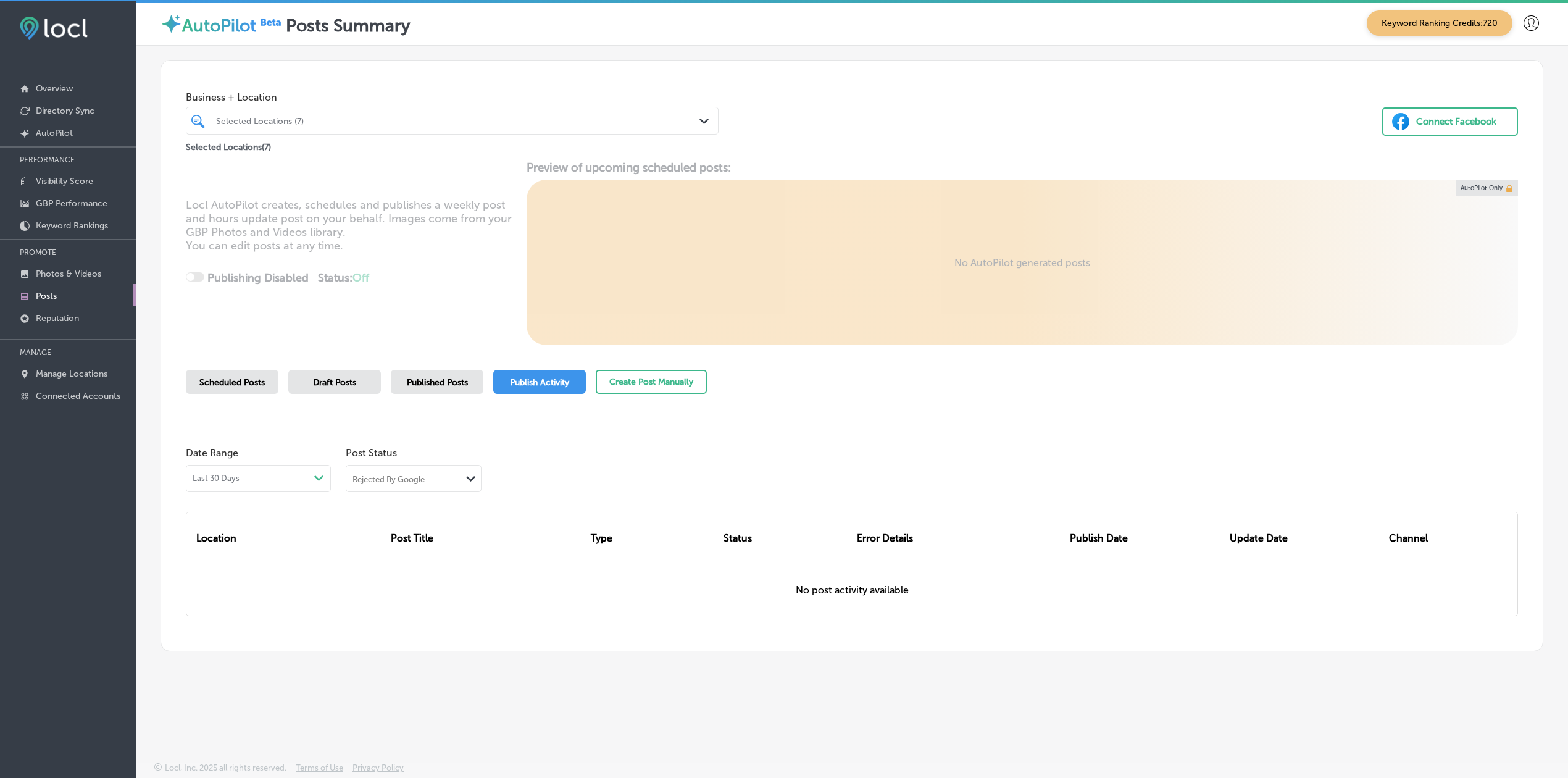
click at [318, 115] on div "Selected Locations (7)" at bounding box center [459, 121] width 485 height 11
click at [788, 102] on div "Business + Location Selected Locations (7) Path Created with Sketch. Selected L…" at bounding box center [852, 107] width 1382 height 94
click at [421, 488] on div "Rejected By Google Path Created with Sketch." at bounding box center [413, 479] width 136 height 27
click at [420, 484] on div "Rejected By Google Path Created with Sketch." at bounding box center [413, 477] width 134 height 23
click at [404, 517] on div "Published" at bounding box center [413, 521] width 134 height 18
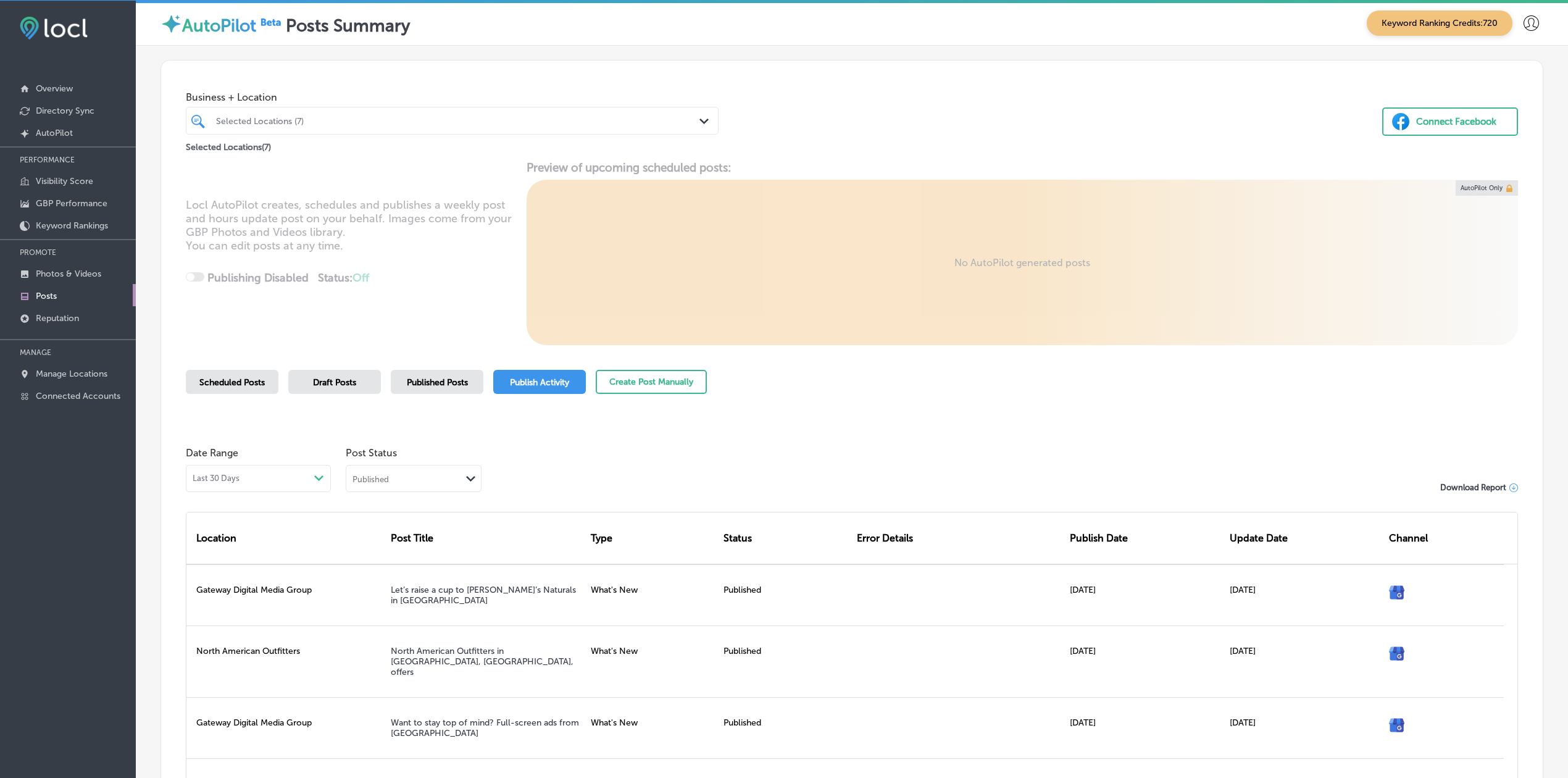
click at [389, 477] on div "Published" at bounding box center [371, 479] width 36 height 11
click at [376, 532] on label "Failed" at bounding box center [366, 537] width 25 height 11
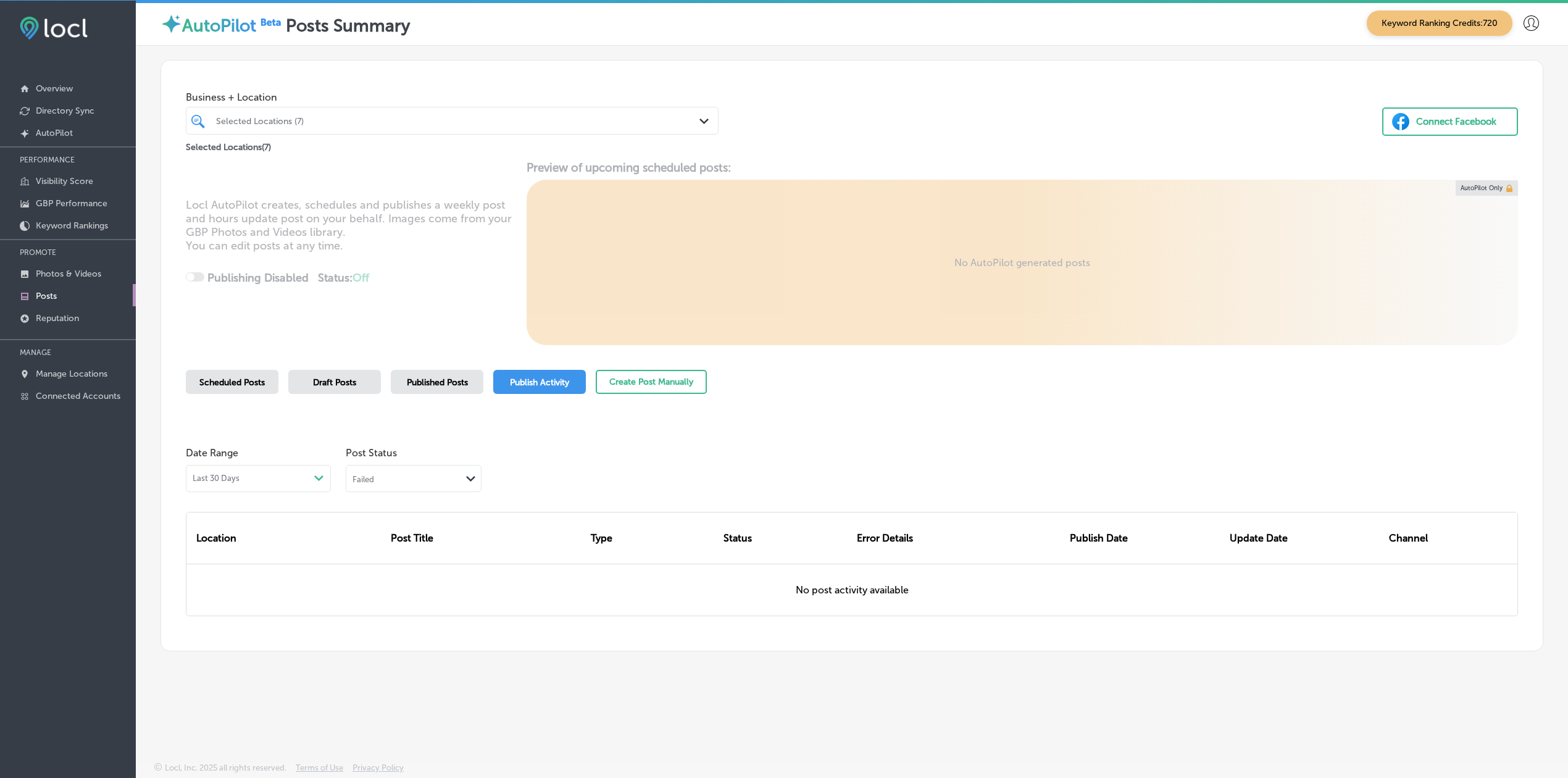
click at [373, 481] on div "Failed" at bounding box center [363, 479] width 22 height 11
click at [609, 441] on div "Date Range Last 30 Days Path Created with Sketch. Post Status option Failed, se…" at bounding box center [852, 466] width 1333 height 51
click at [78, 377] on p "Manage Locations" at bounding box center [71, 374] width 71 height 11
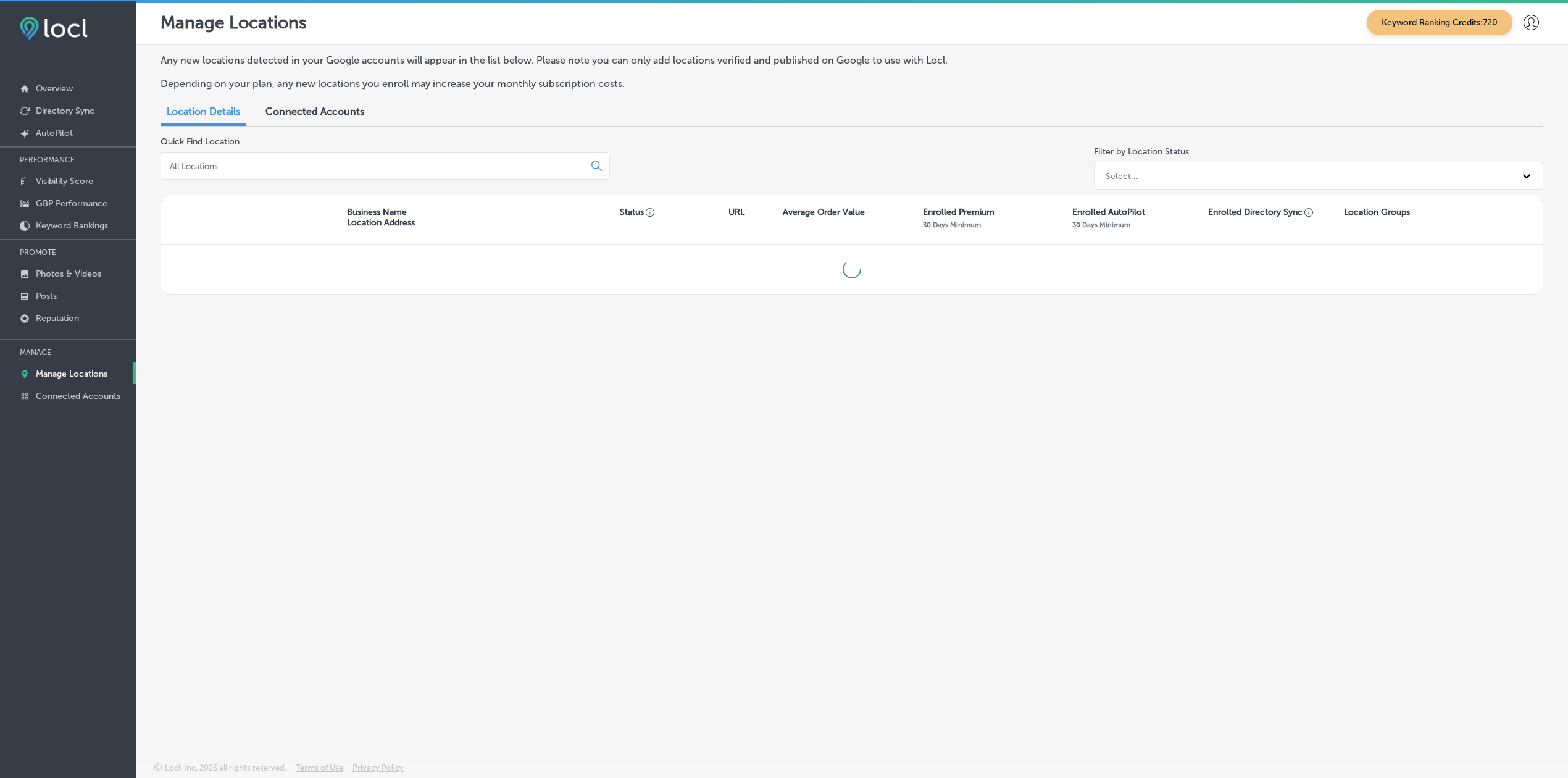
click at [362, 161] on input at bounding box center [375, 166] width 413 height 11
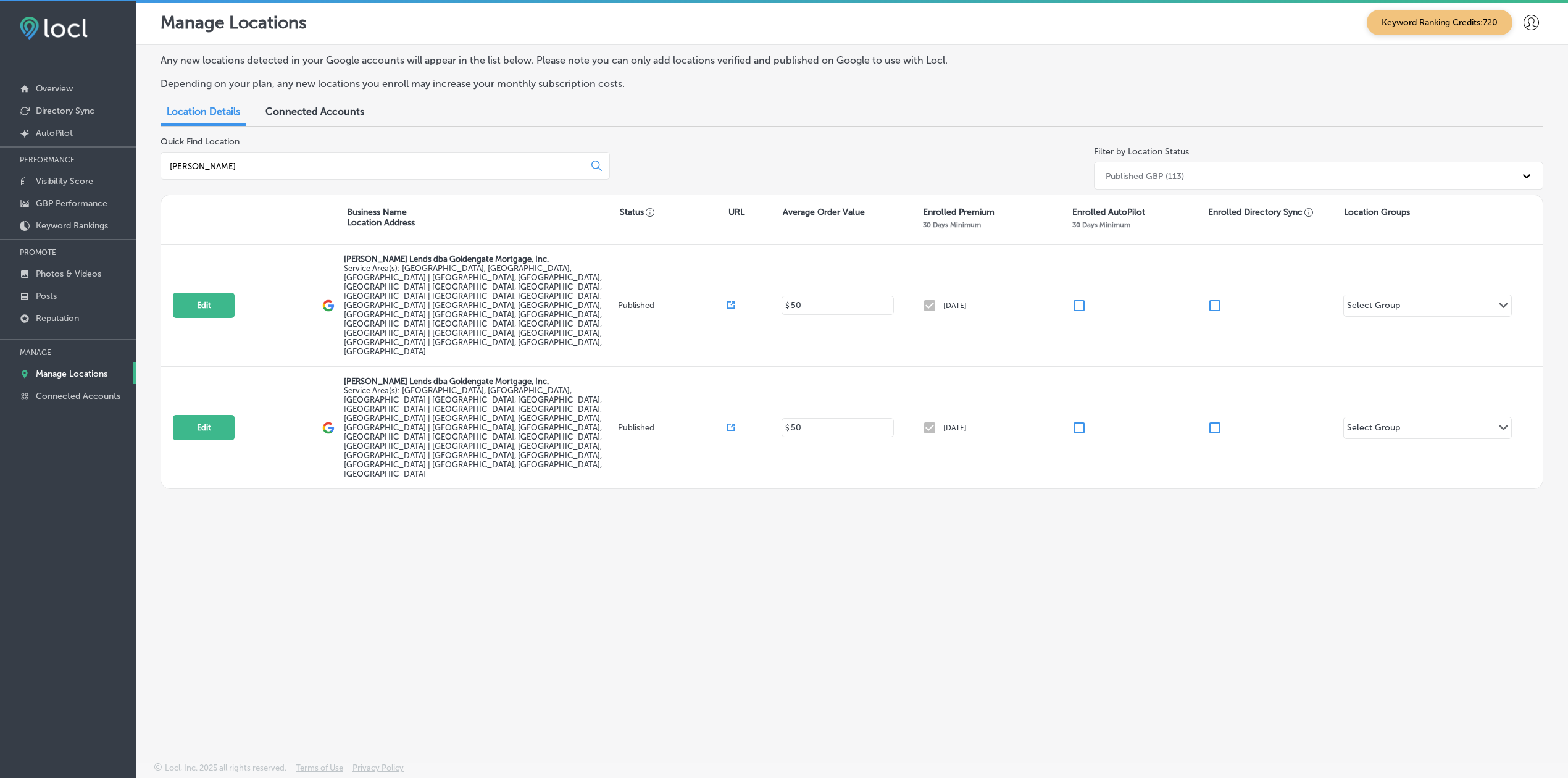
type input "[PERSON_NAME]"
click at [788, 641] on div "Any new locations detected in your Google accounts will appear in the list belo…" at bounding box center [852, 374] width 1433 height 659
click at [257, 478] on div "Any new locations detected in your Google accounts will appear in the list belo…" at bounding box center [852, 374] width 1433 height 659
click at [275, 176] on div "[PERSON_NAME]" at bounding box center [385, 165] width 450 height 28
click at [275, 169] on input "[PERSON_NAME]" at bounding box center [375, 166] width 413 height 11
